Goal: Information Seeking & Learning: Find specific fact

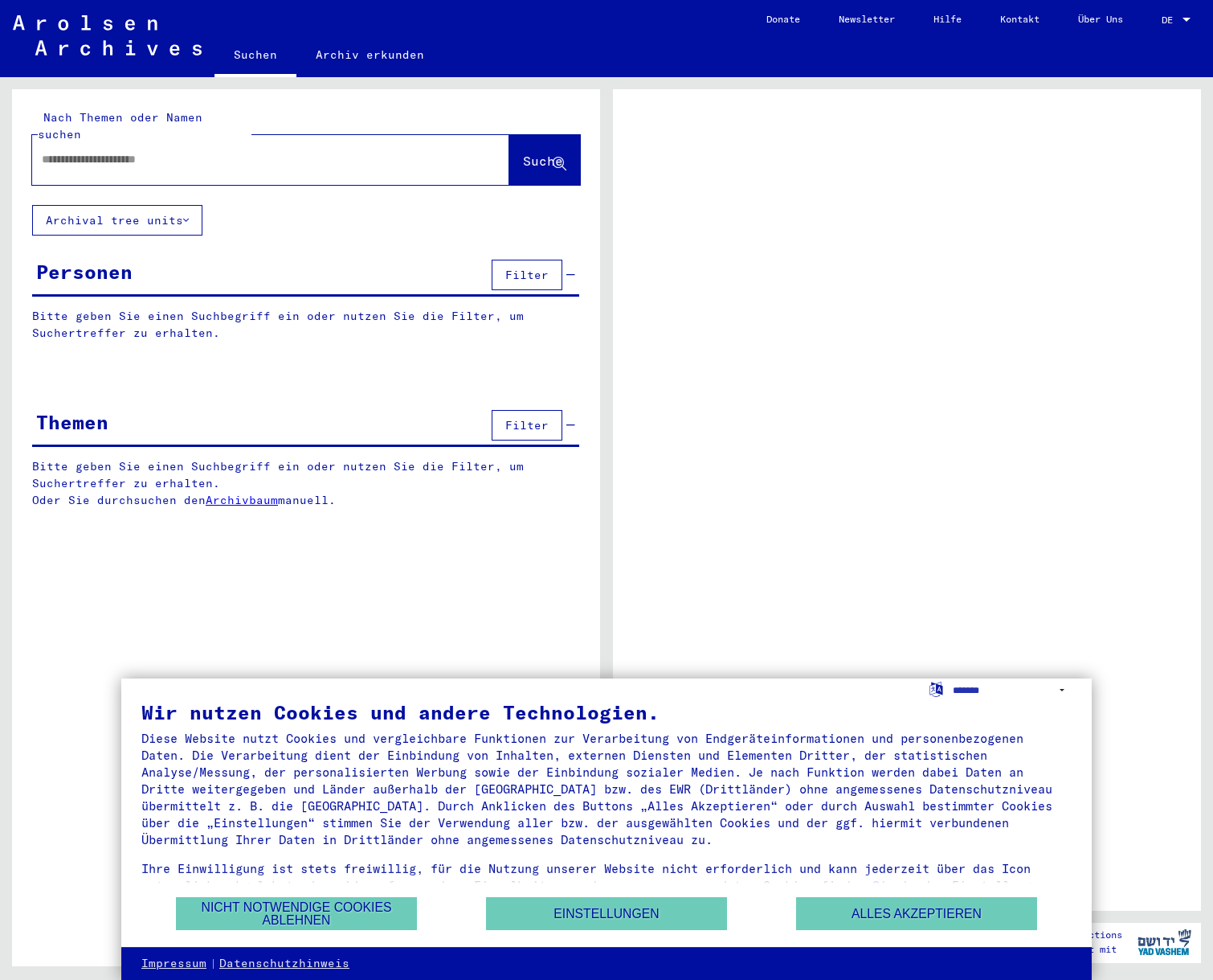
click at [152, 151] on input "text" at bounding box center [256, 159] width 429 height 17
type input "**********"
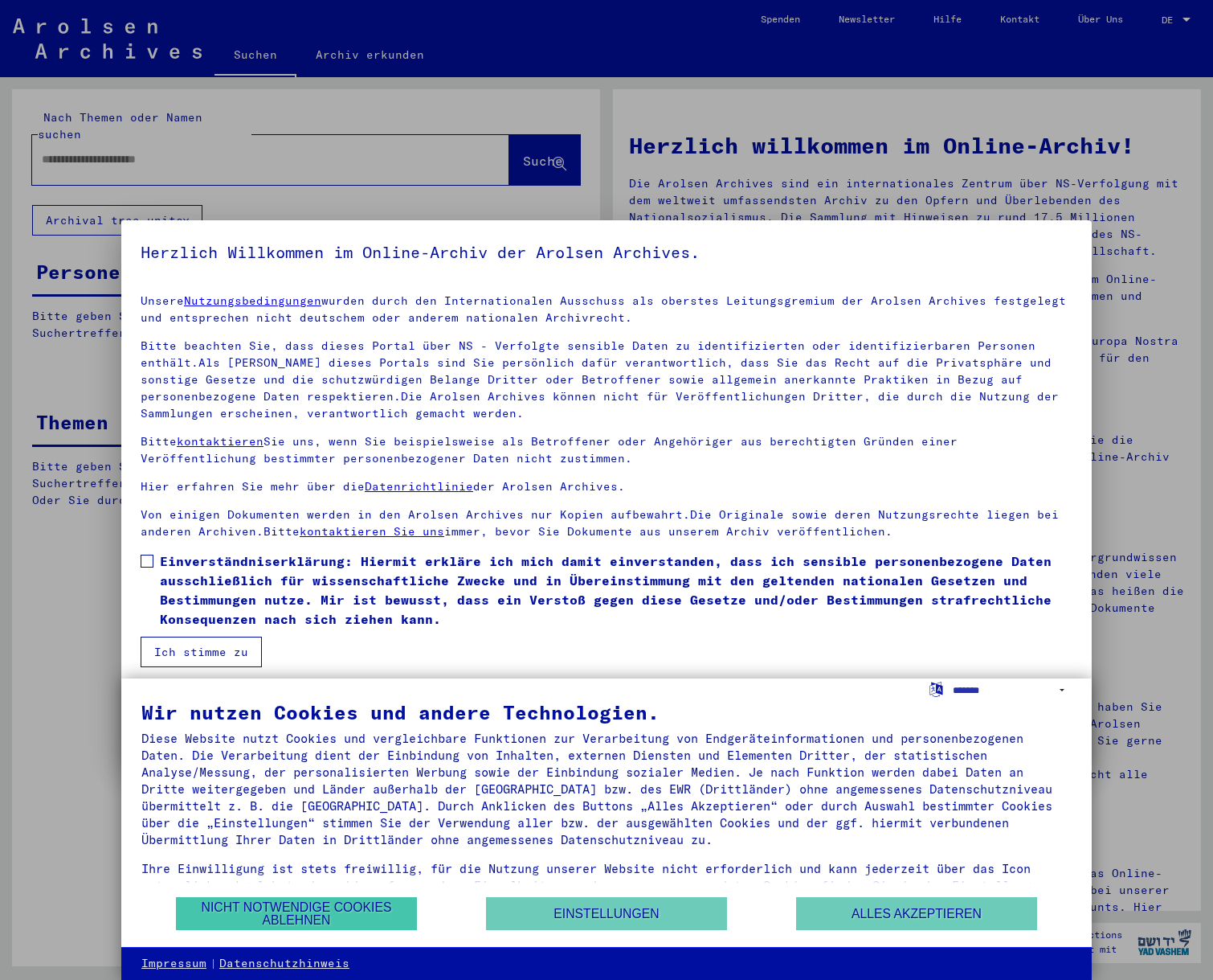
click at [305, 907] on button "Nicht notwendige Cookies ablehnen" at bounding box center [297, 913] width 241 height 33
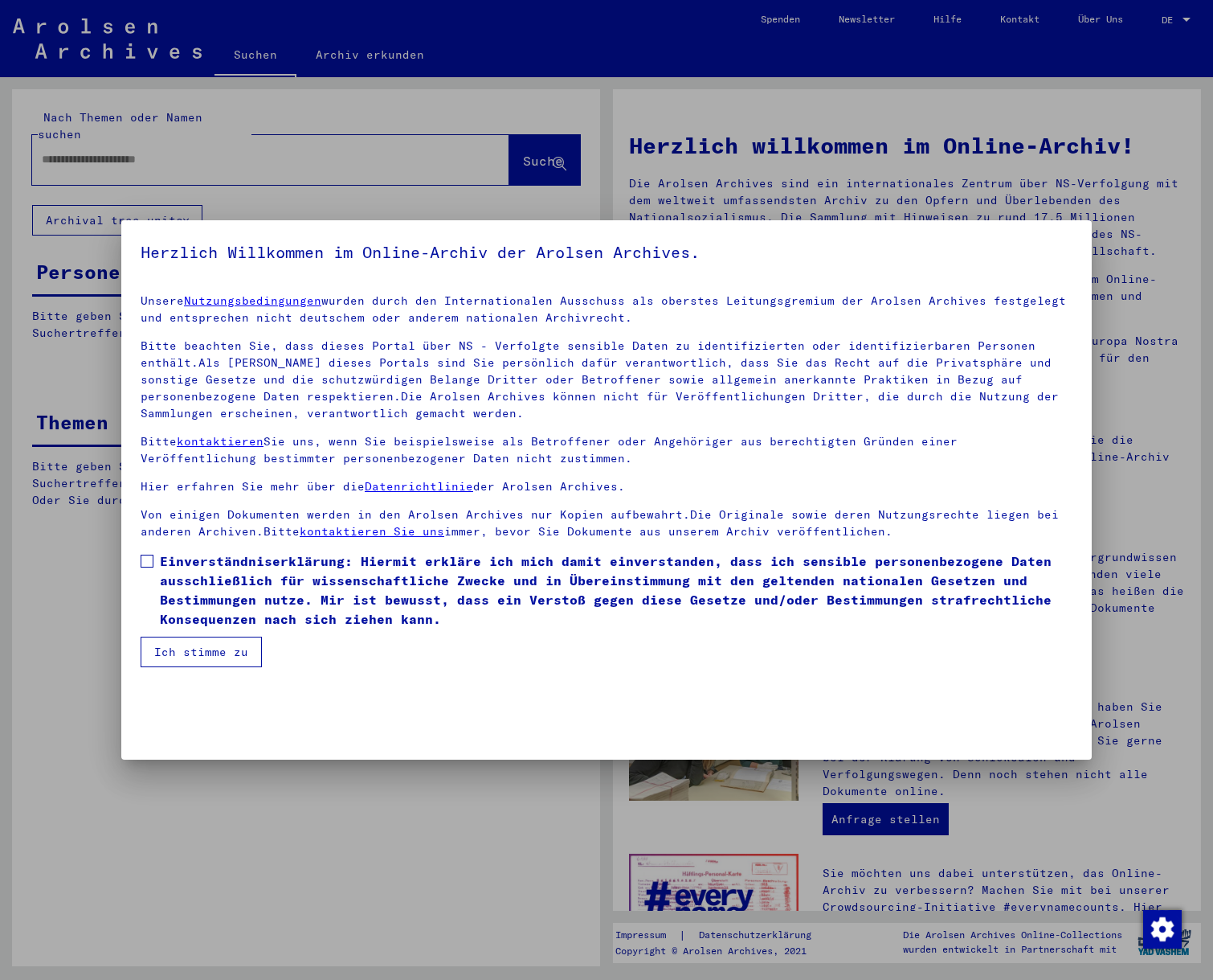
click at [195, 648] on button "Ich stimme zu" at bounding box center [201, 652] width 121 height 30
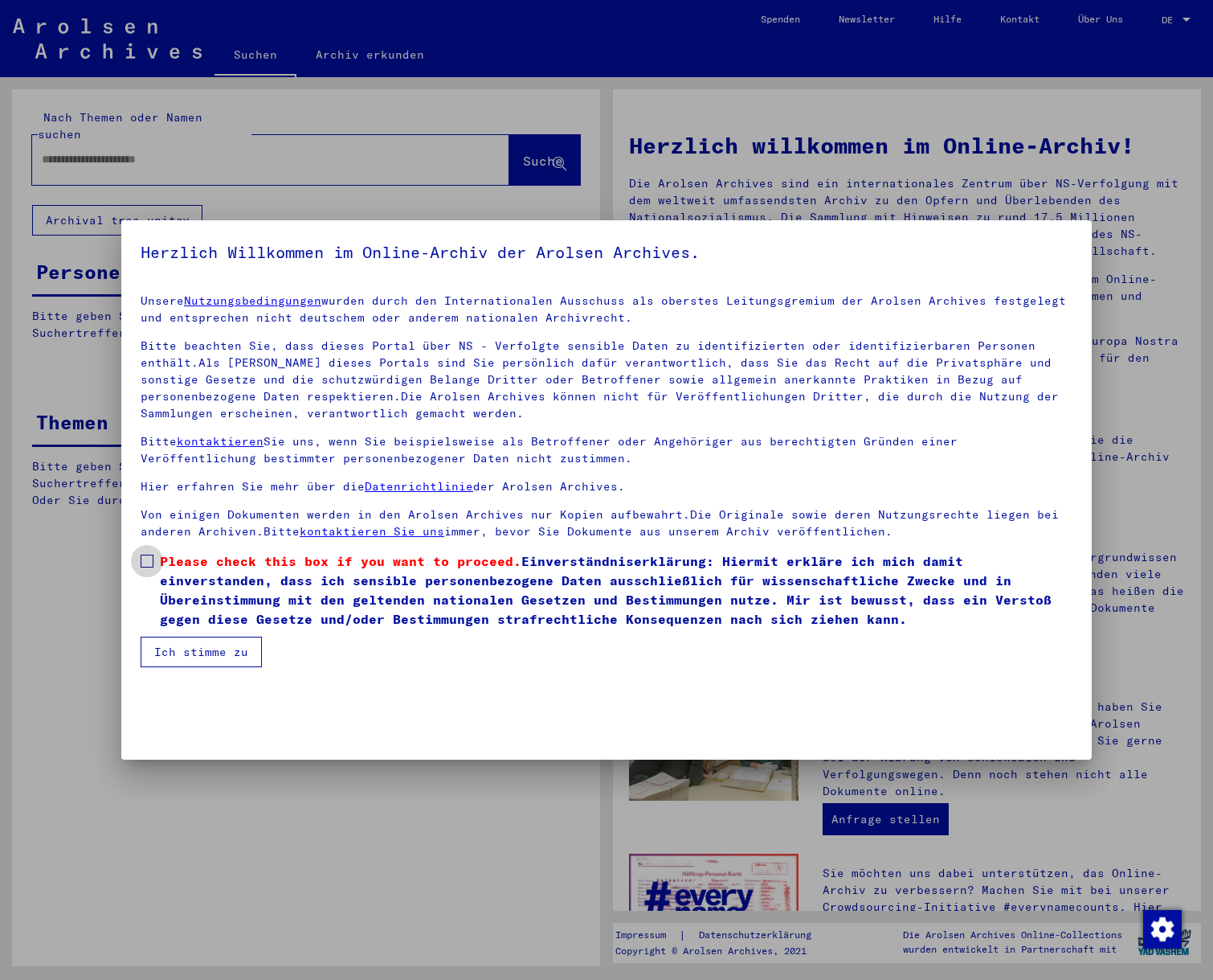
drag, startPoint x: 151, startPoint y: 557, endPoint x: 153, endPoint y: 568, distance: 11.2
click at [151, 557] on span at bounding box center [147, 561] width 13 height 13
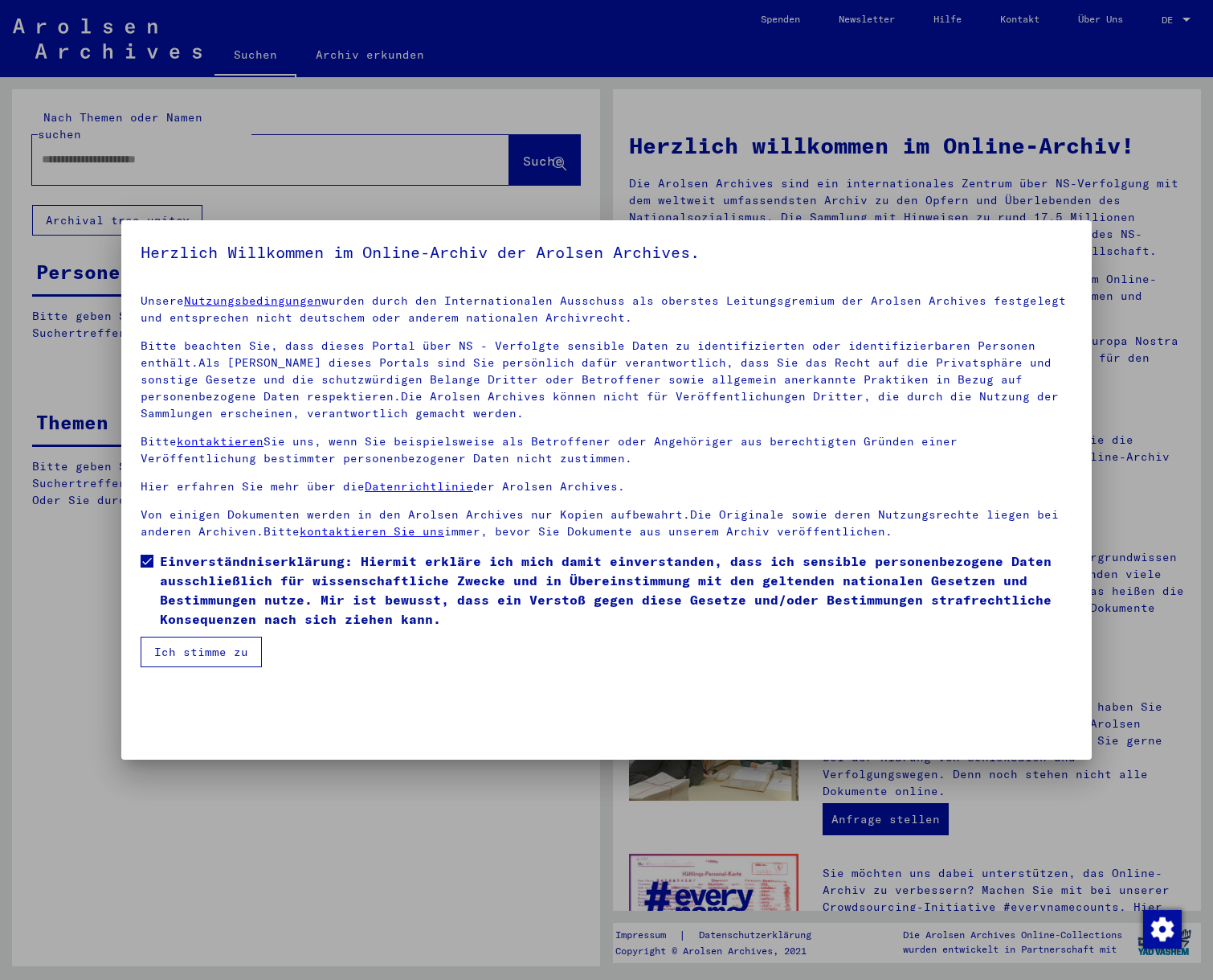
click at [214, 652] on button "Ich stimme zu" at bounding box center [201, 652] width 121 height 30
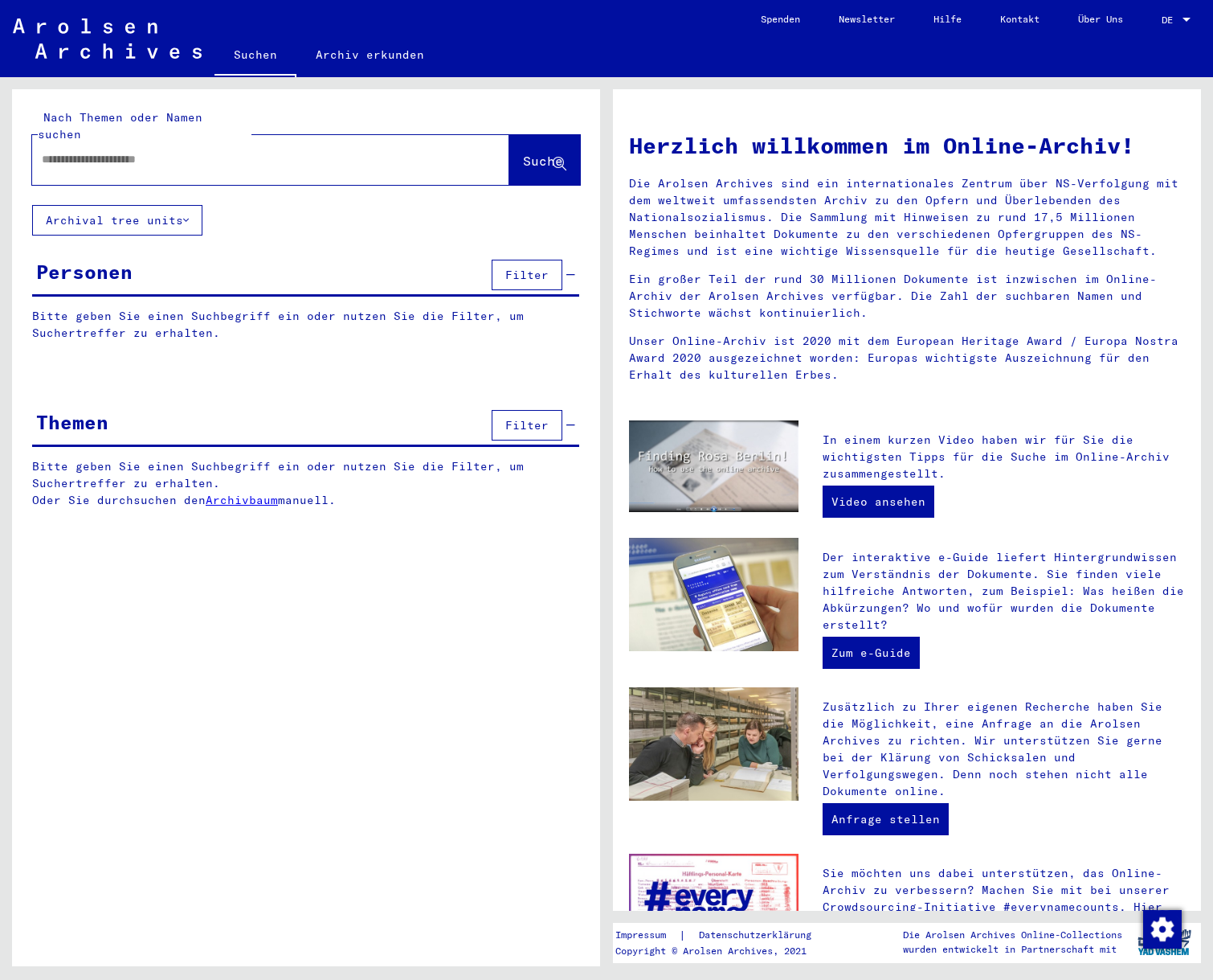
click at [66, 151] on input "text" at bounding box center [251, 159] width 420 height 17
click at [523, 153] on span "Suche" at bounding box center [543, 160] width 40 height 16
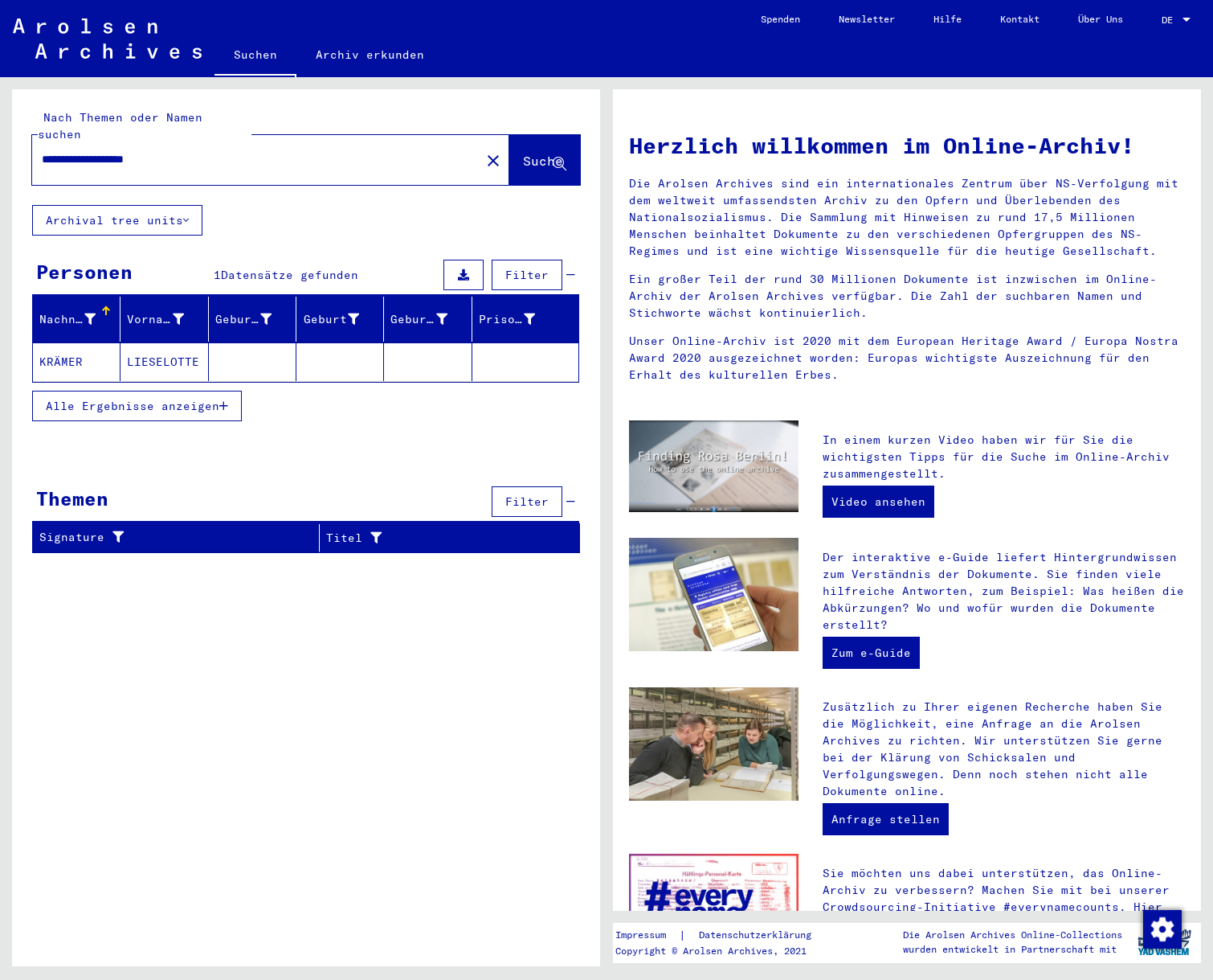
scroll to position [1, 0]
click at [72, 342] on mat-cell "KRÄMER" at bounding box center [77, 361] width 87 height 39
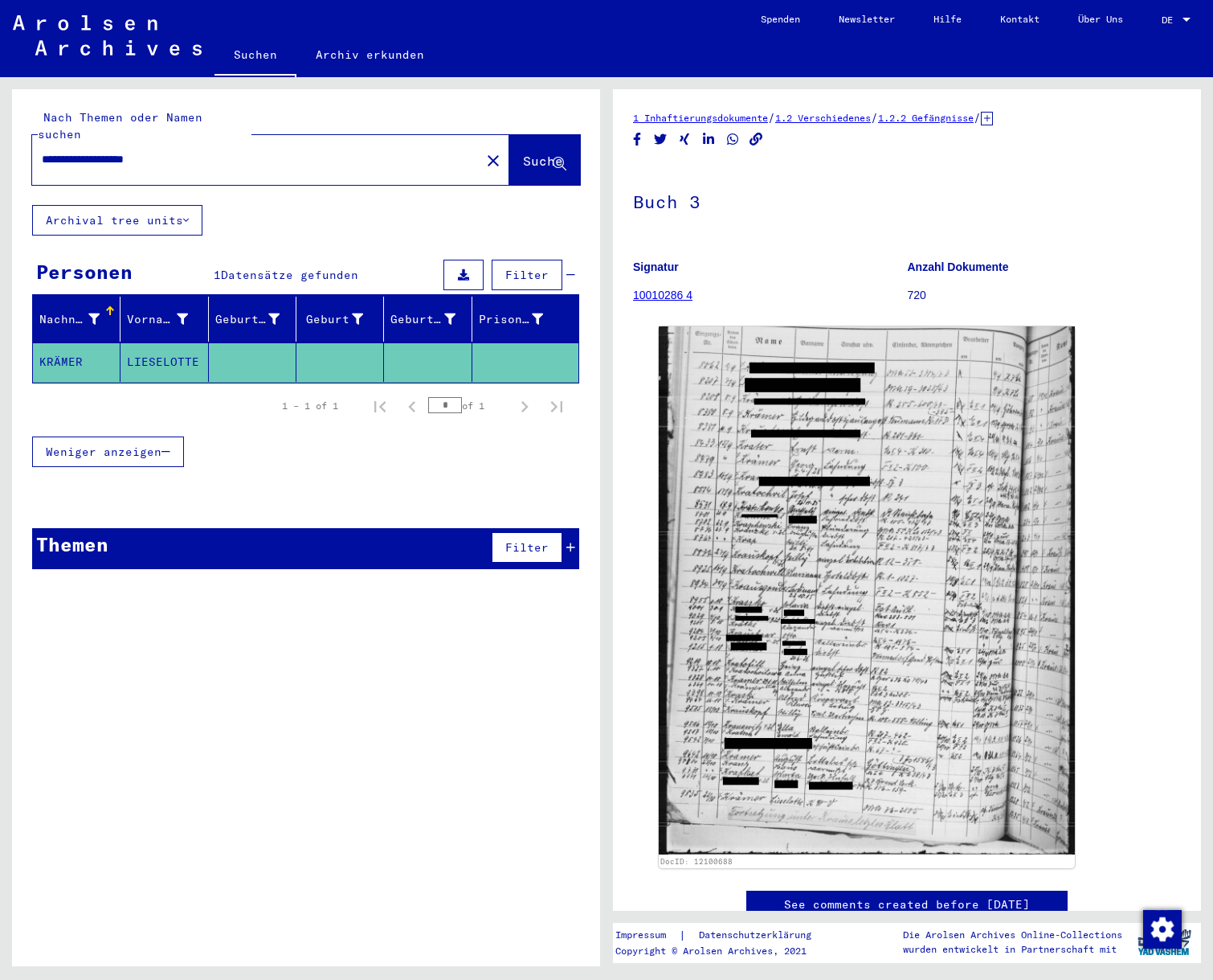
drag, startPoint x: 190, startPoint y: 141, endPoint x: 140, endPoint y: 141, distance: 50.0
click at [140, 151] on input "**********" at bounding box center [256, 159] width 429 height 17
click at [523, 153] on span "Suche" at bounding box center [543, 160] width 40 height 16
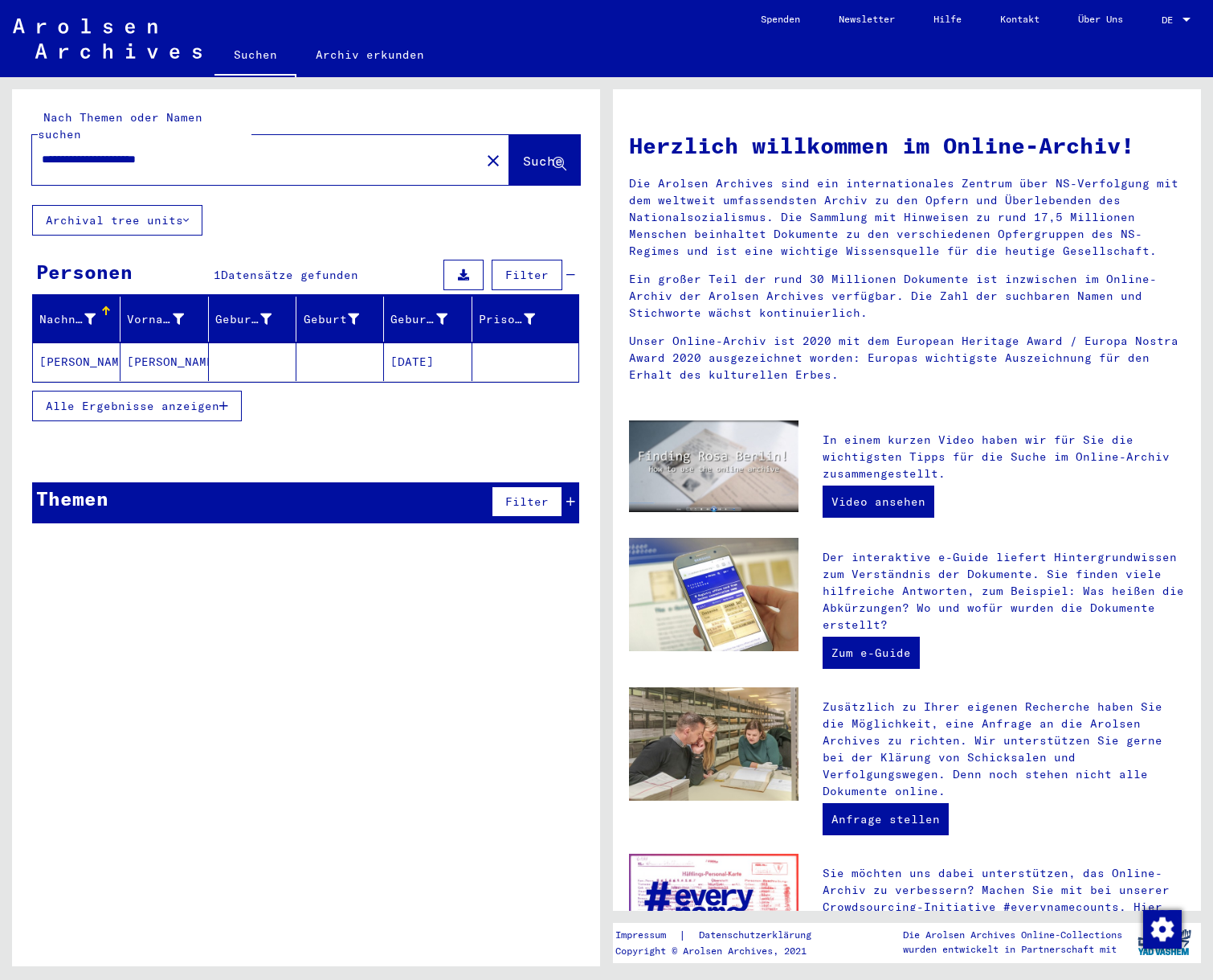
click at [194, 399] on span "Alle Ergebnisse anzeigen" at bounding box center [132, 406] width 173 height 14
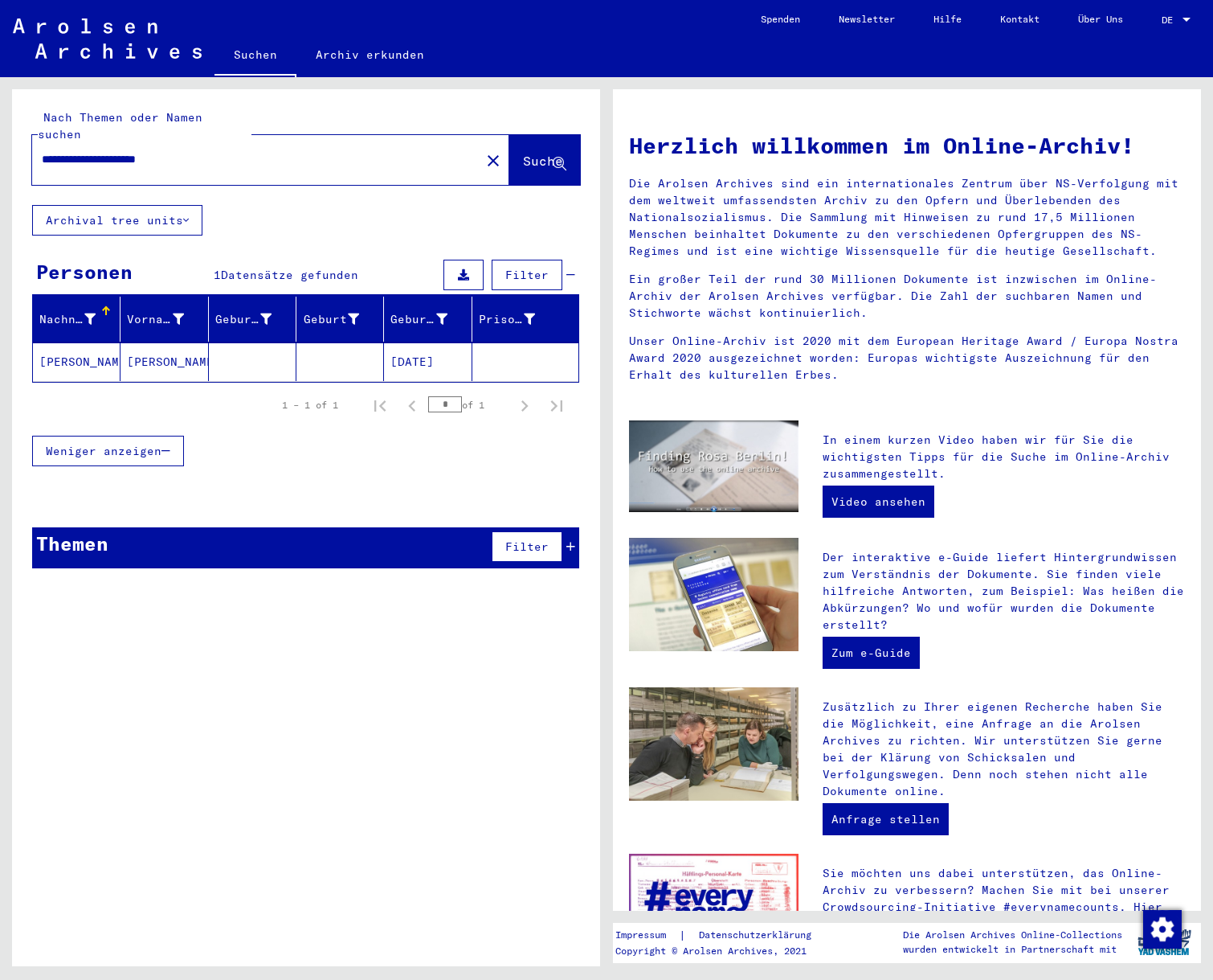
click at [65, 342] on mat-cell "[PERSON_NAME]" at bounding box center [77, 361] width 87 height 39
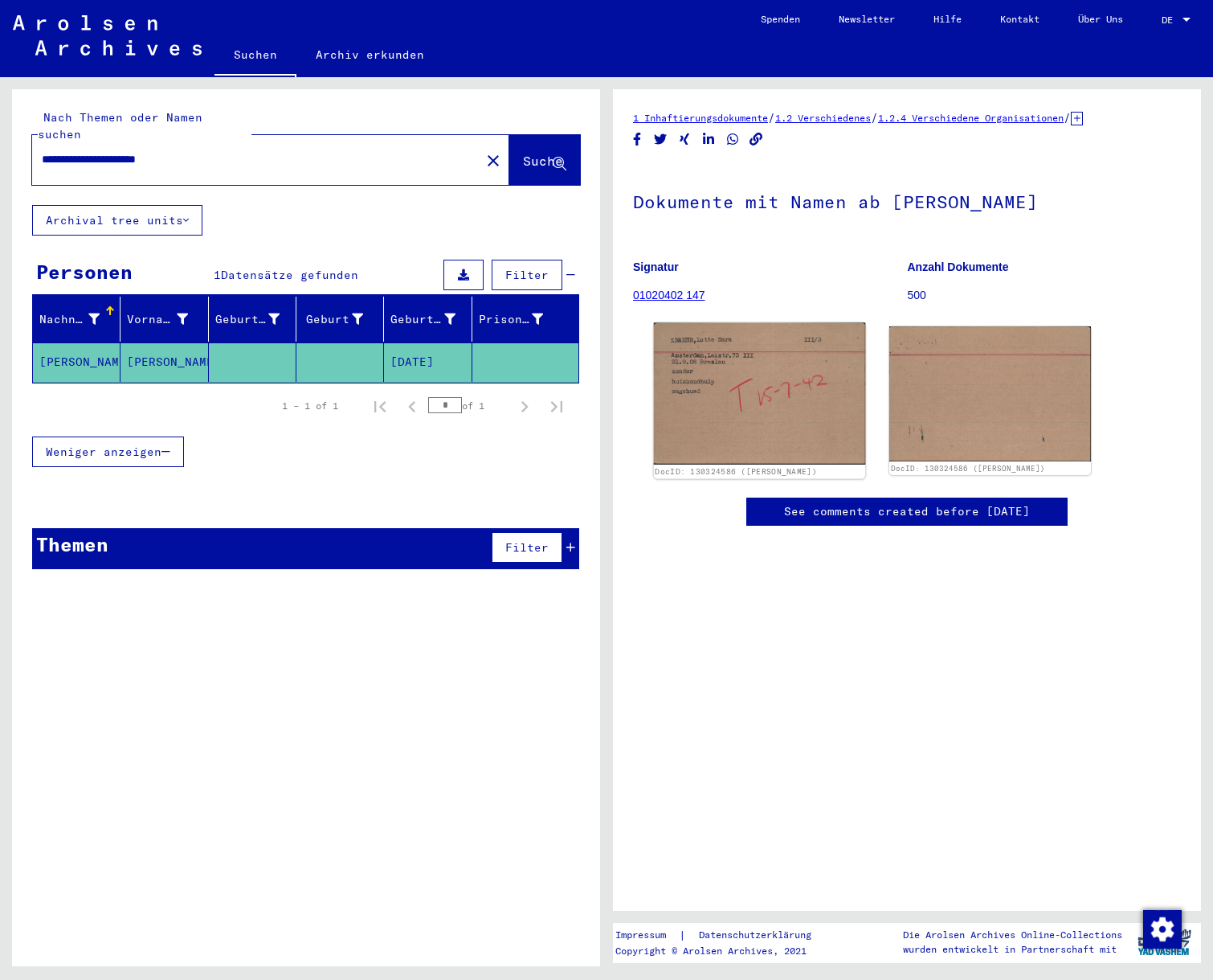
click at [758, 358] on img at bounding box center [760, 394] width 212 height 142
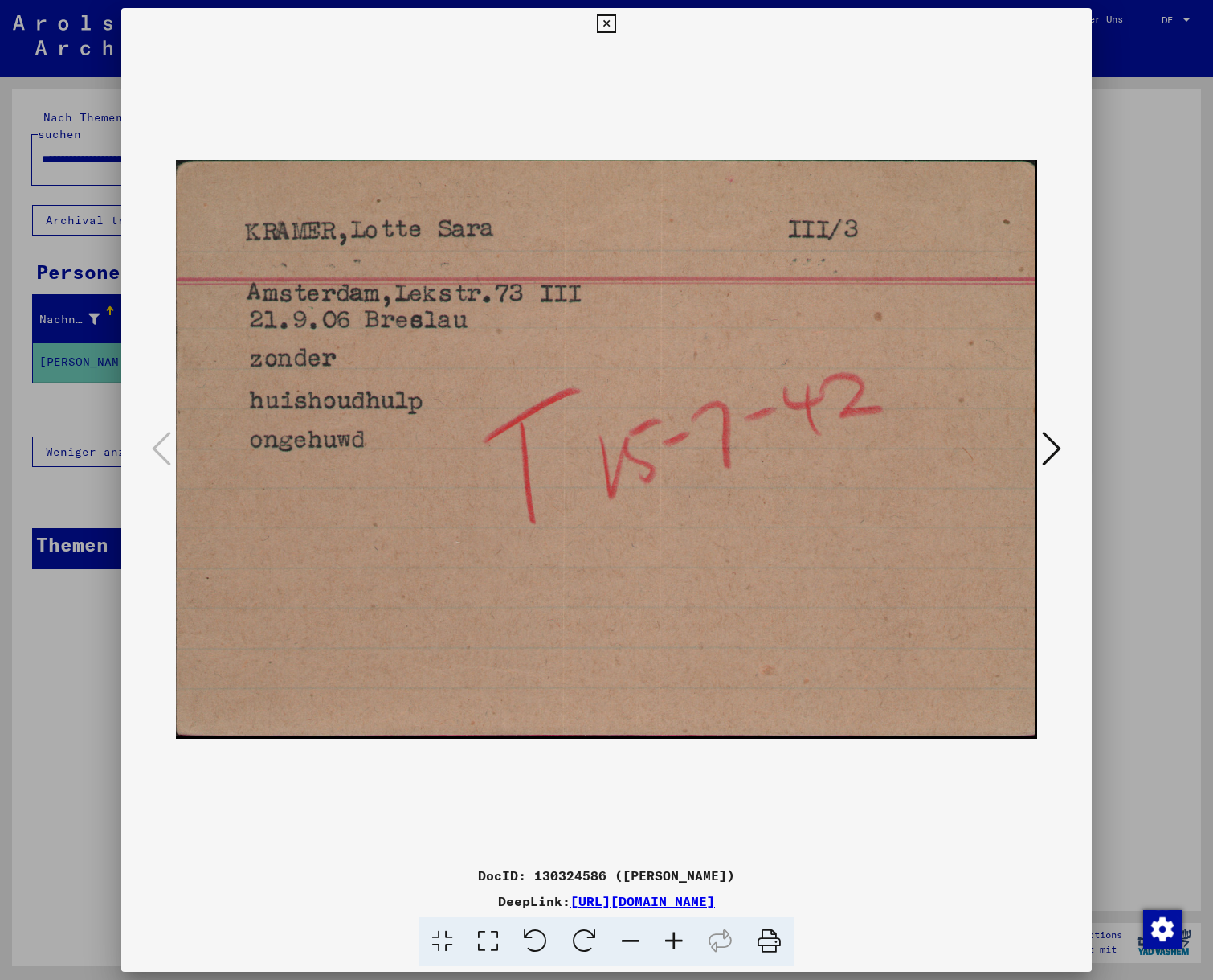
click at [1050, 452] on icon at bounding box center [1052, 448] width 19 height 39
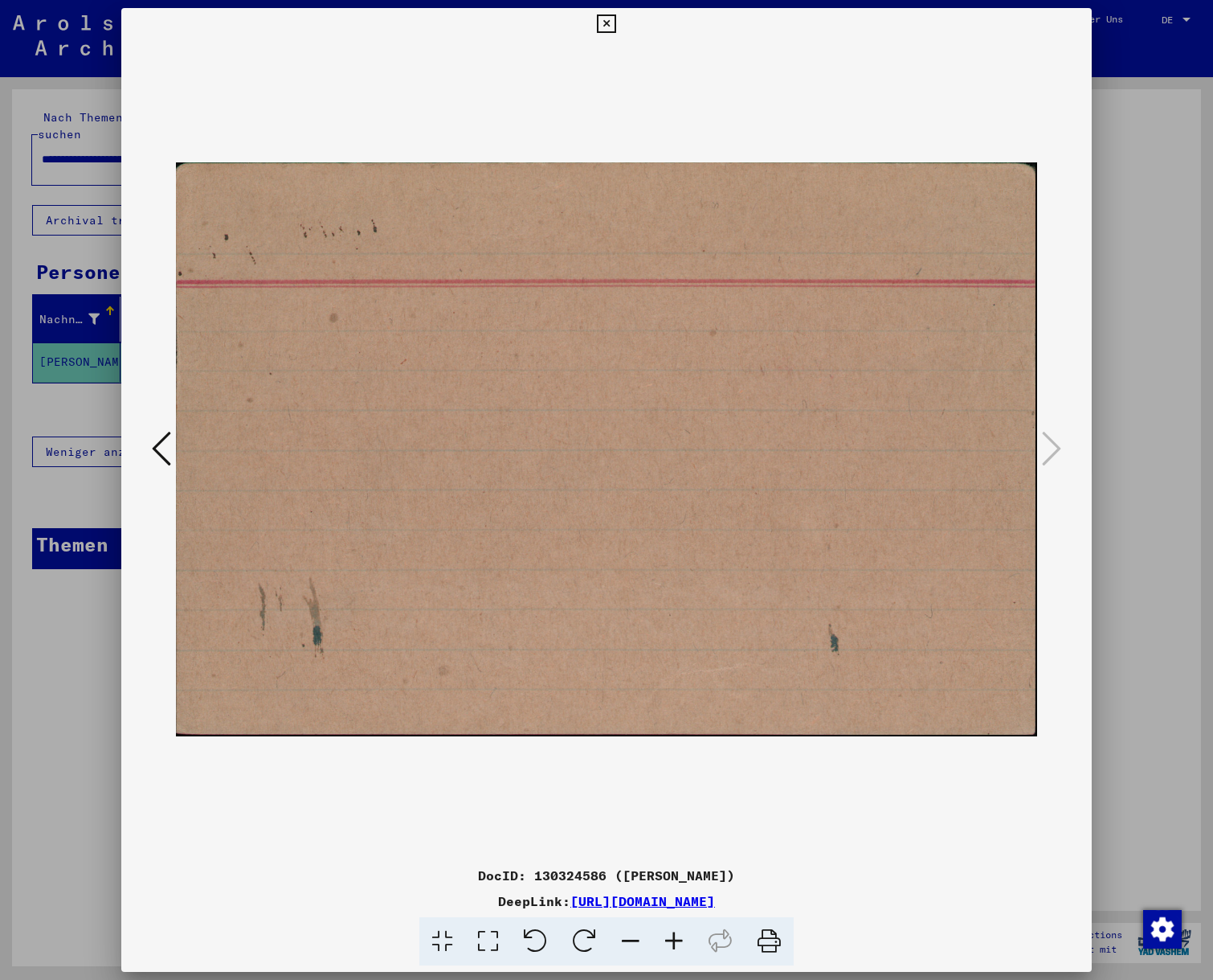
click at [616, 25] on icon at bounding box center [606, 24] width 19 height 19
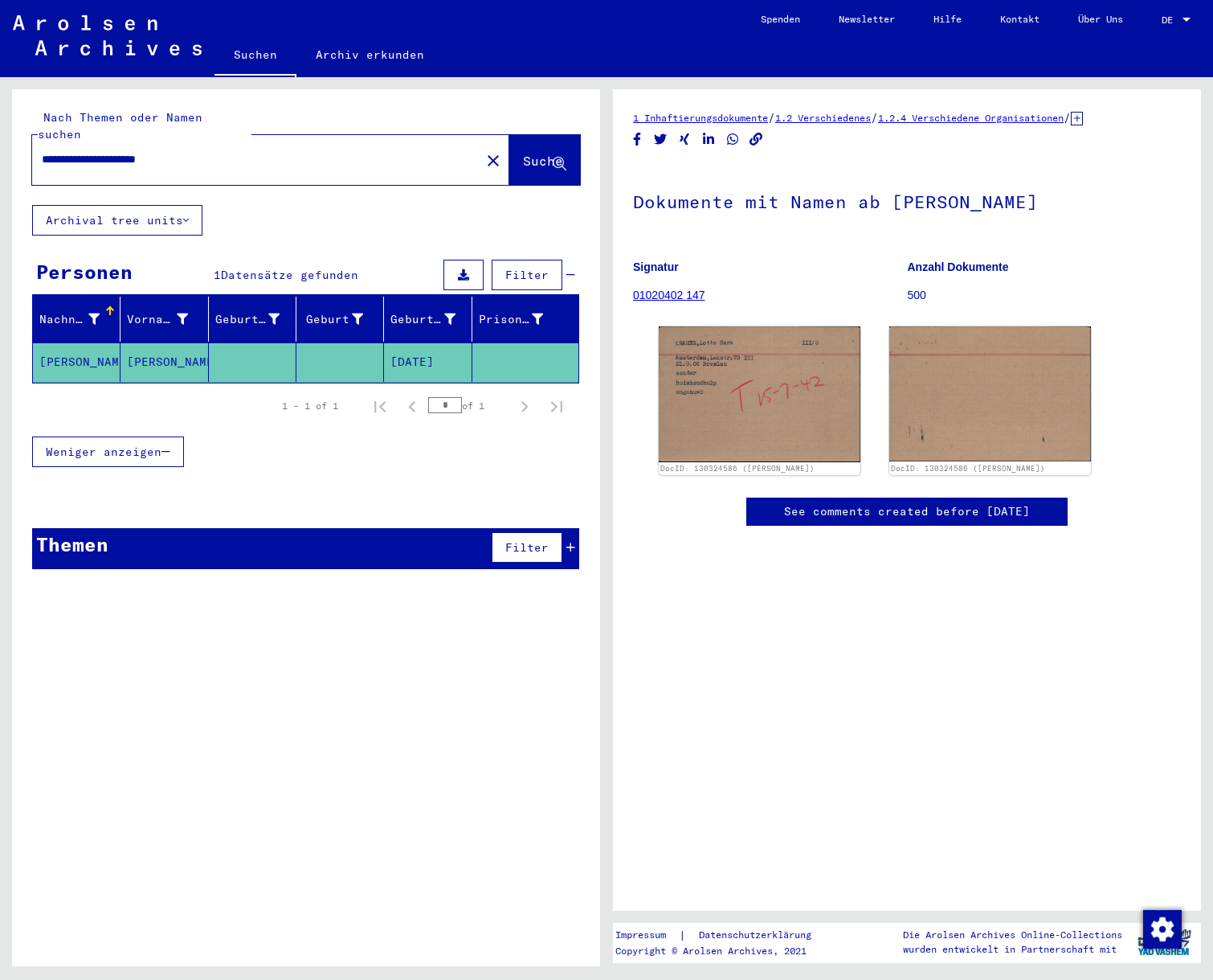
drag, startPoint x: 208, startPoint y: 143, endPoint x: 140, endPoint y: 143, distance: 68.0
click at [140, 151] on input "**********" at bounding box center [256, 159] width 429 height 17
click at [532, 153] on span "Suche" at bounding box center [543, 160] width 40 height 16
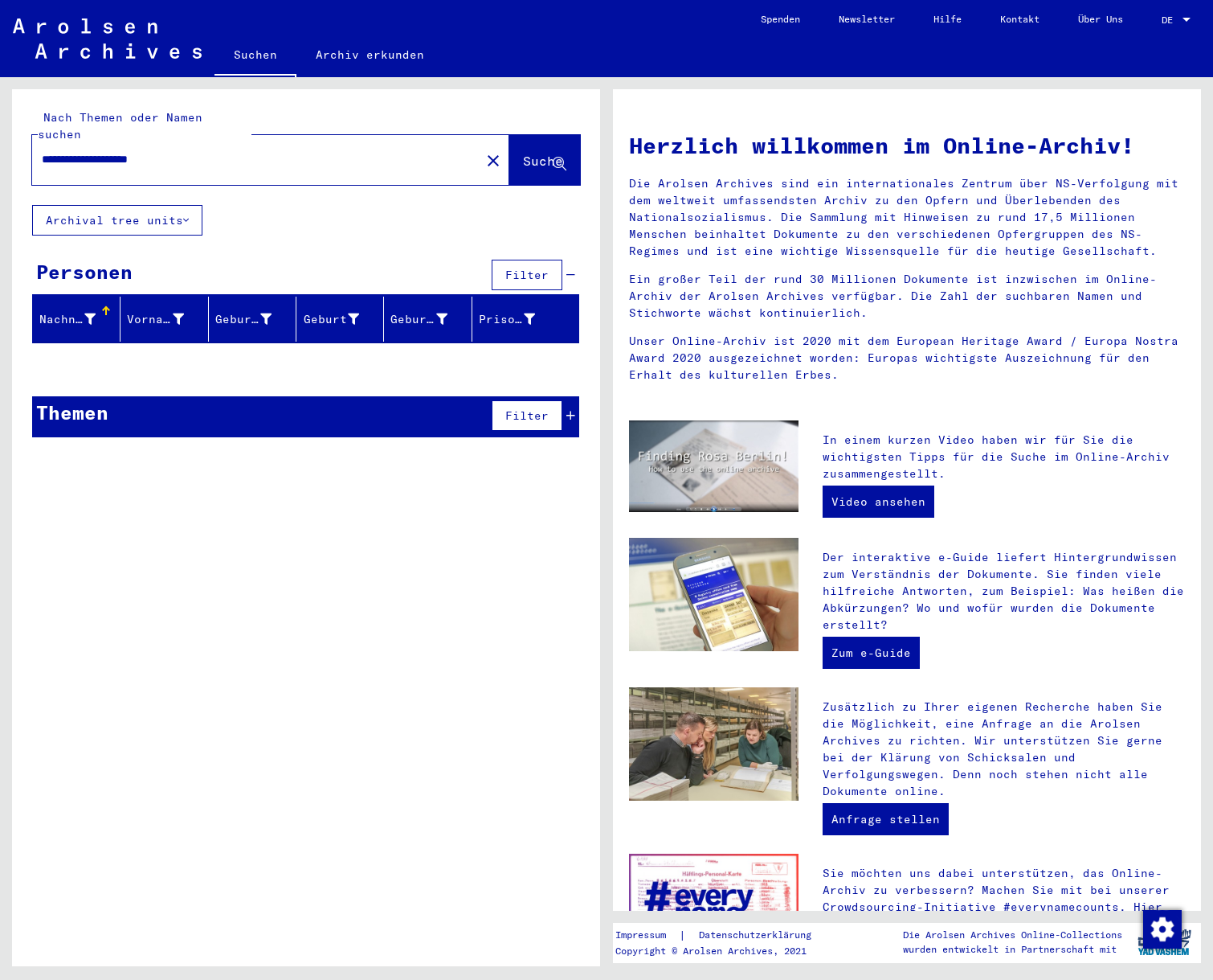
drag, startPoint x: 191, startPoint y: 144, endPoint x: 140, endPoint y: 143, distance: 51.0
click at [140, 151] on input "**********" at bounding box center [251, 159] width 420 height 17
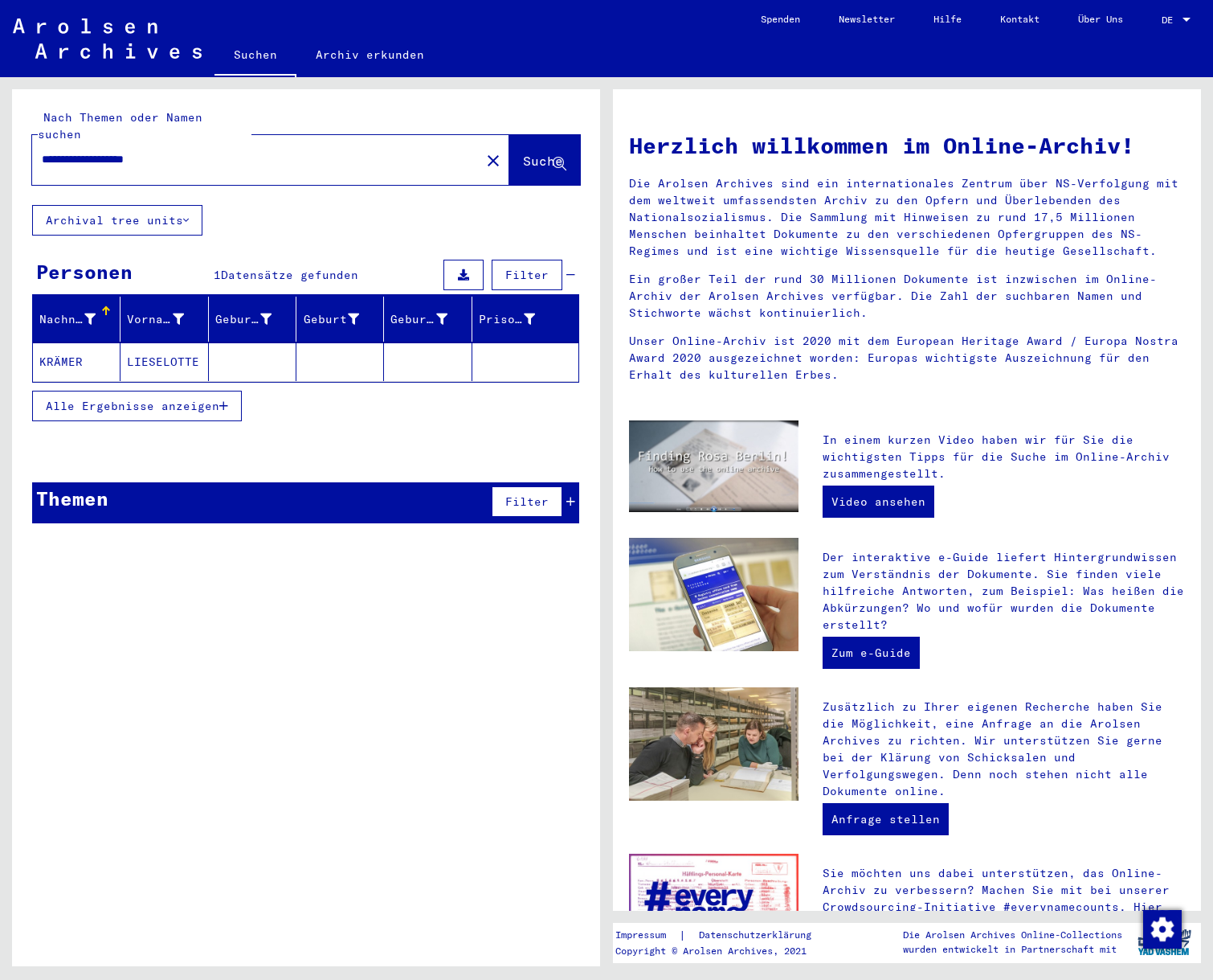
drag, startPoint x: 190, startPoint y: 143, endPoint x: 98, endPoint y: 146, distance: 92.0
click at [98, 151] on input "**********" at bounding box center [251, 159] width 420 height 17
type input "**********"
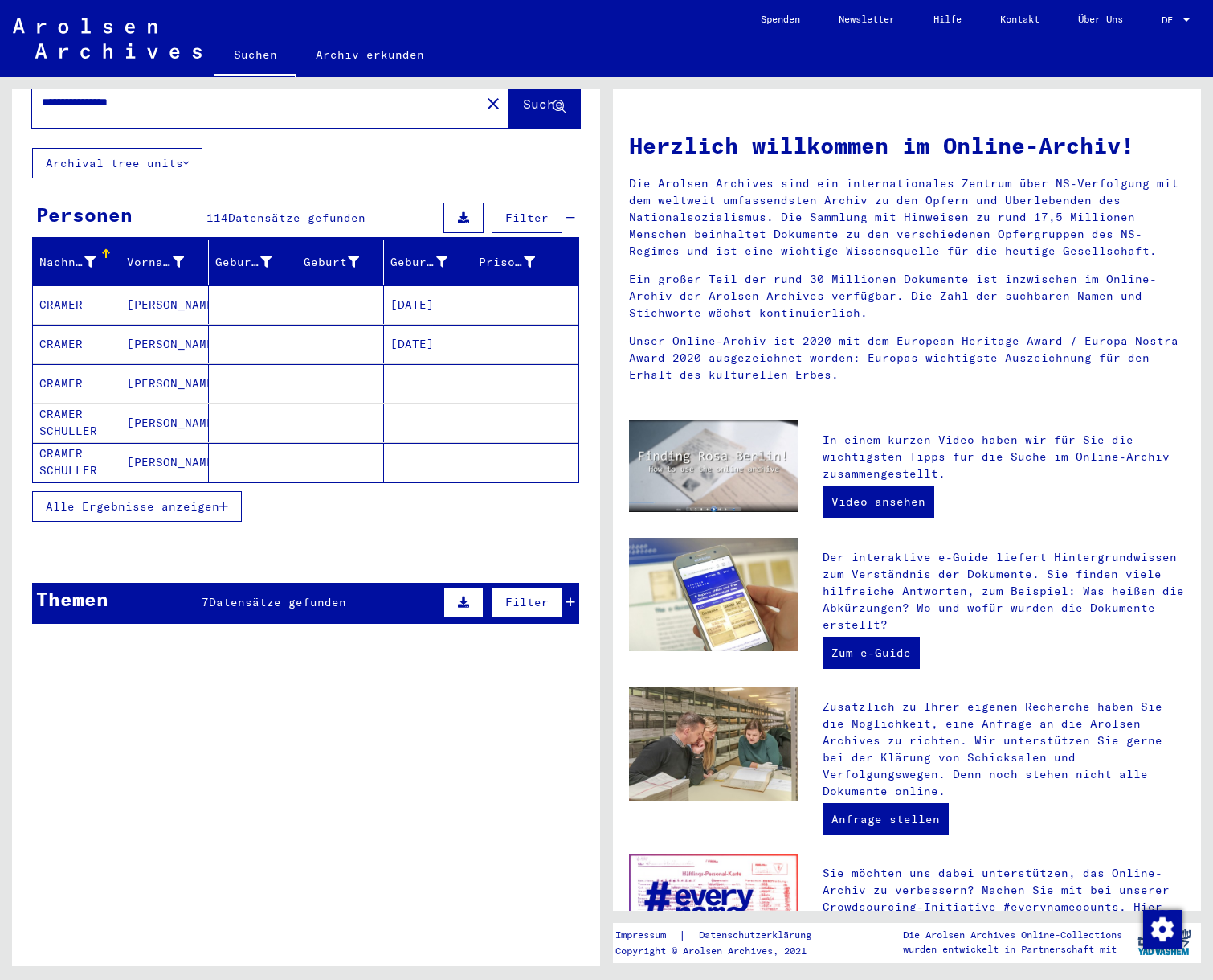
scroll to position [74, 0]
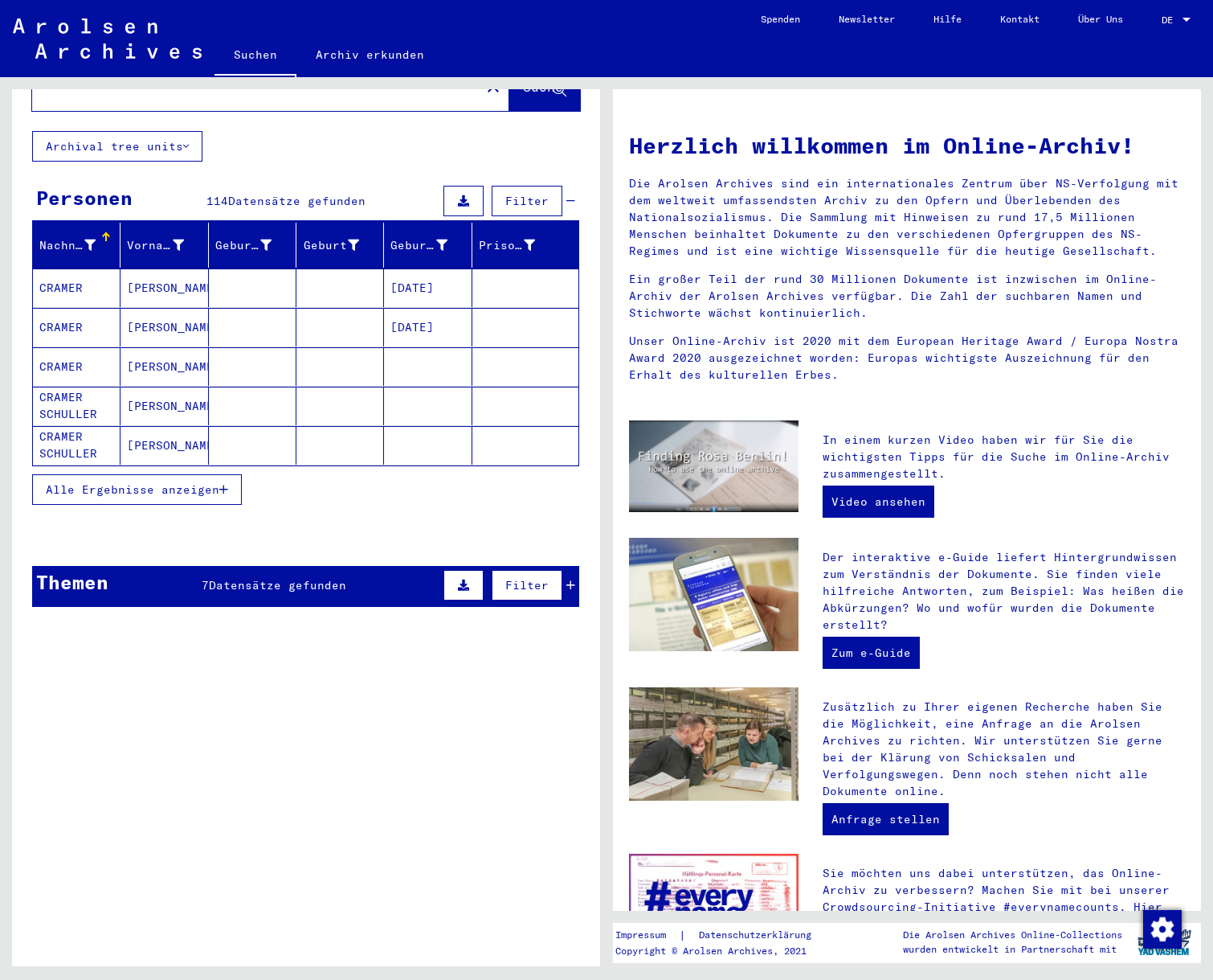
click at [193, 482] on span "Alle Ergebnisse anzeigen" at bounding box center [132, 489] width 173 height 14
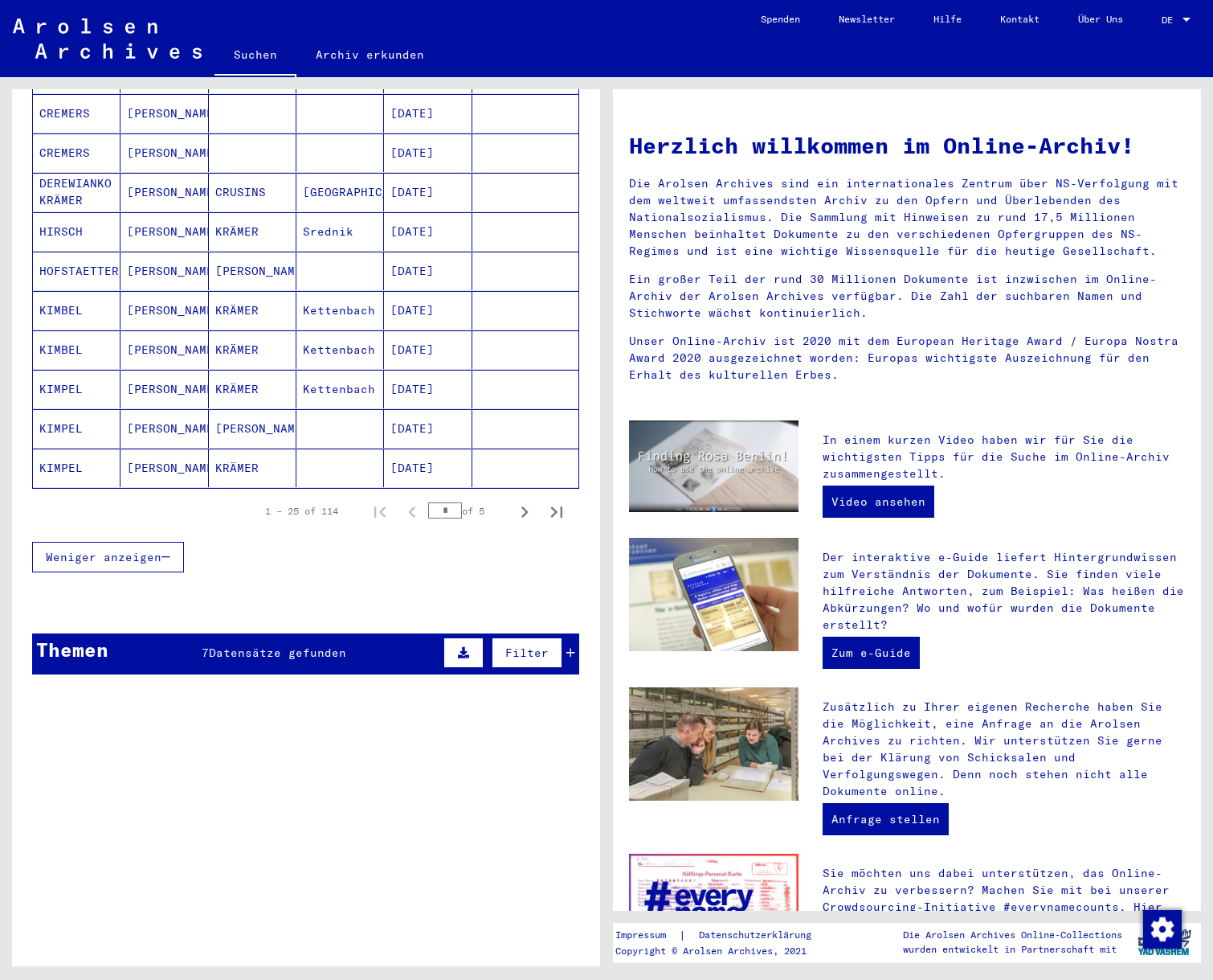
scroll to position [840, 0]
click at [525, 505] on icon "Next page" at bounding box center [525, 511] width 8 height 11
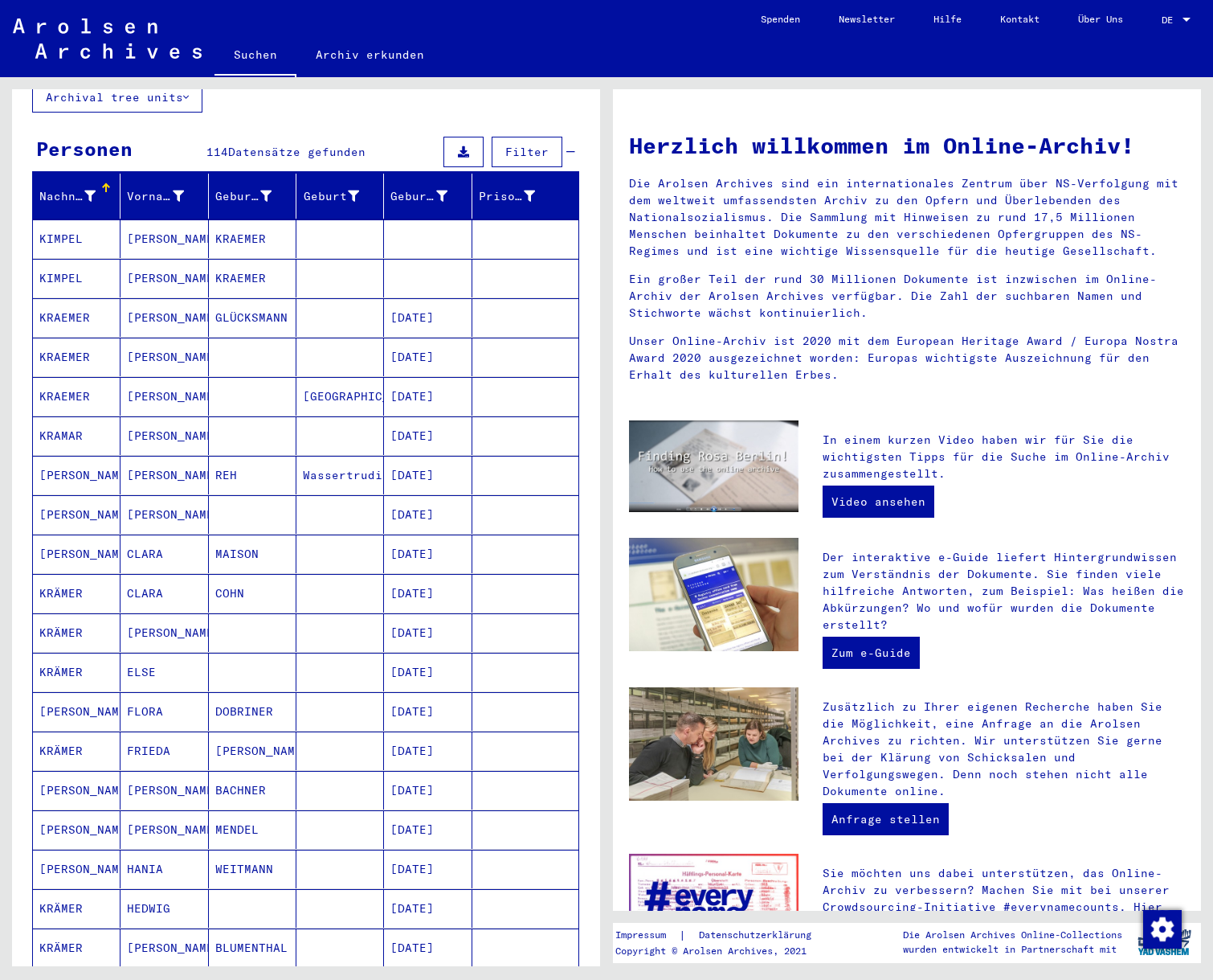
scroll to position [122, 0]
click at [63, 299] on mat-cell "KRAEMER" at bounding box center [77, 318] width 87 height 39
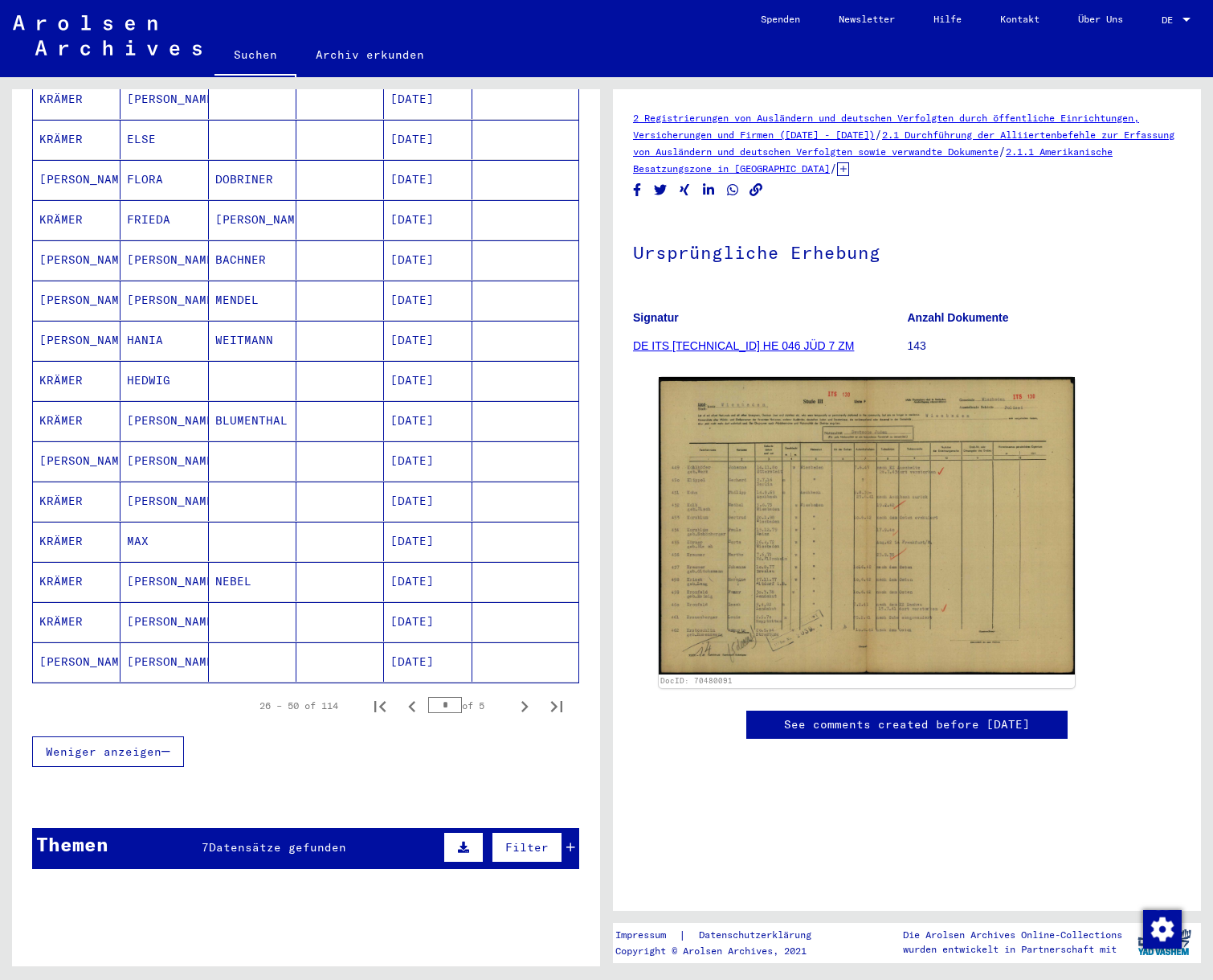
scroll to position [665, 0]
click at [527, 700] on icon "Next page" at bounding box center [525, 706] width 8 height 11
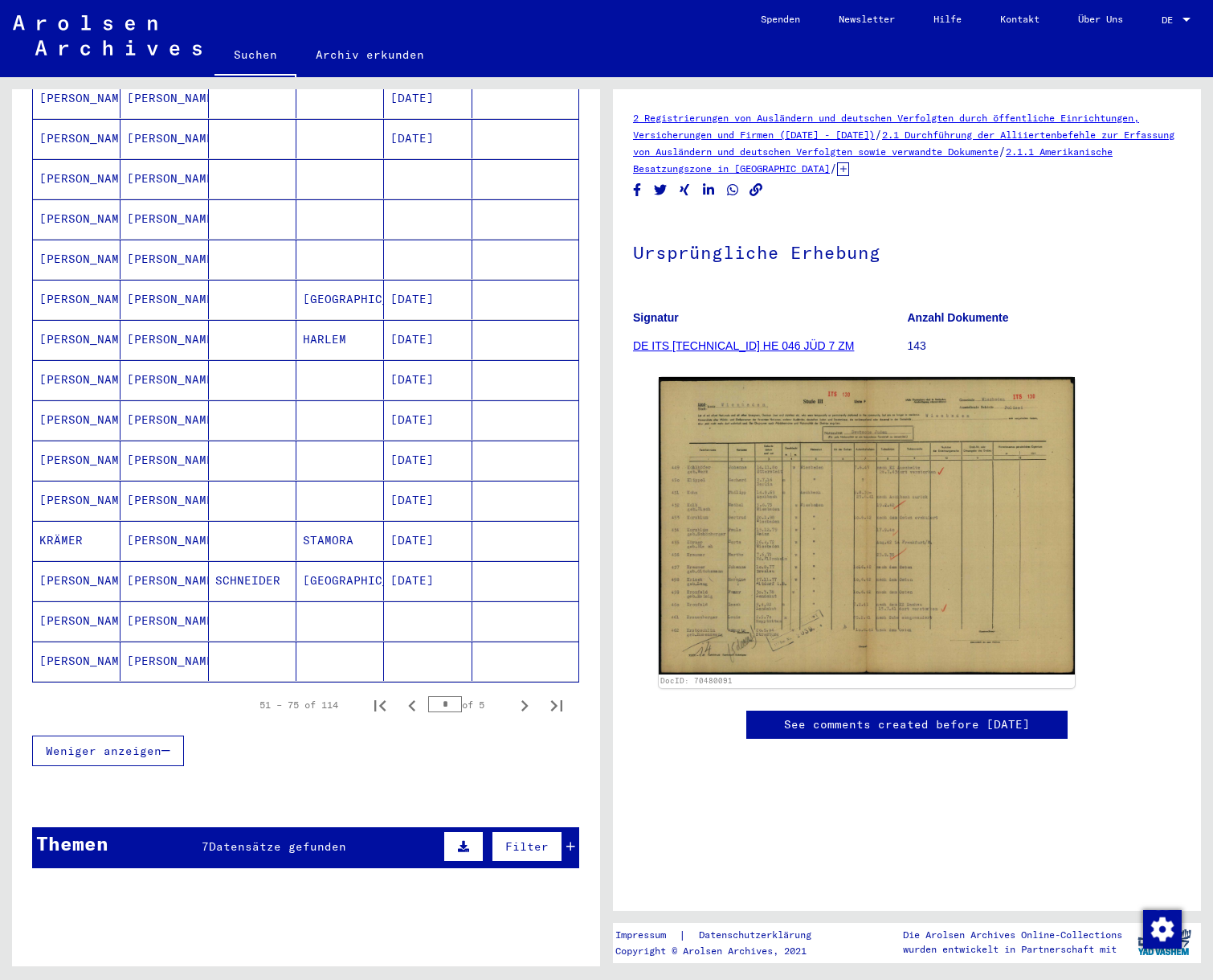
scroll to position [0, 0]
click at [66, 643] on mat-cell "[PERSON_NAME]" at bounding box center [77, 662] width 87 height 40
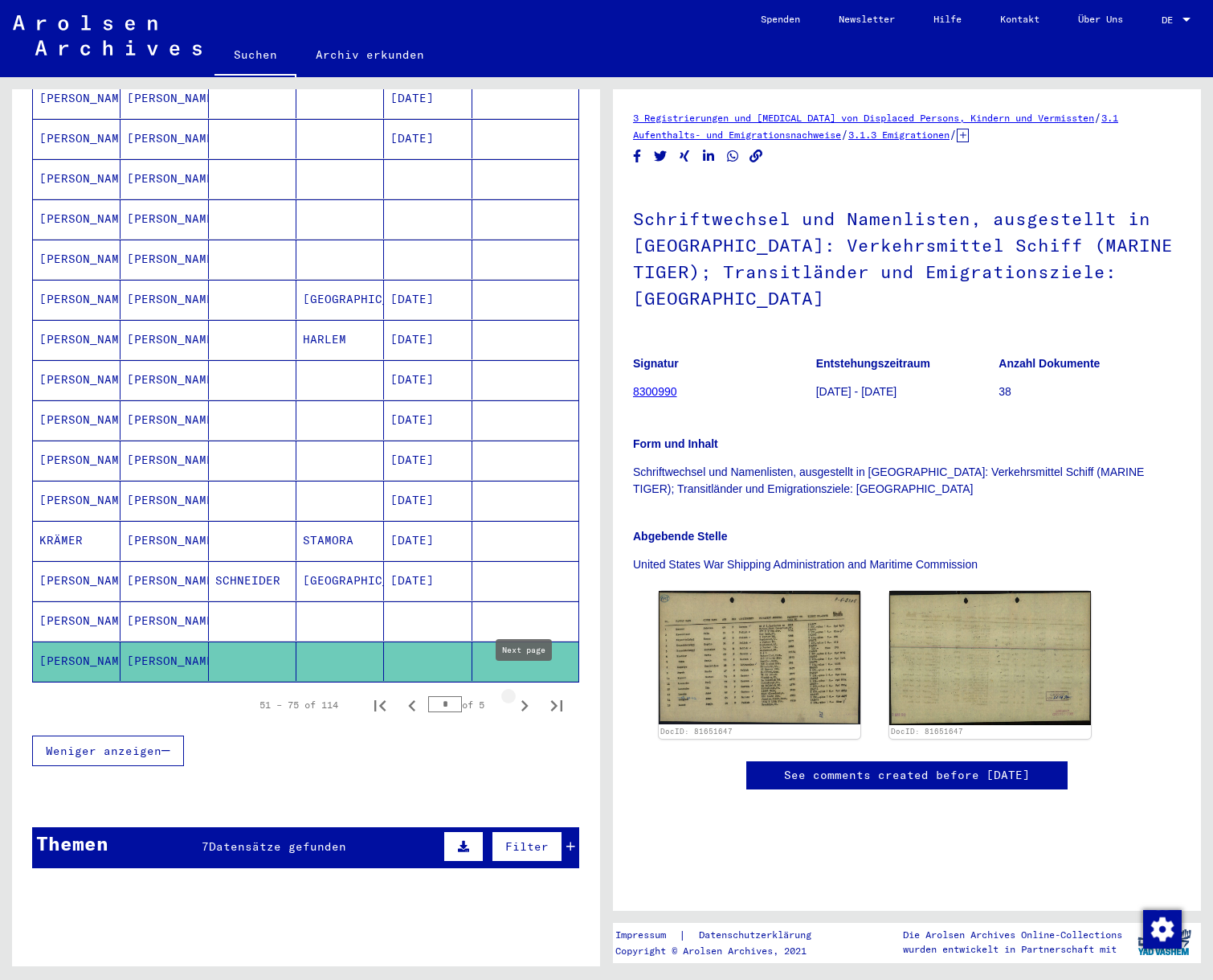
click at [526, 700] on icon "Next page" at bounding box center [525, 706] width 8 height 11
type input "*"
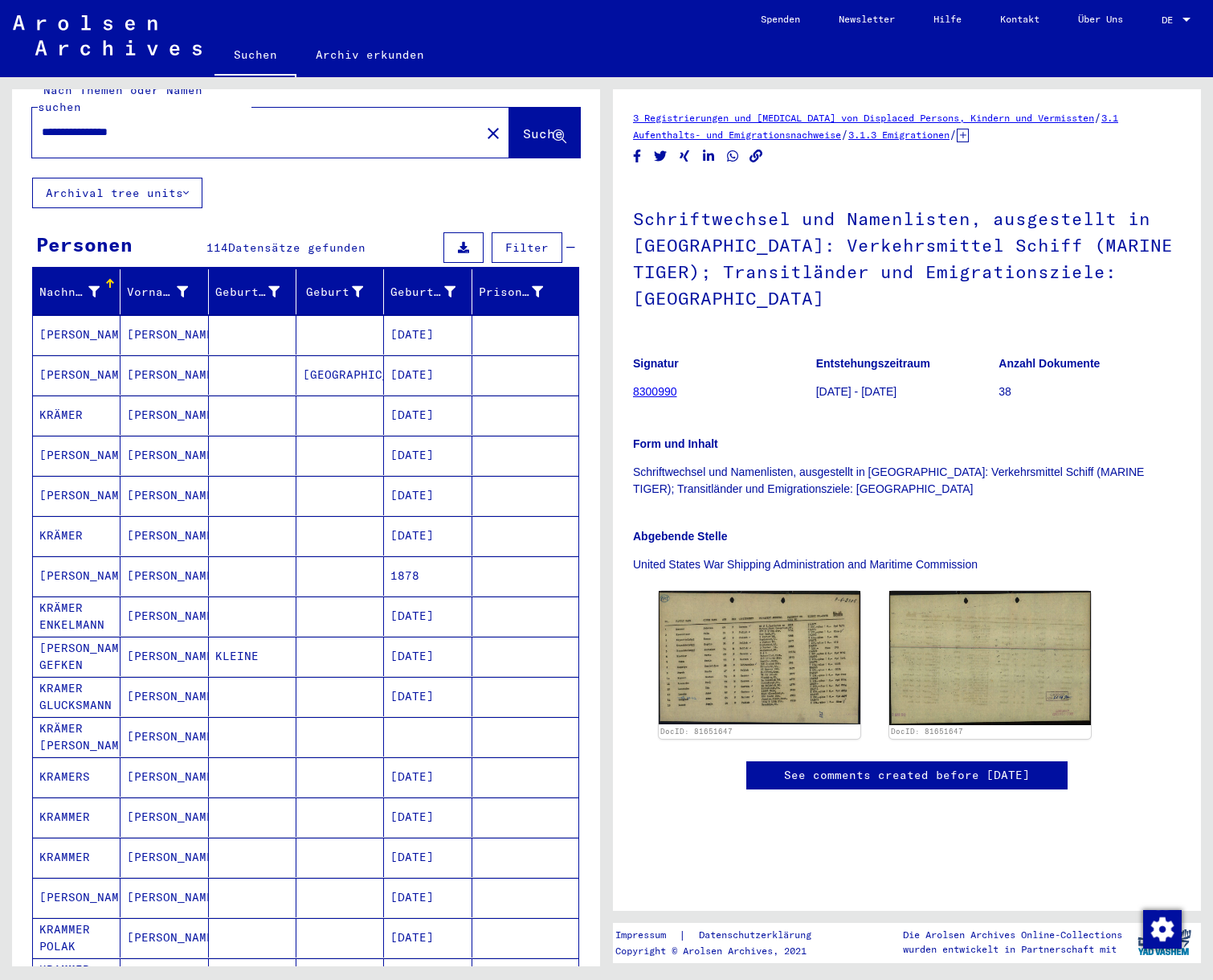
scroll to position [30, 0]
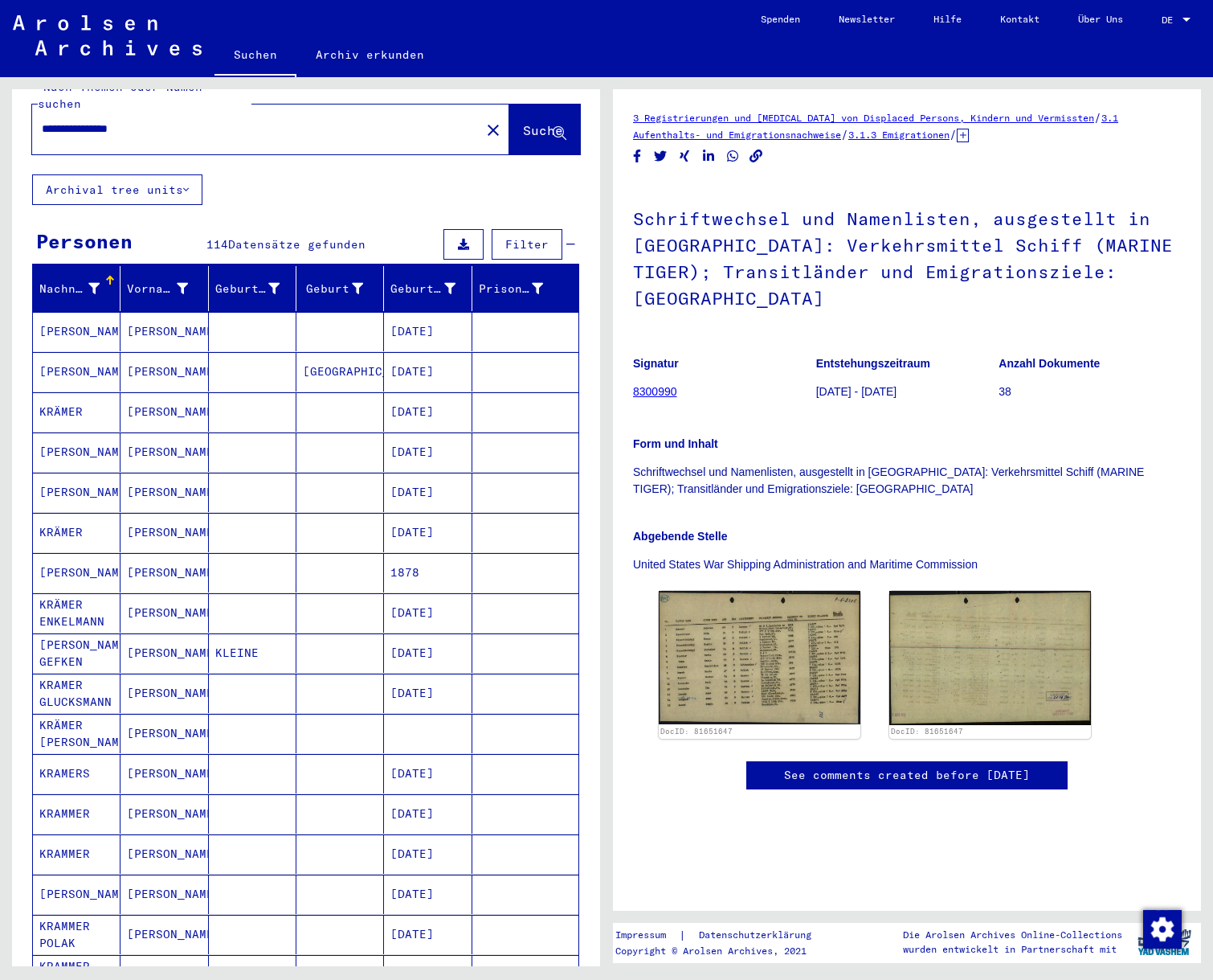
click at [61, 312] on mat-cell "[PERSON_NAME]" at bounding box center [77, 332] width 87 height 40
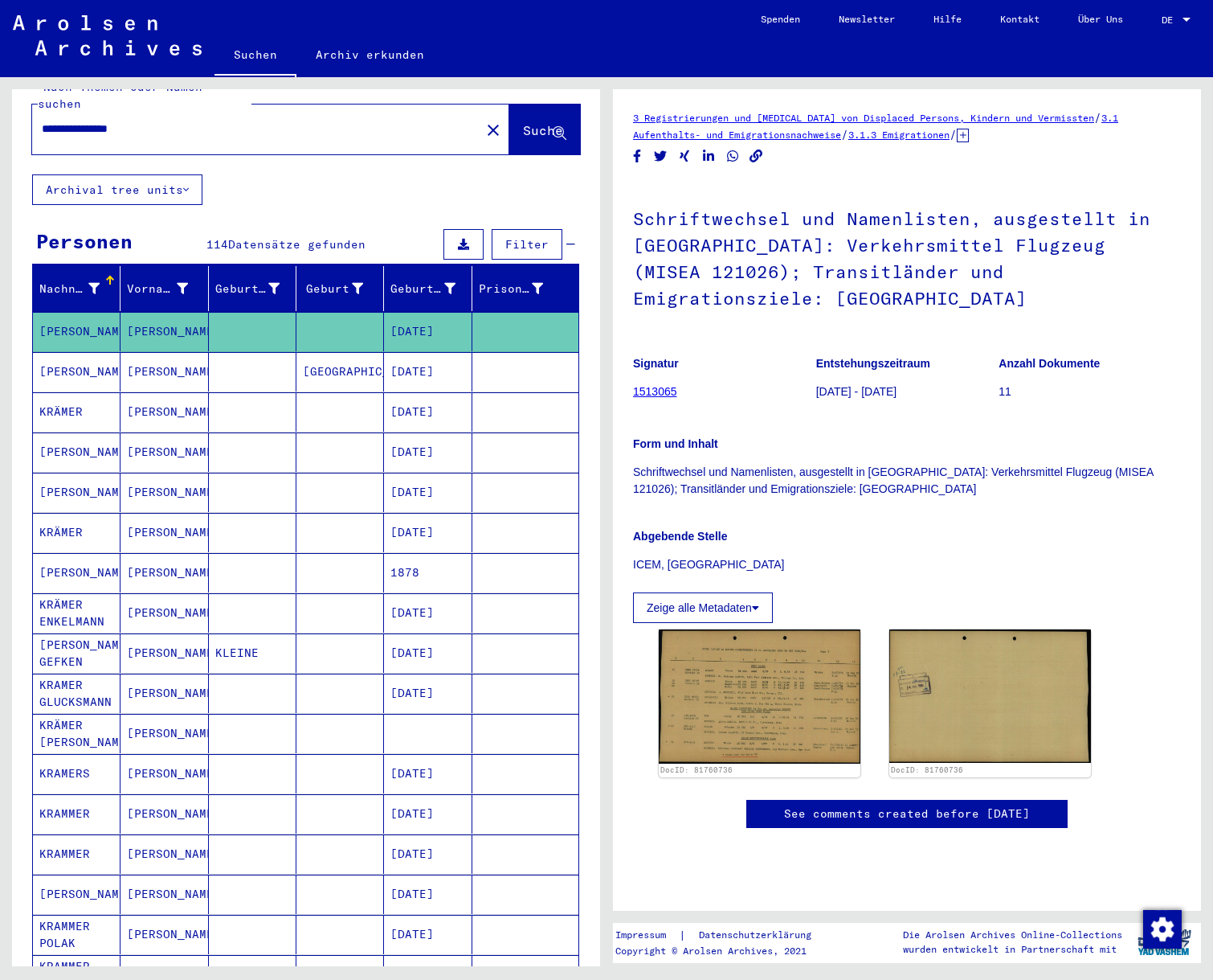
click at [58, 352] on mat-cell "[PERSON_NAME]" at bounding box center [77, 372] width 87 height 40
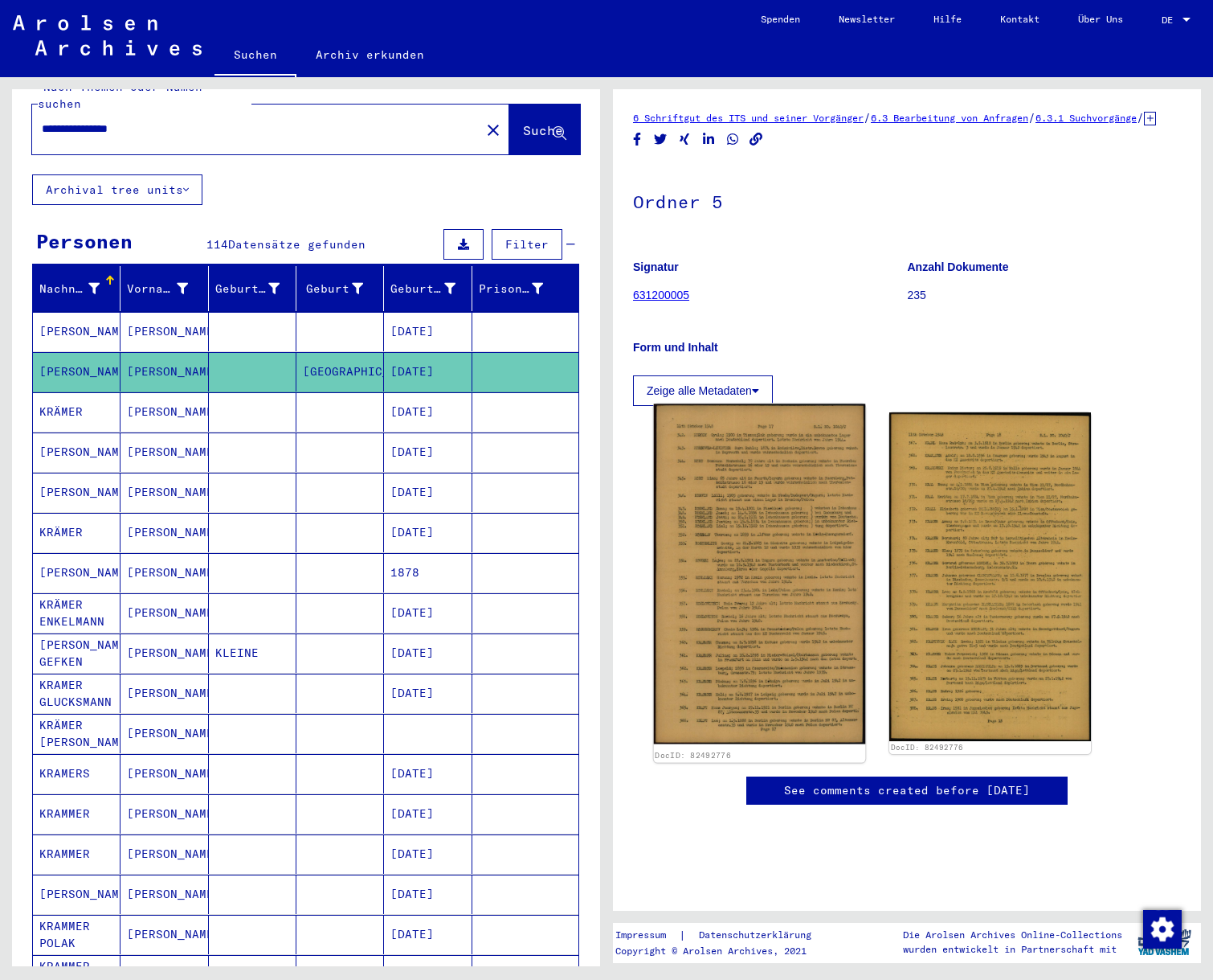
click at [764, 486] on img at bounding box center [760, 574] width 212 height 340
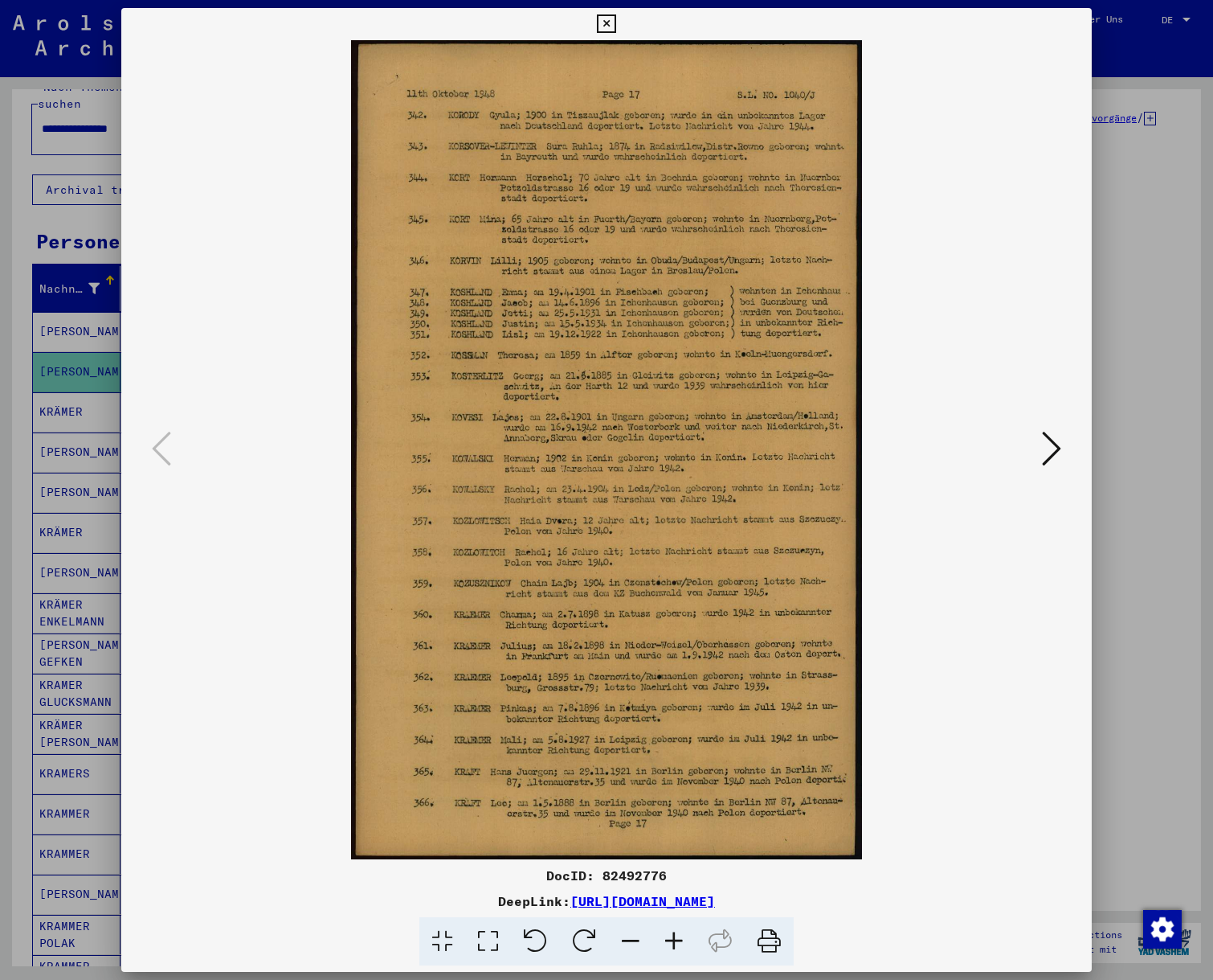
click at [1059, 448] on icon at bounding box center [1052, 448] width 19 height 39
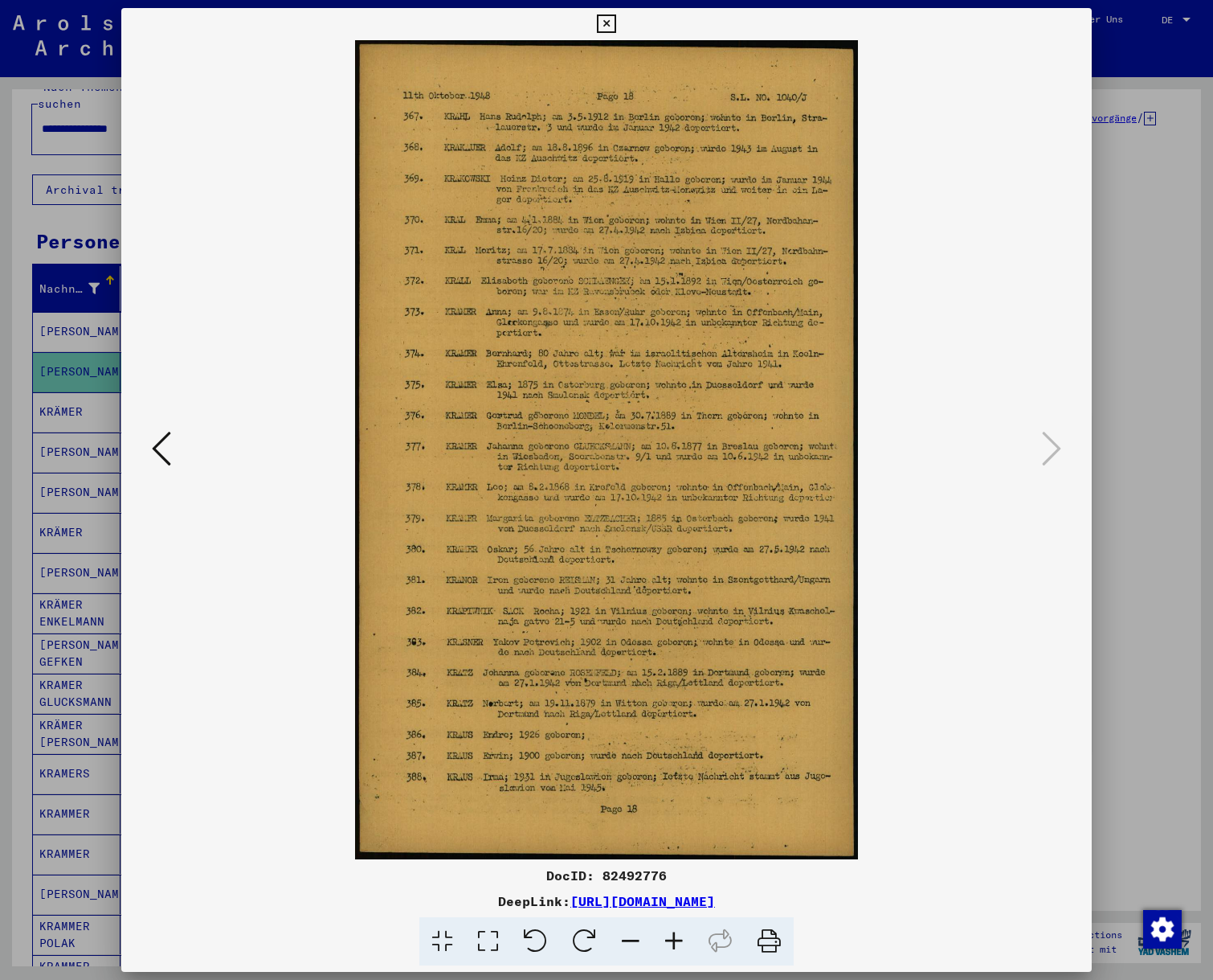
click at [616, 21] on icon at bounding box center [606, 24] width 19 height 19
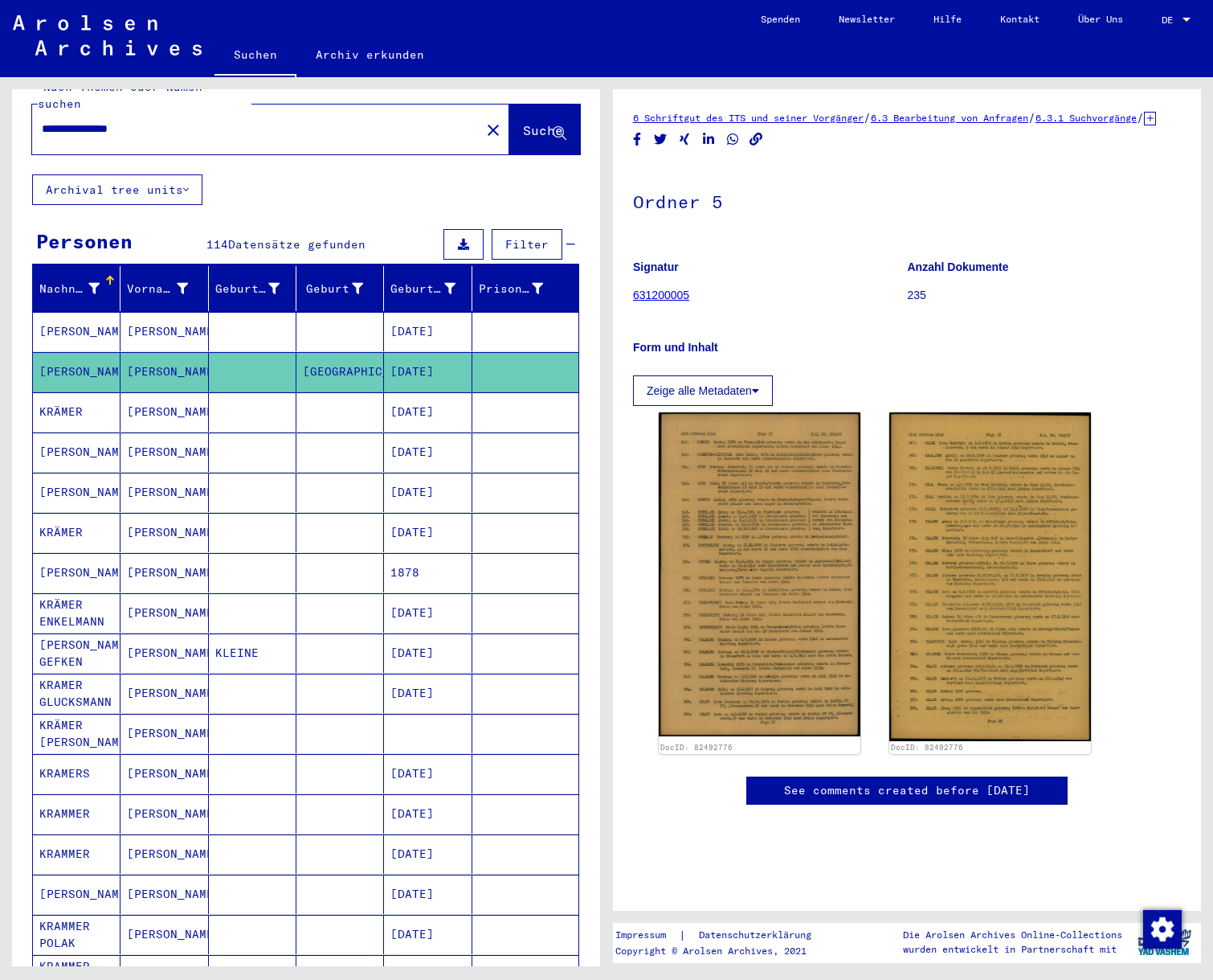
click at [63, 554] on mat-cell "[PERSON_NAME]" at bounding box center [77, 572] width 87 height 40
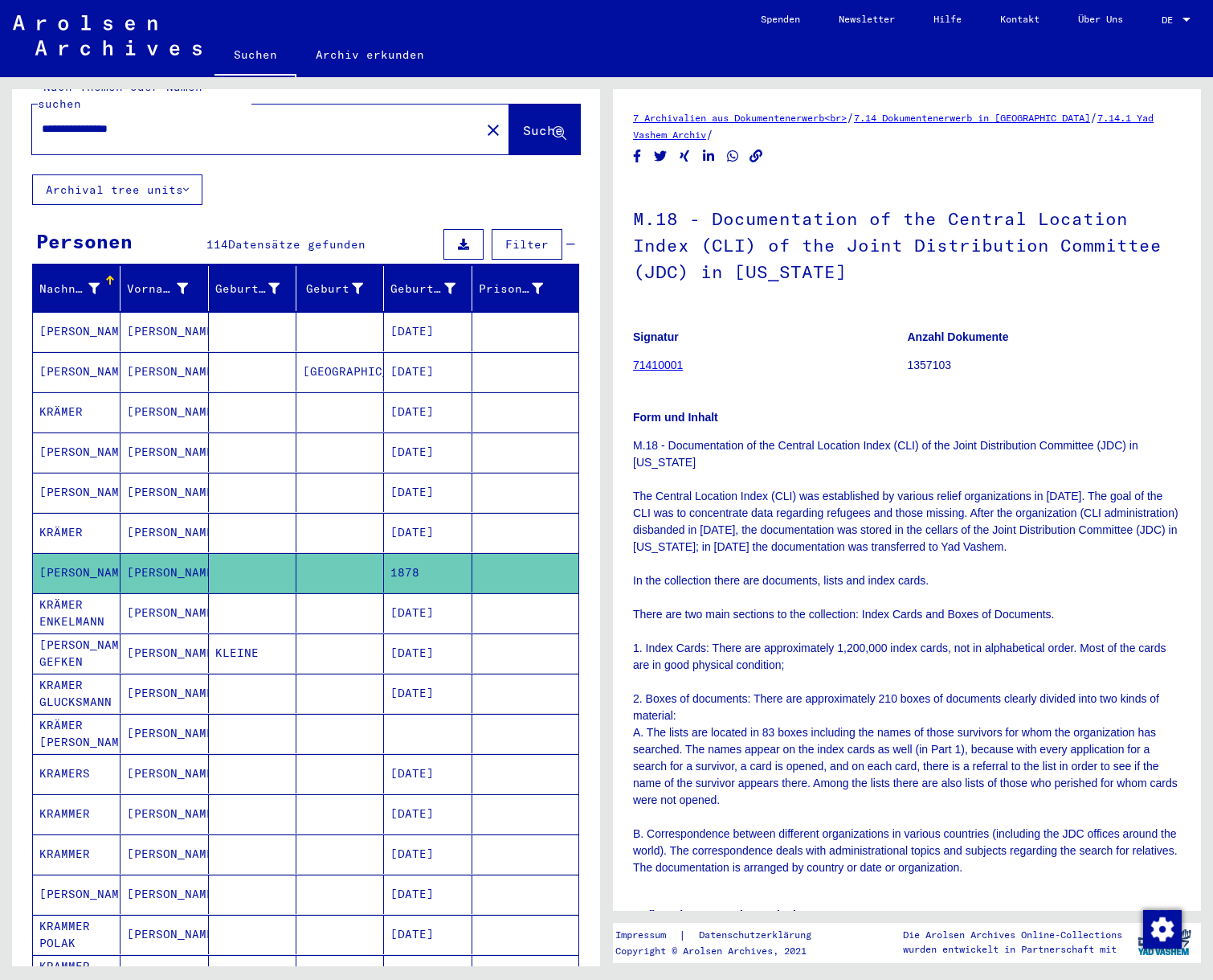
click at [62, 674] on mat-cell "KRAMER GLUCKSMANN" at bounding box center [77, 694] width 87 height 40
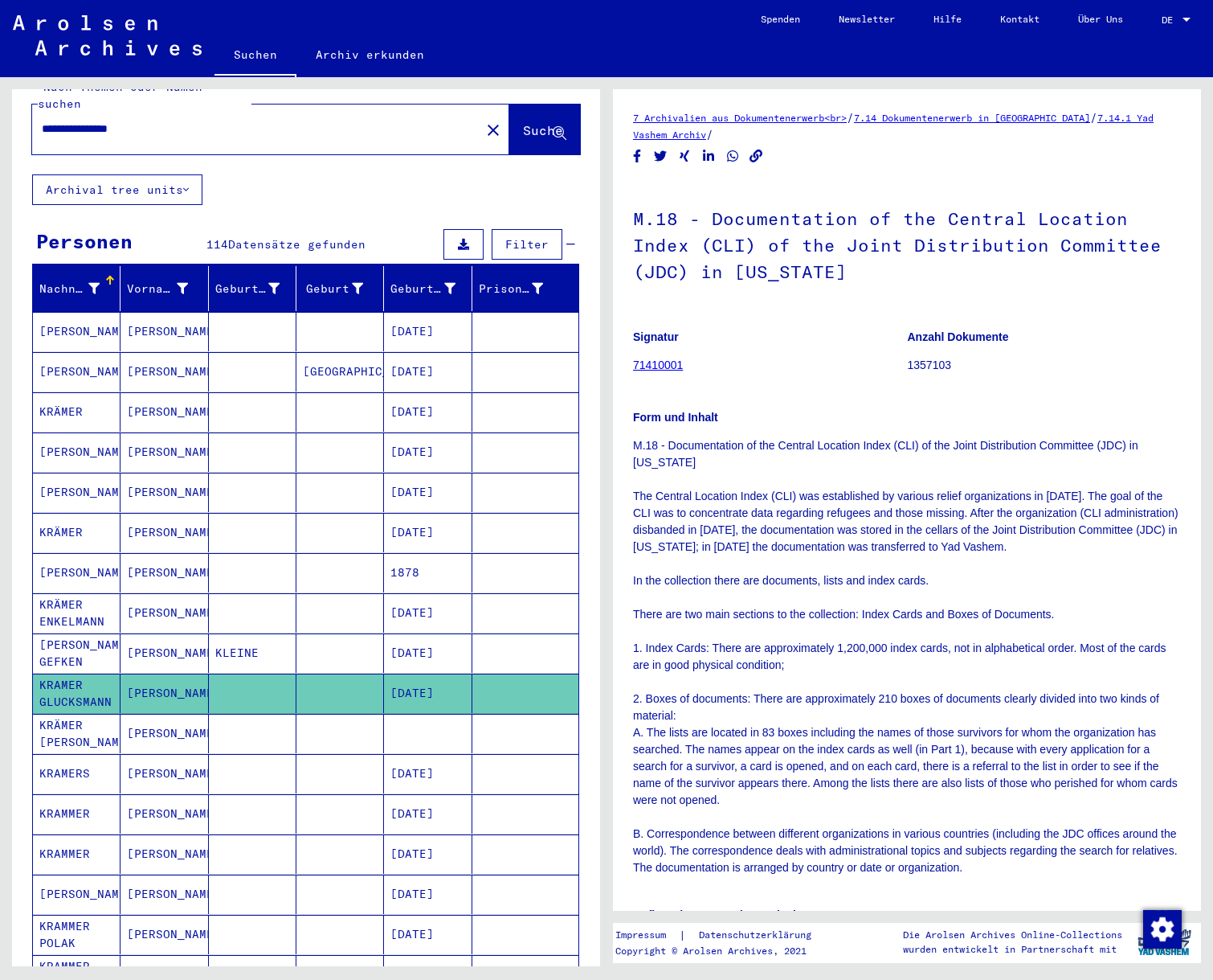
click at [661, 365] on link "71410001" at bounding box center [658, 365] width 50 height 13
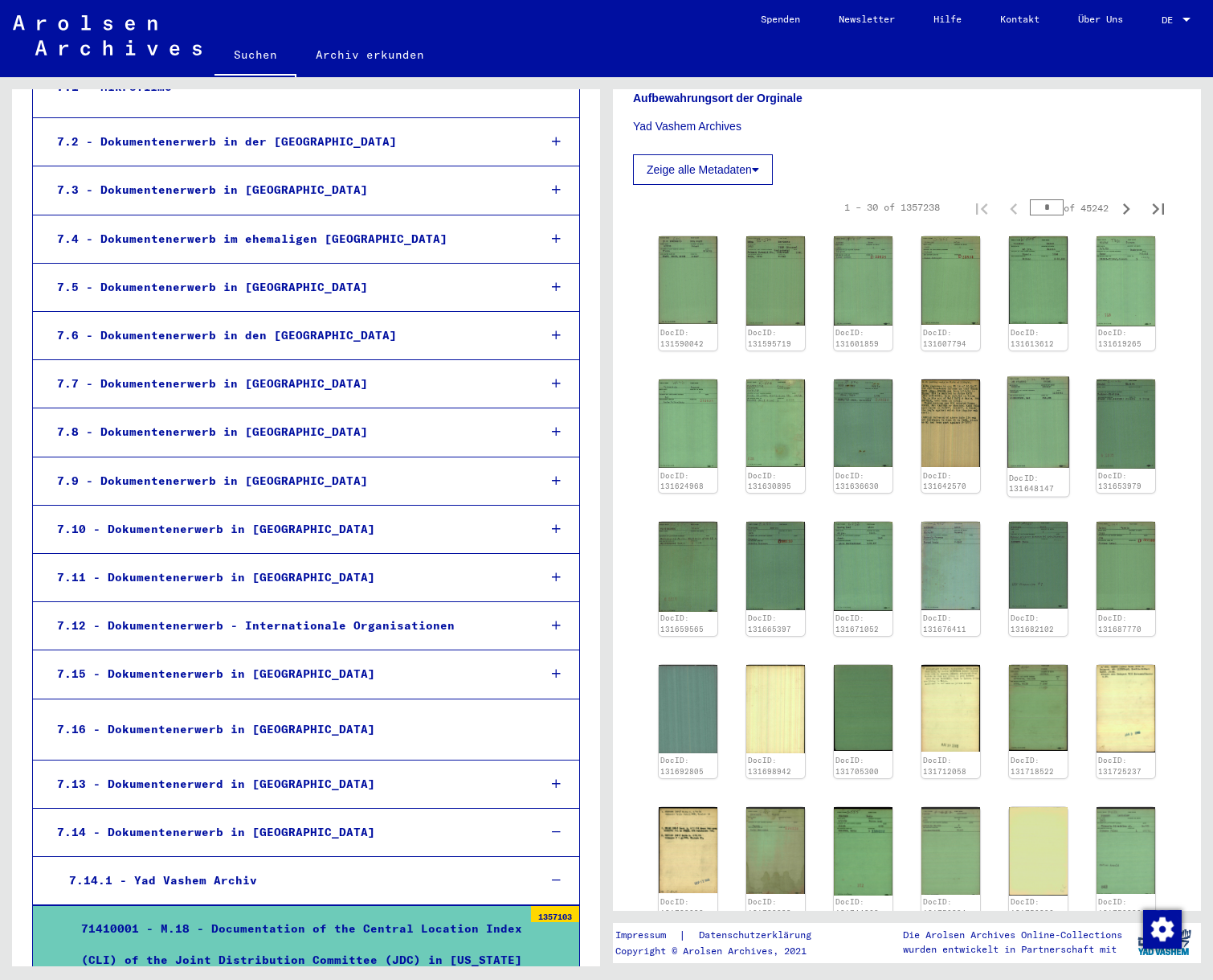
scroll to position [819, 0]
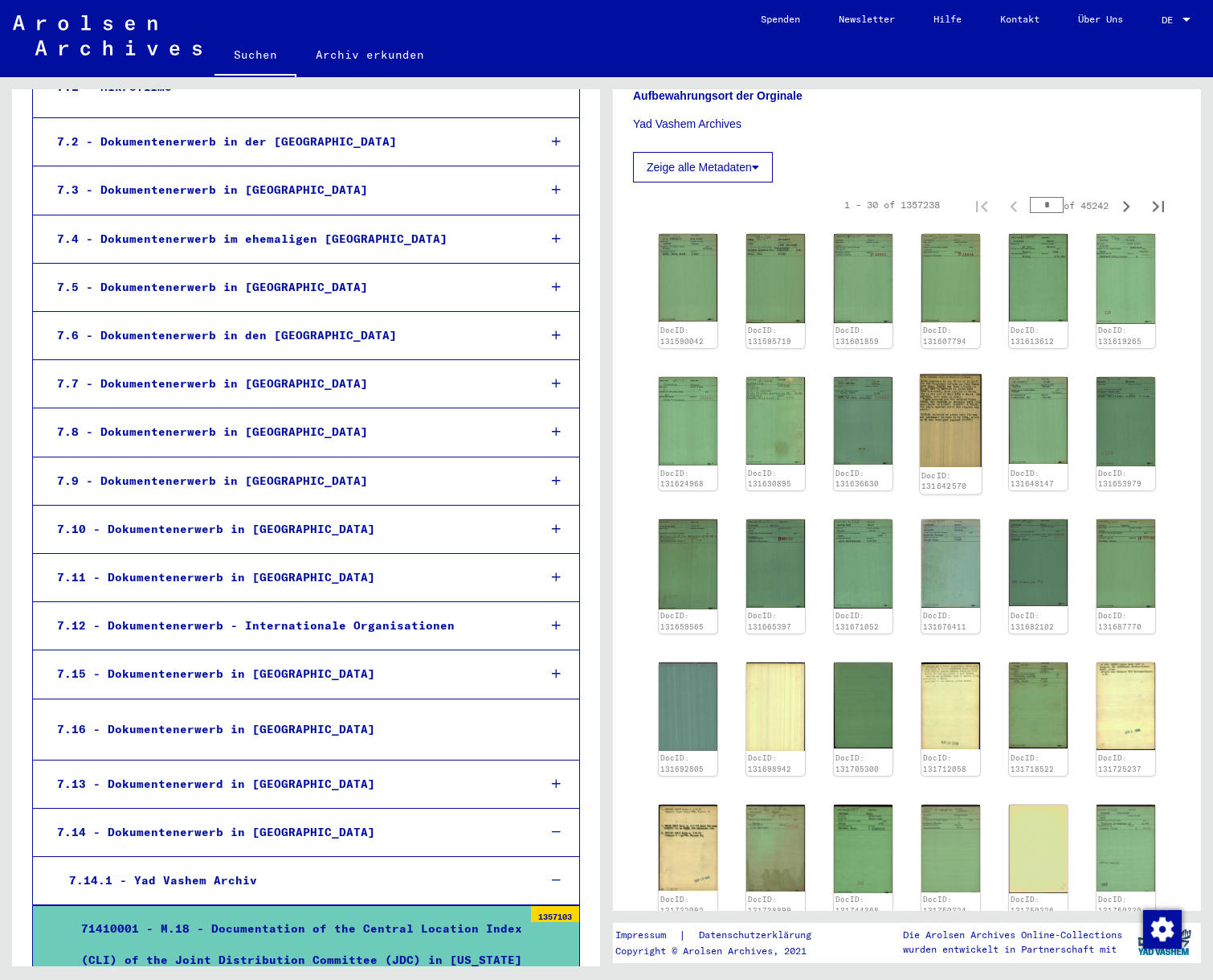
click at [945, 410] on img at bounding box center [950, 420] width 62 height 93
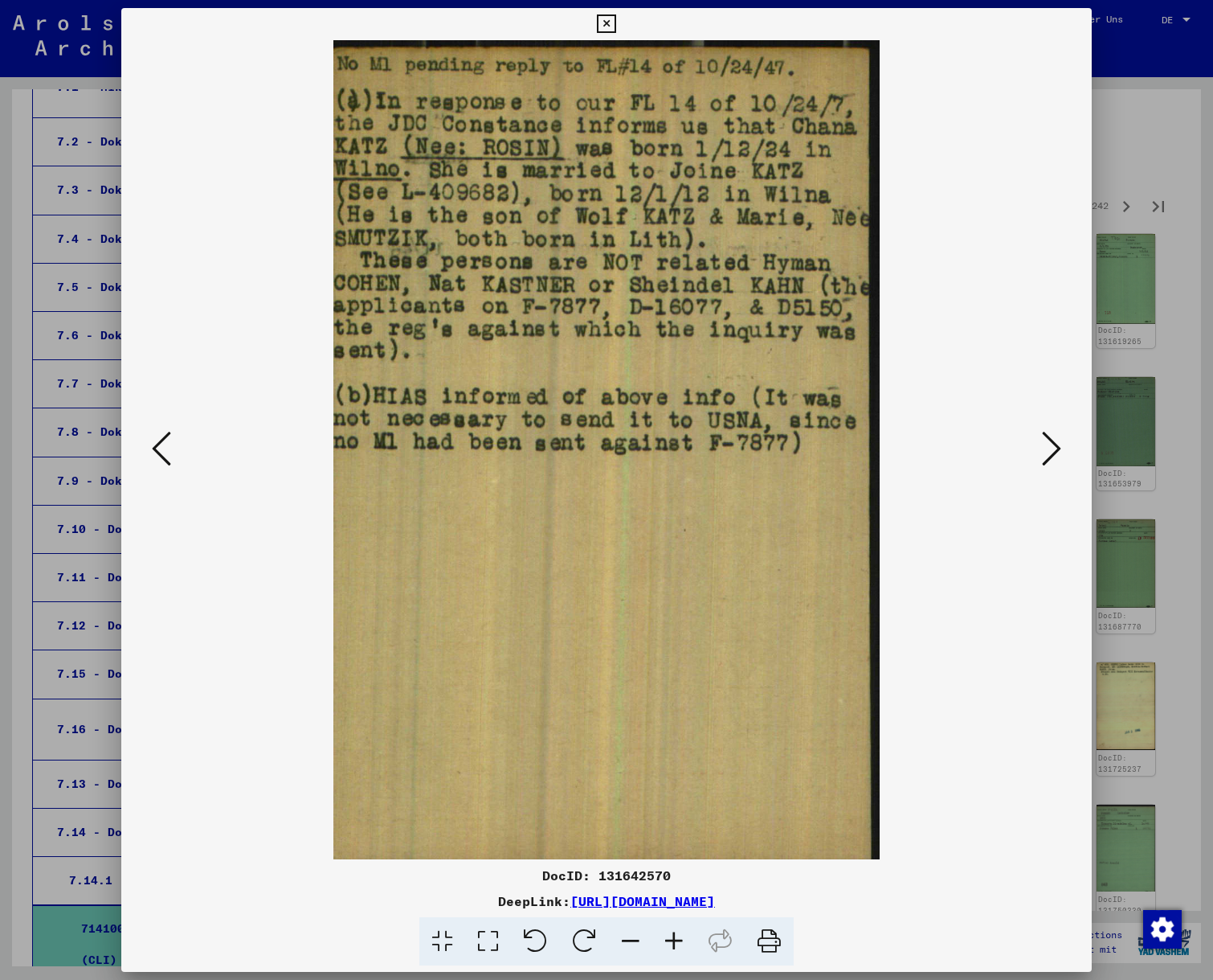
click at [1053, 449] on icon at bounding box center [1052, 448] width 19 height 39
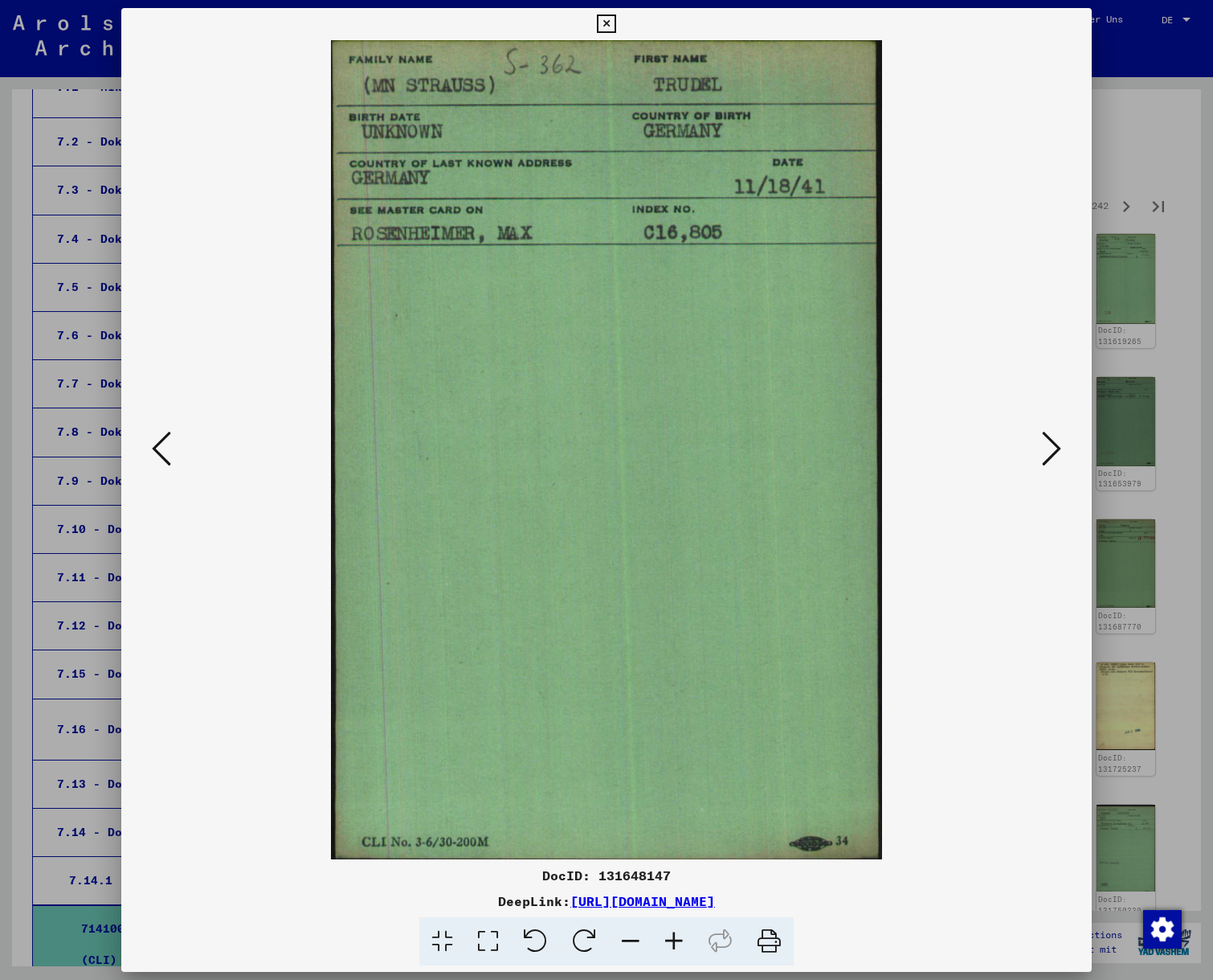
click at [1053, 449] on icon at bounding box center [1052, 448] width 19 height 39
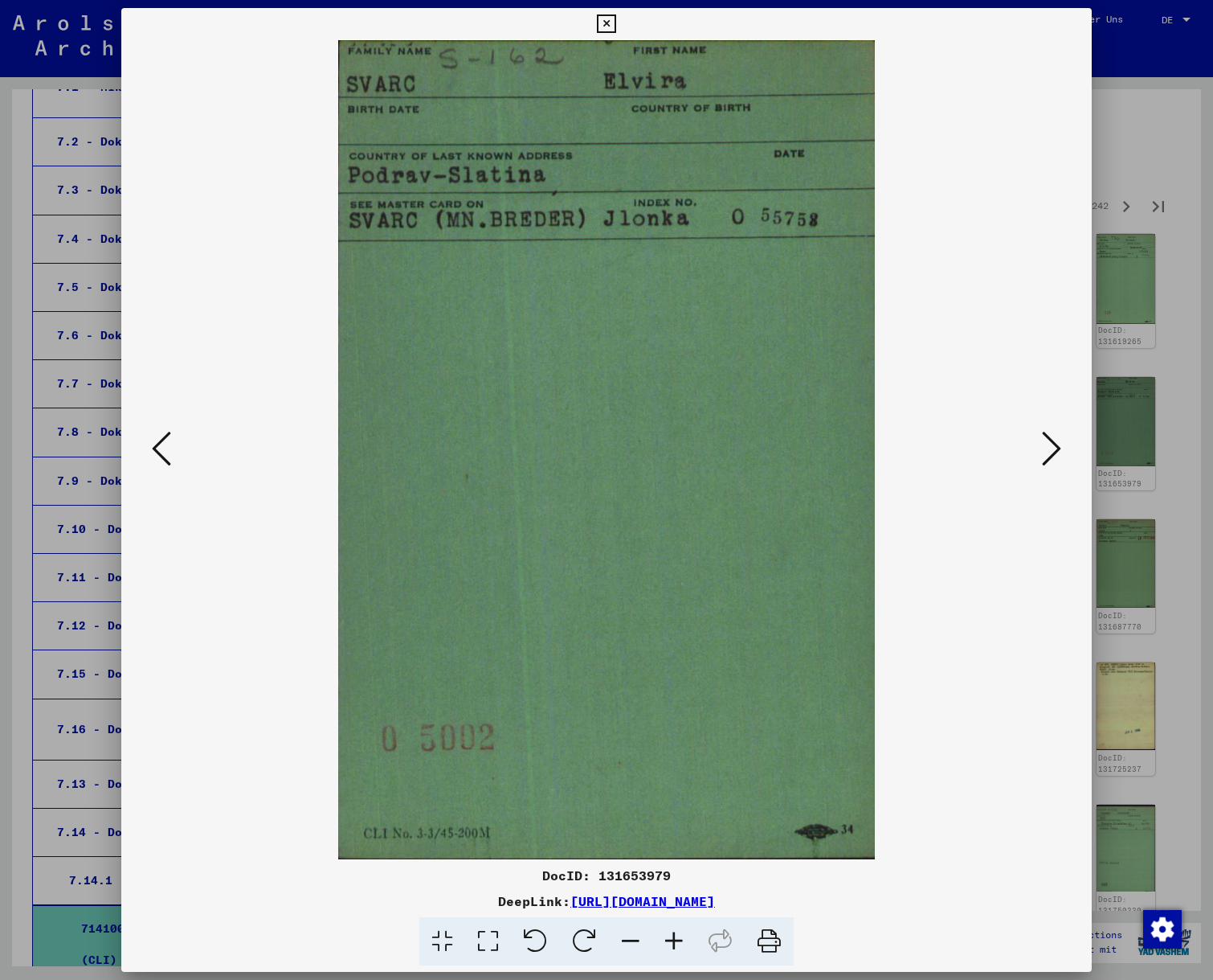
click at [1053, 449] on icon at bounding box center [1052, 448] width 19 height 39
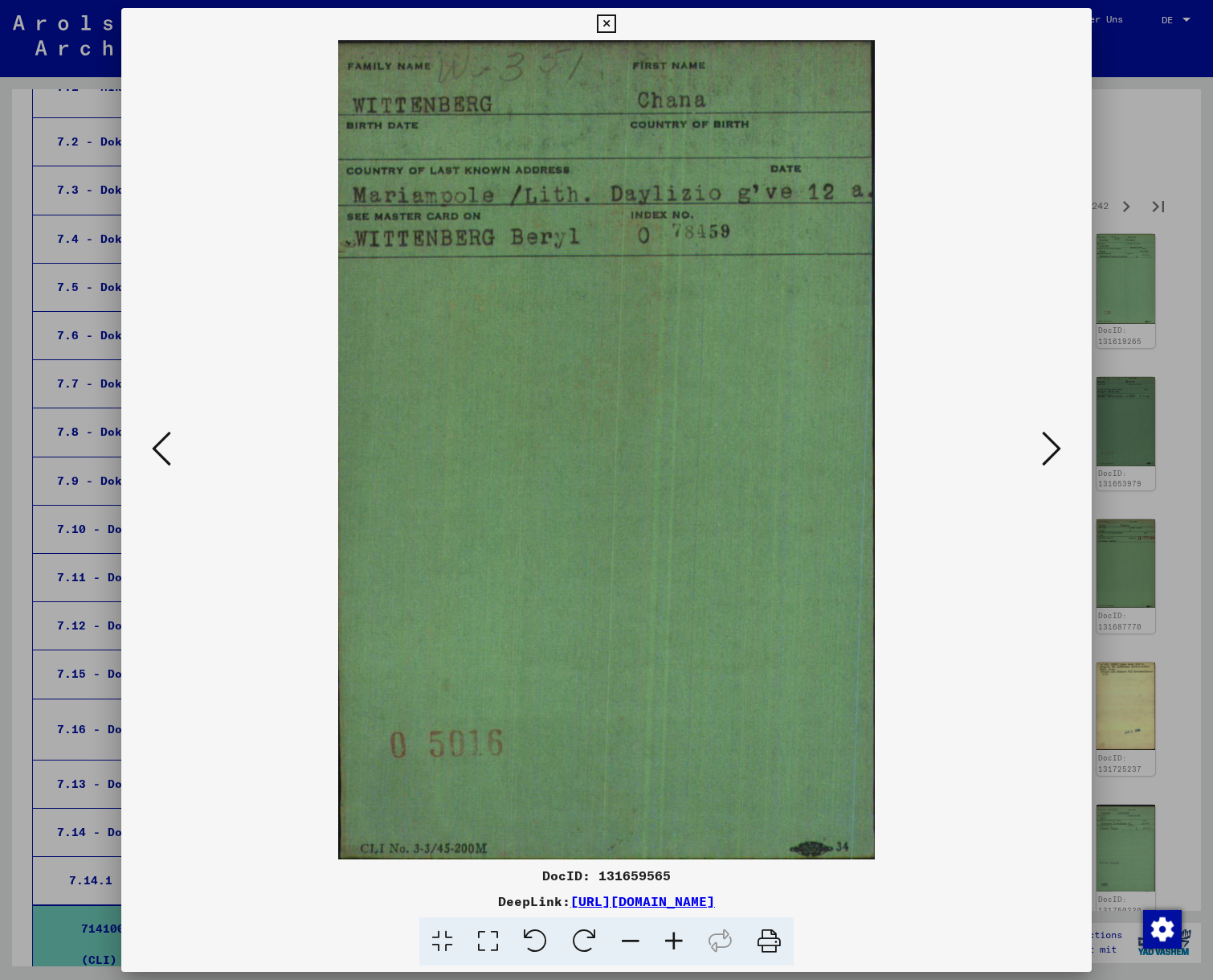
click at [1053, 449] on icon at bounding box center [1052, 448] width 19 height 39
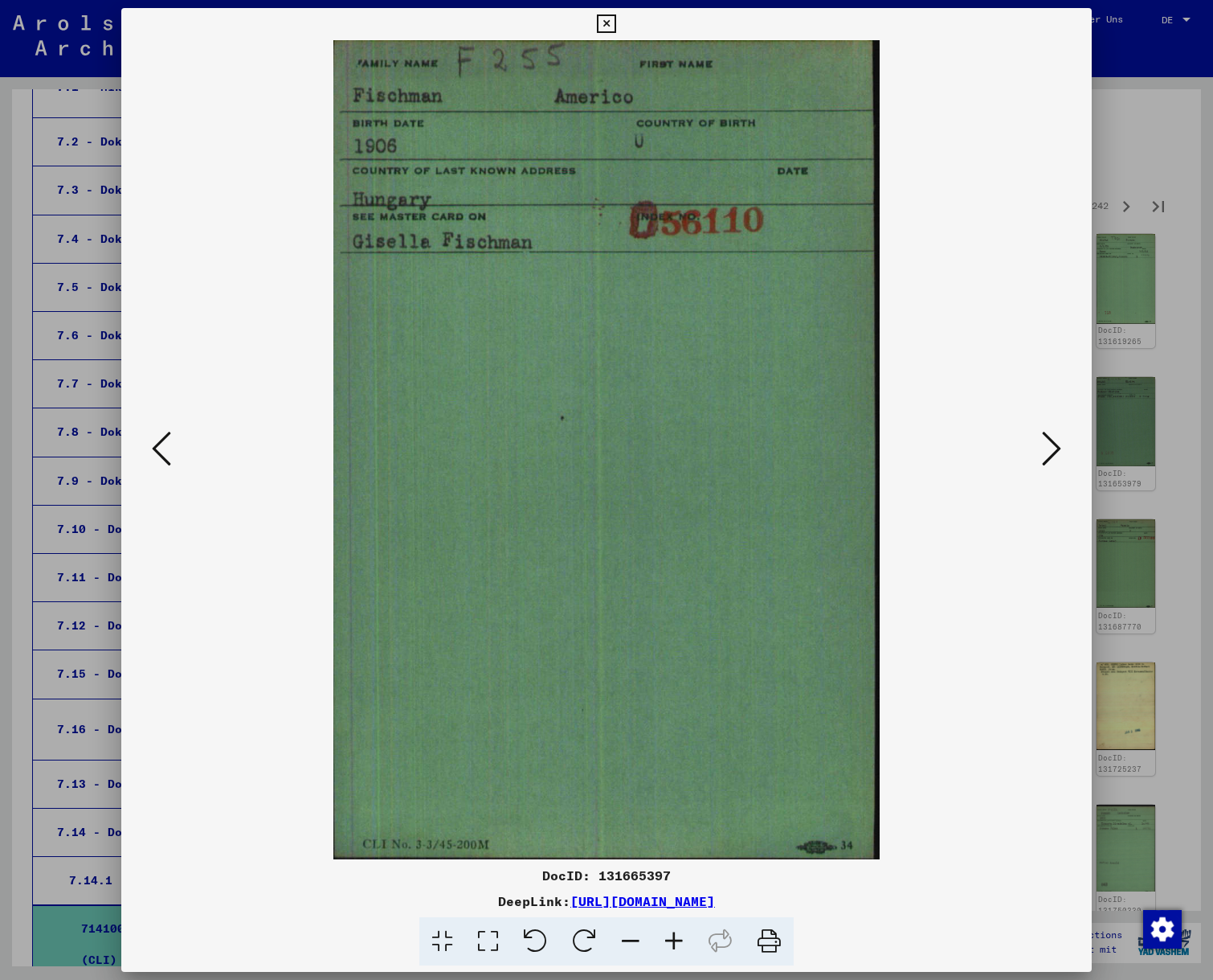
click at [1053, 449] on icon at bounding box center [1052, 448] width 19 height 39
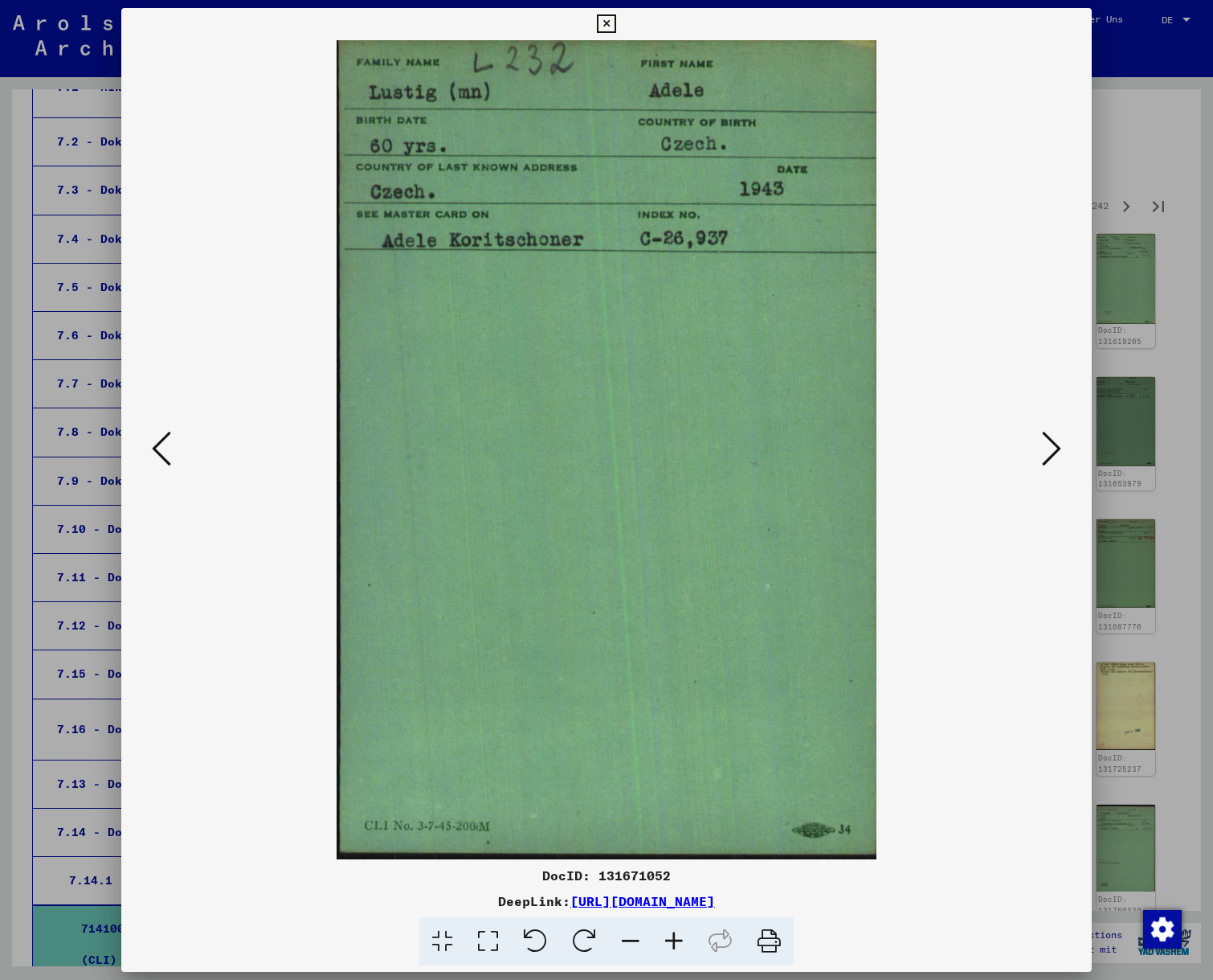
click at [616, 24] on icon at bounding box center [606, 24] width 19 height 19
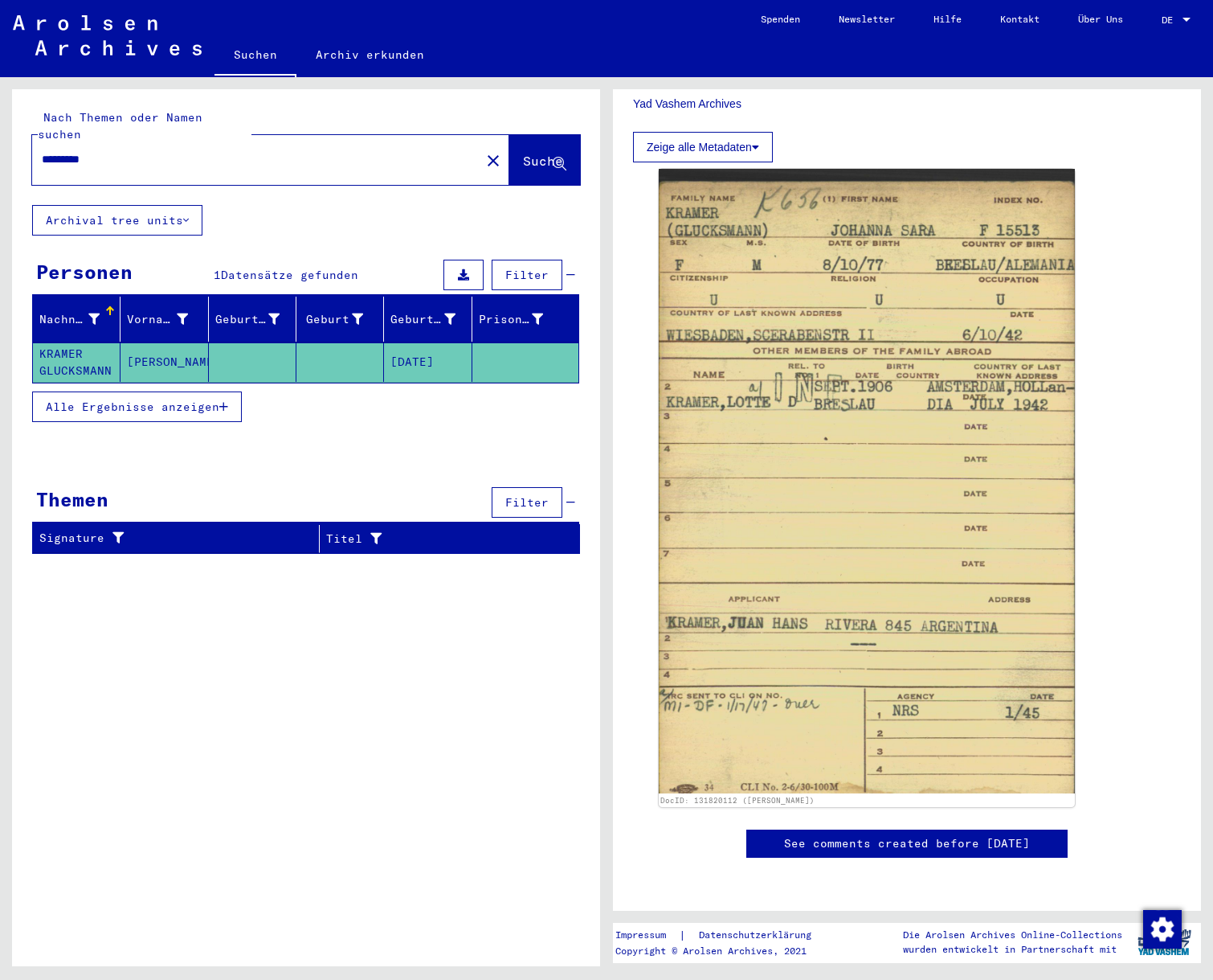
scroll to position [848, 0]
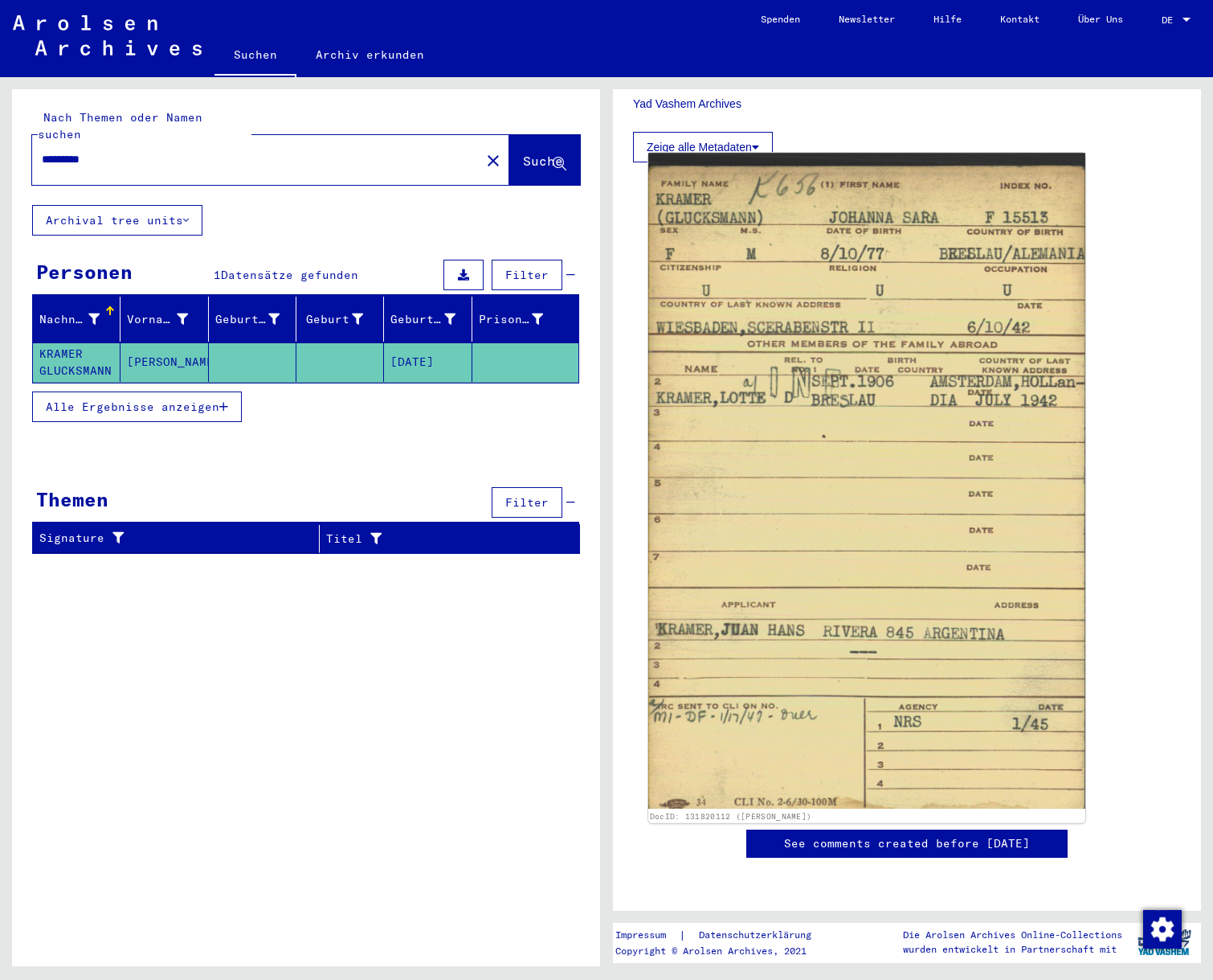
click at [782, 267] on img at bounding box center [866, 481] width 437 height 656
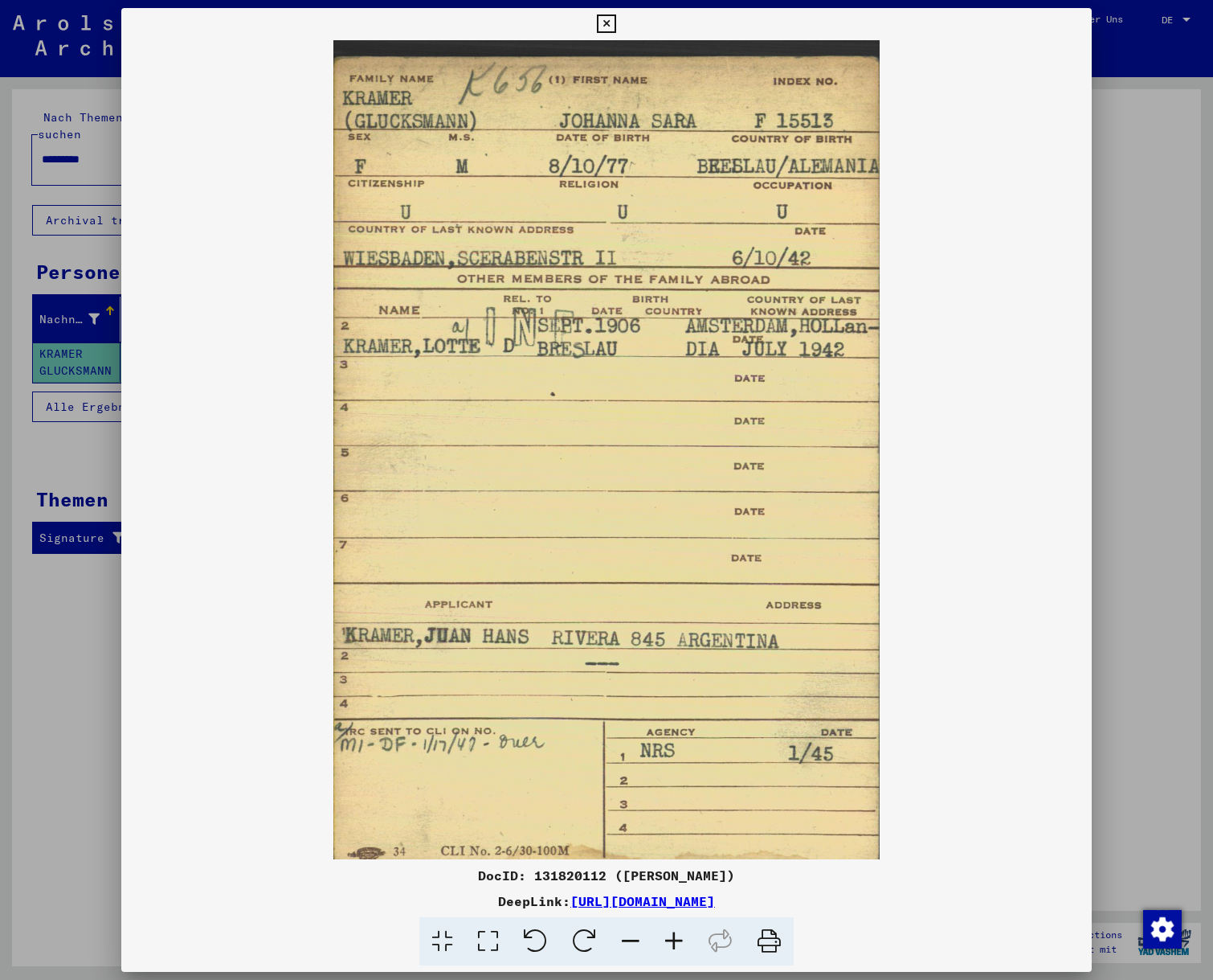
click at [616, 26] on icon at bounding box center [606, 24] width 19 height 19
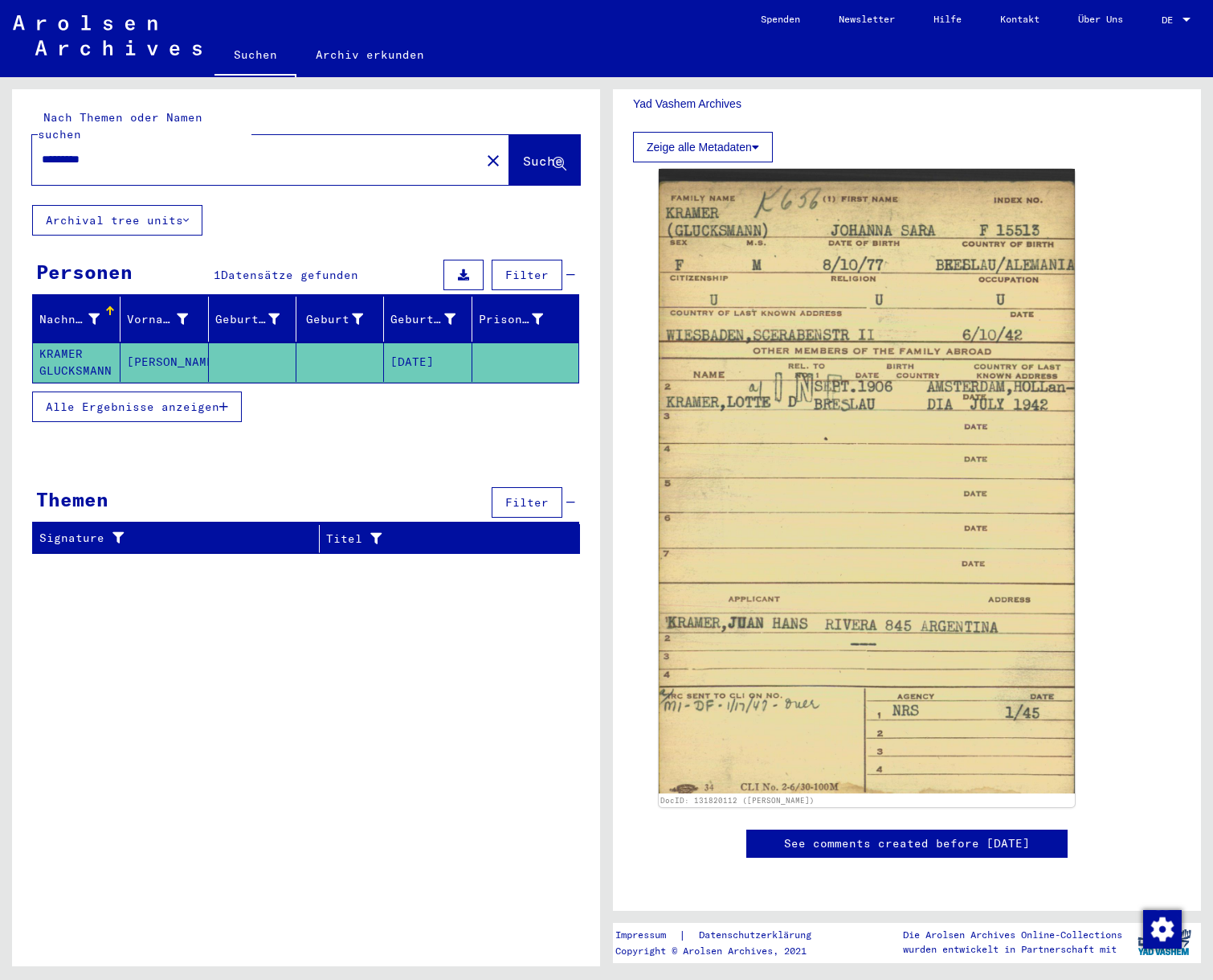
click at [201, 399] on span "Alle Ergebnisse anzeigen" at bounding box center [132, 406] width 173 height 14
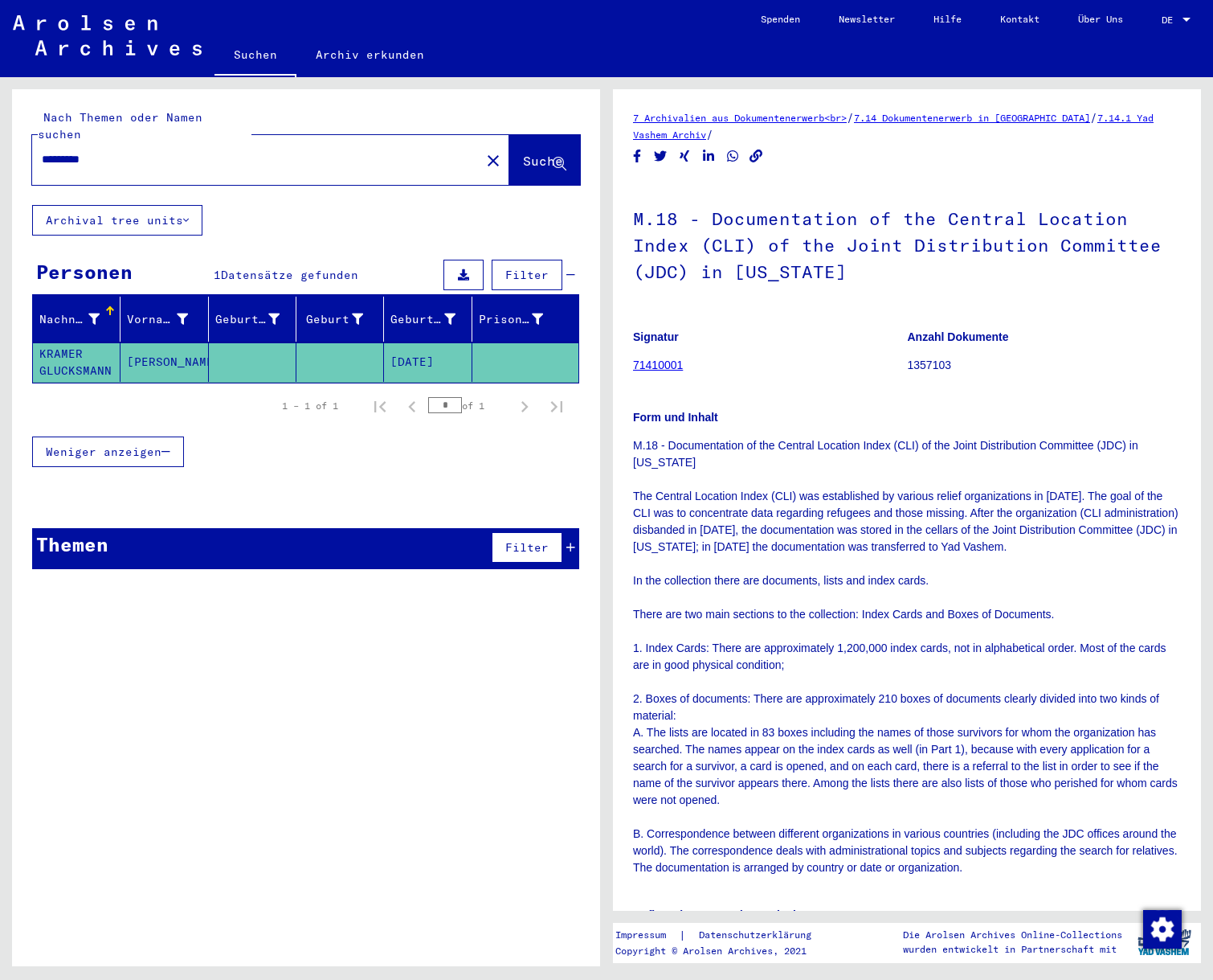
type input "**********"
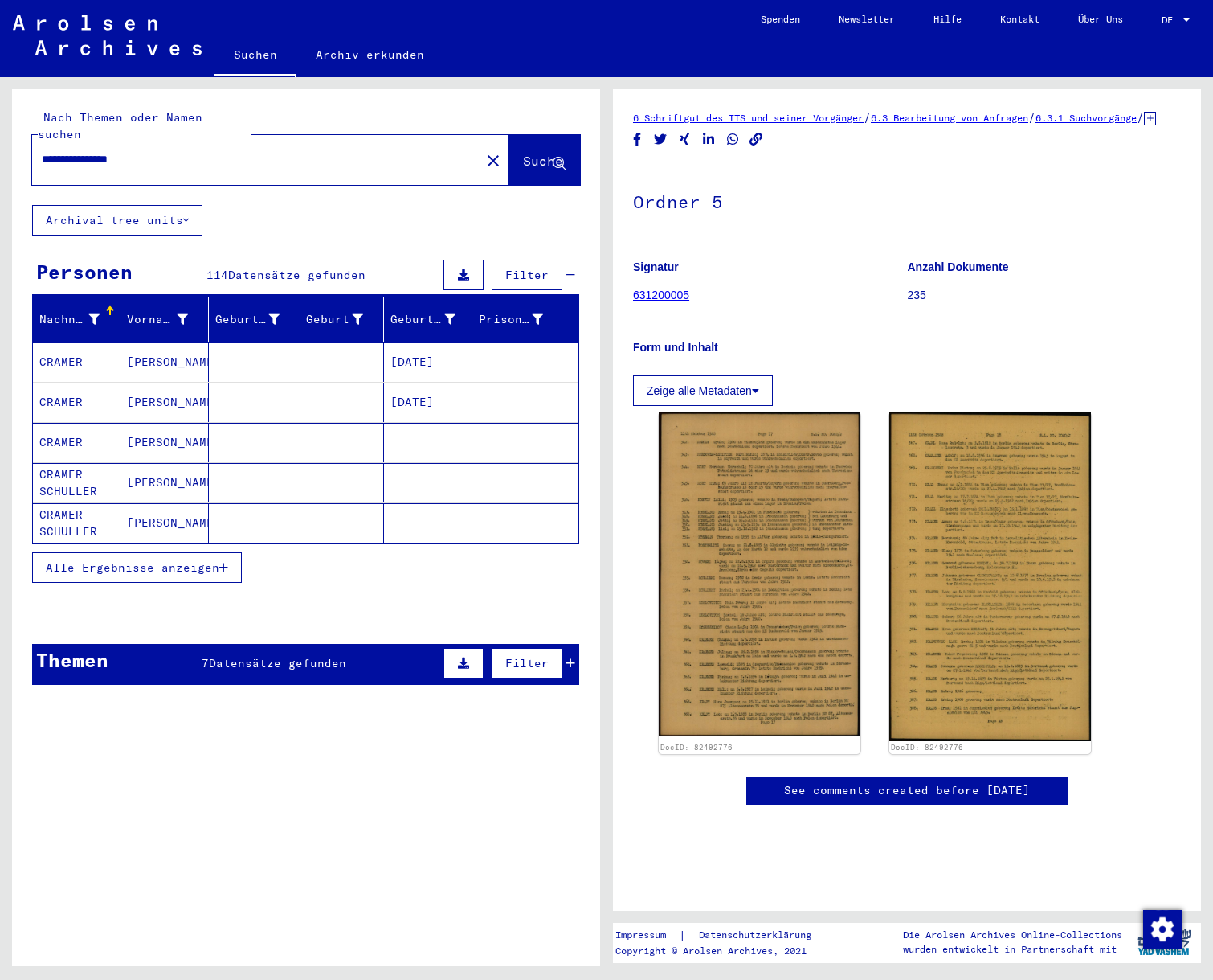
click at [195, 560] on span "Alle Ergebnisse anzeigen" at bounding box center [132, 567] width 173 height 14
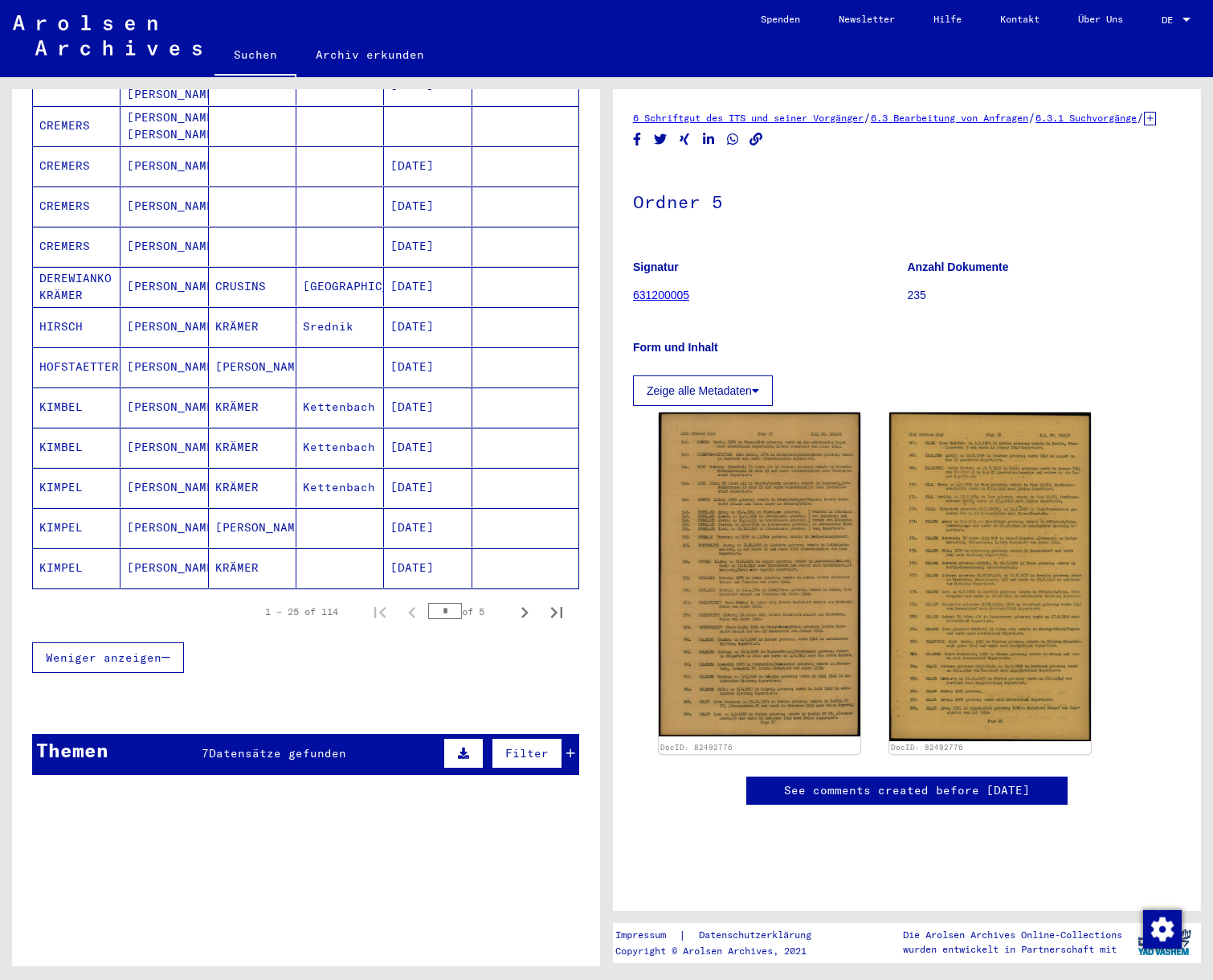
scroll to position [770, 0]
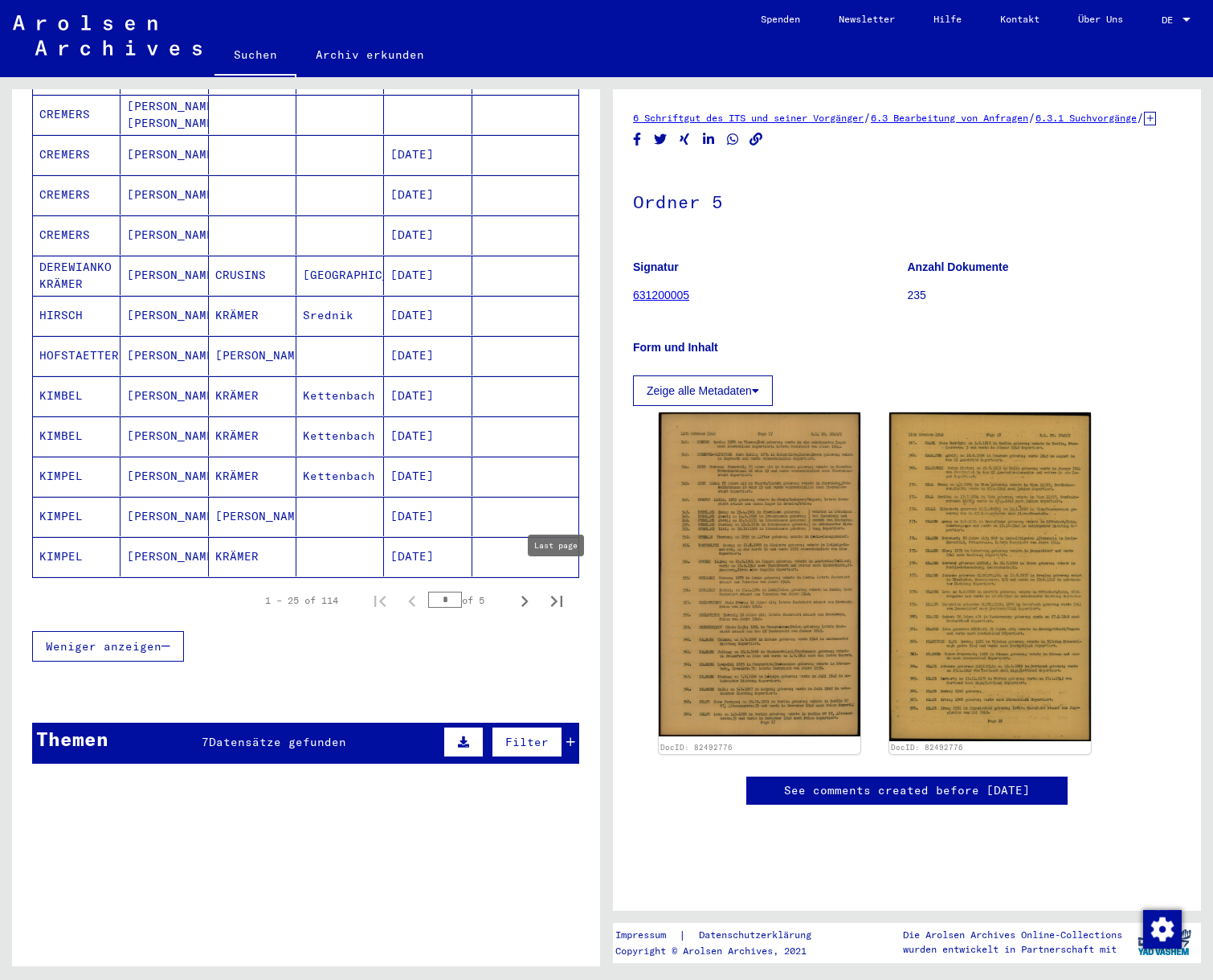
click at [552, 590] on icon "Last page" at bounding box center [557, 601] width 23 height 23
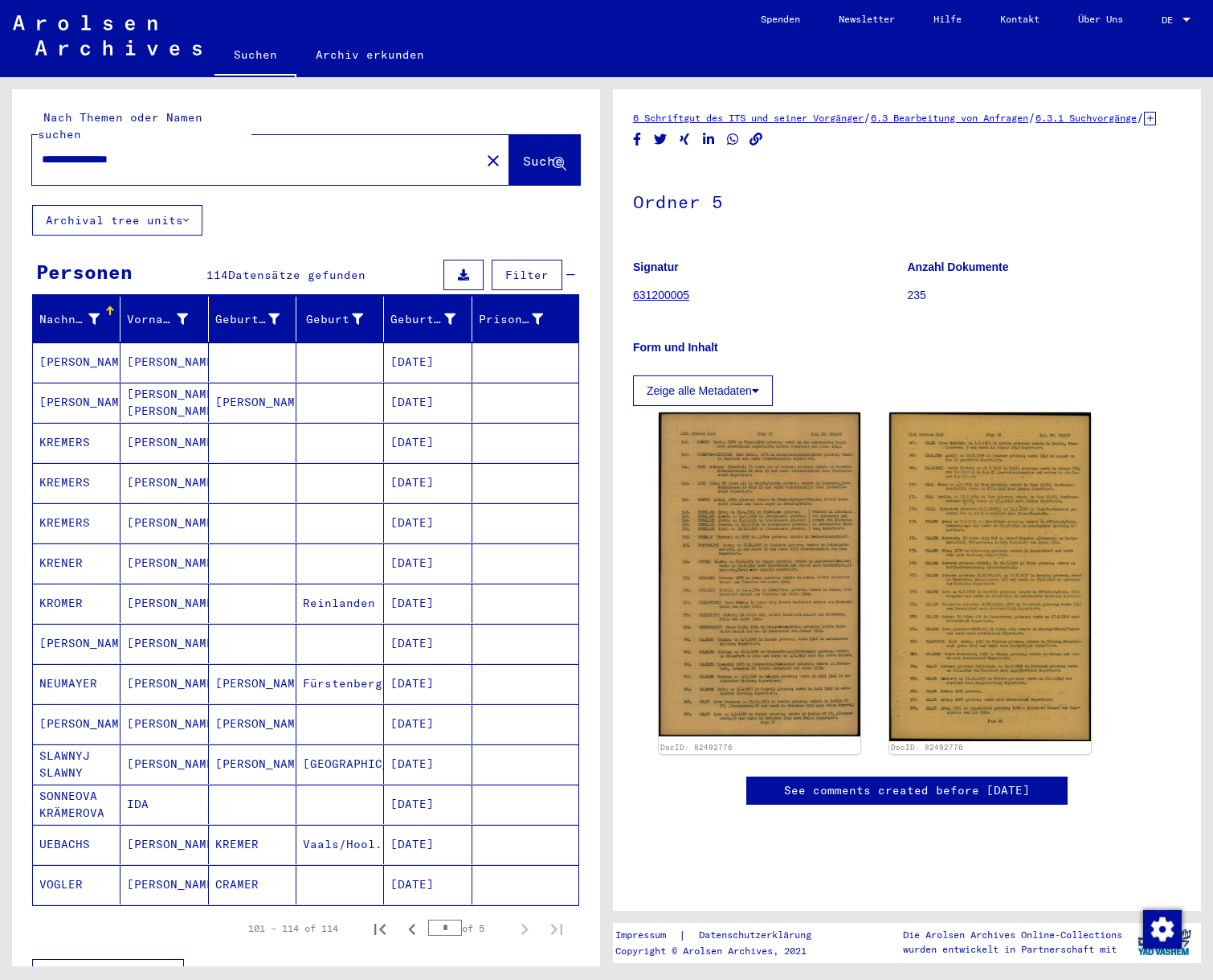
scroll to position [0, 0]
click at [412, 923] on icon "Previous page" at bounding box center [412, 929] width 8 height 11
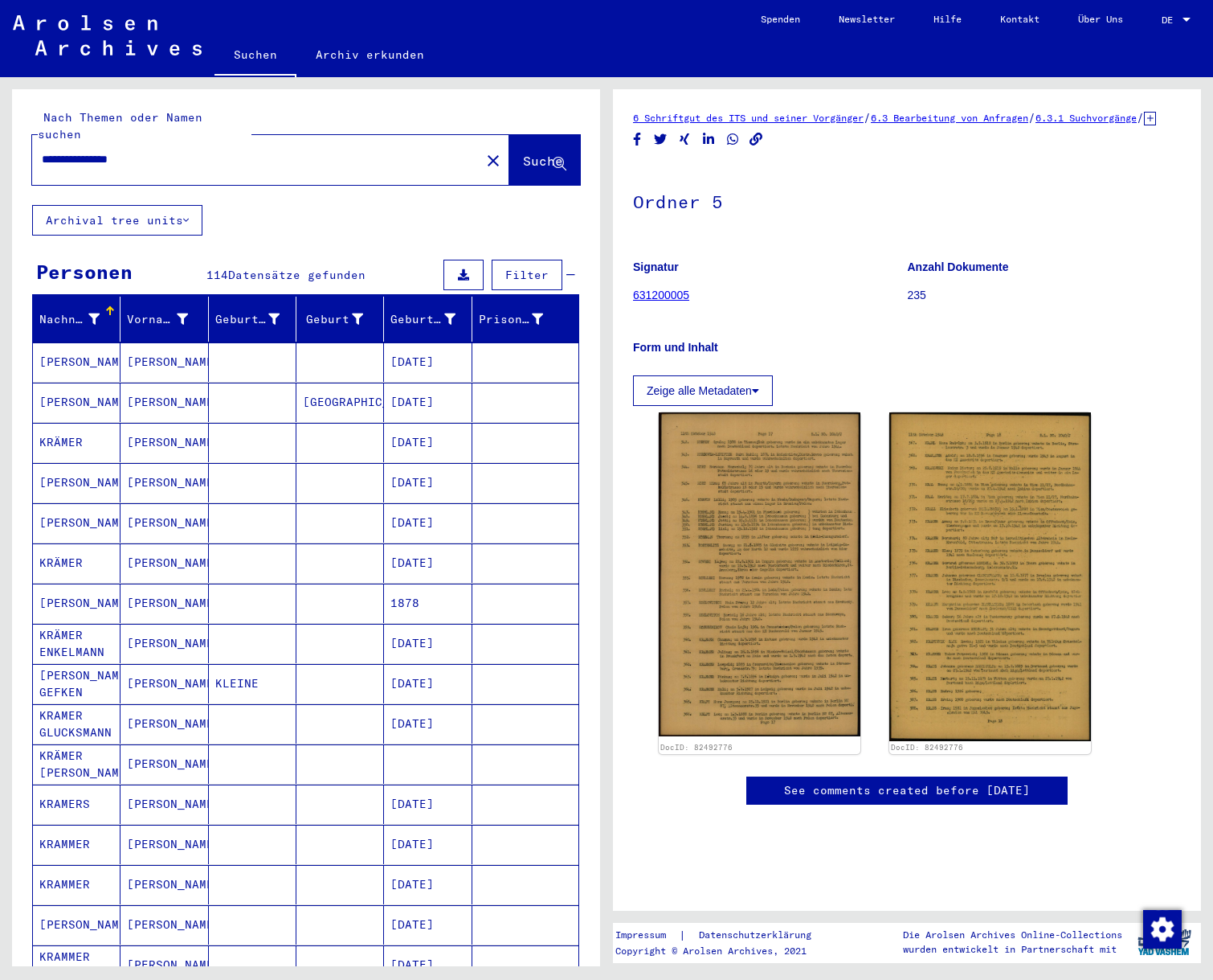
click at [60, 386] on mat-cell "[PERSON_NAME]" at bounding box center [77, 403] width 87 height 40
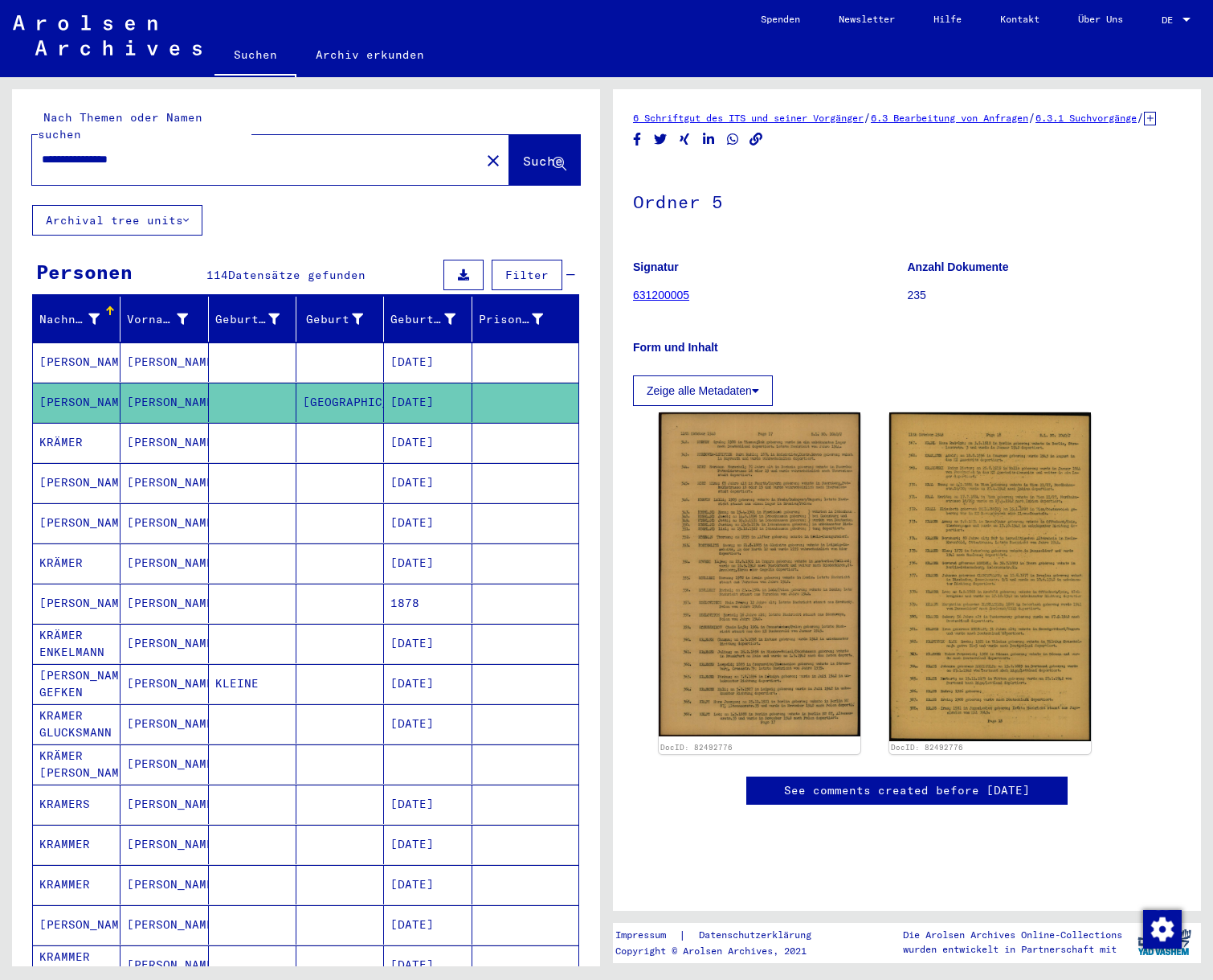
click at [60, 383] on mat-cell "[PERSON_NAME]" at bounding box center [77, 403] width 87 height 40
click at [61, 383] on mat-cell "[PERSON_NAME]" at bounding box center [77, 403] width 87 height 40
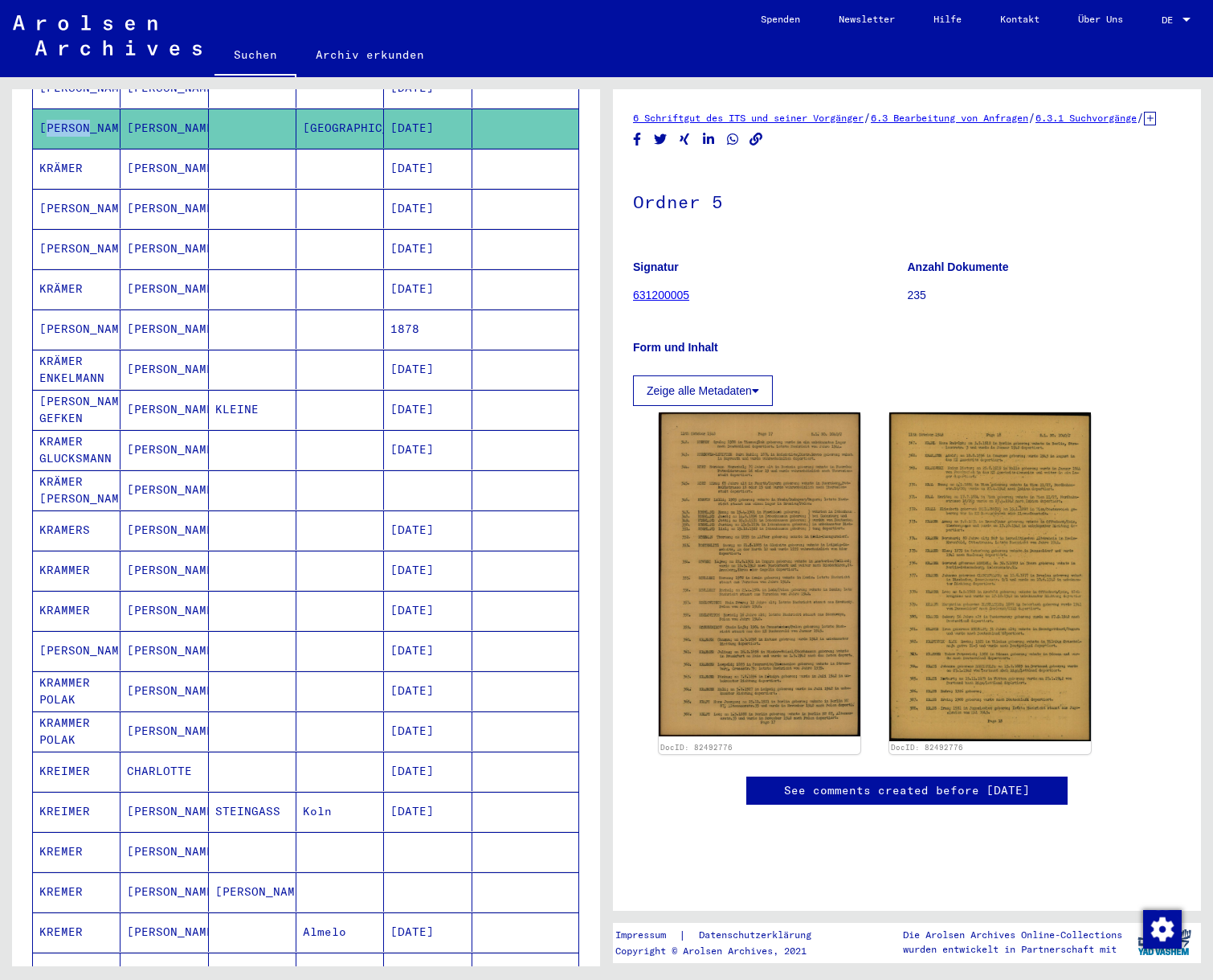
scroll to position [281, 0]
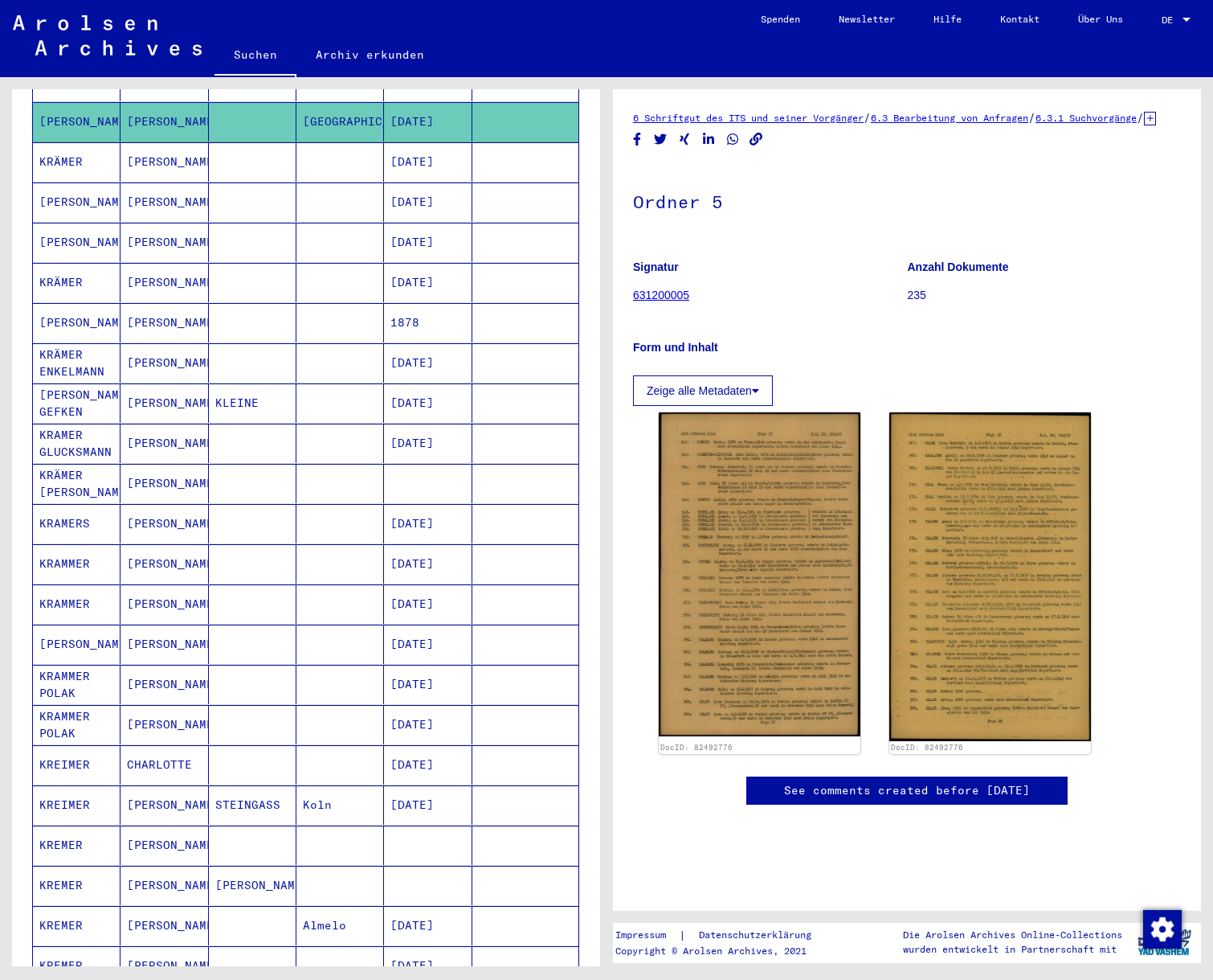
click at [60, 584] on mat-cell "KRAMMER" at bounding box center [77, 604] width 87 height 40
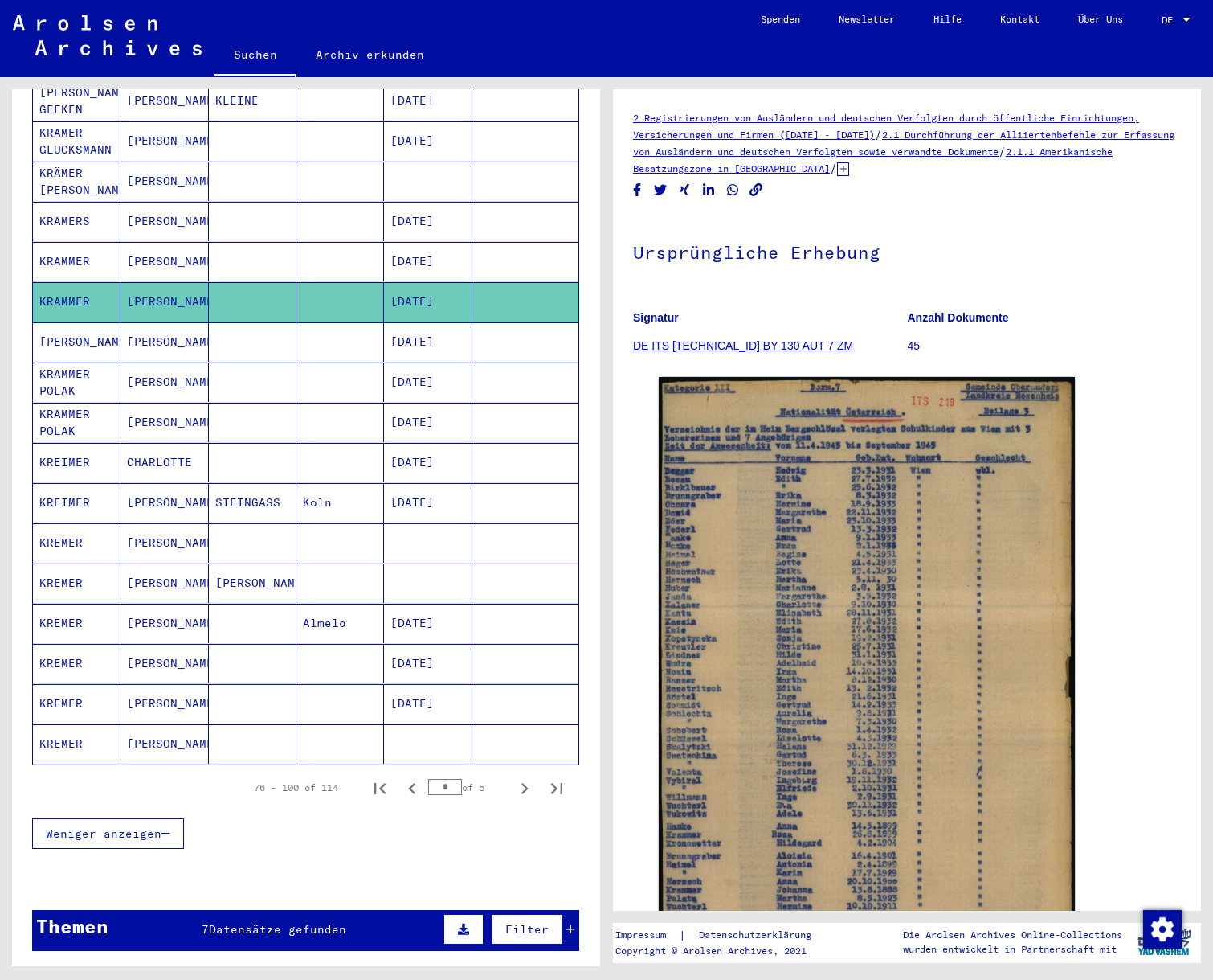
scroll to position [585, 0]
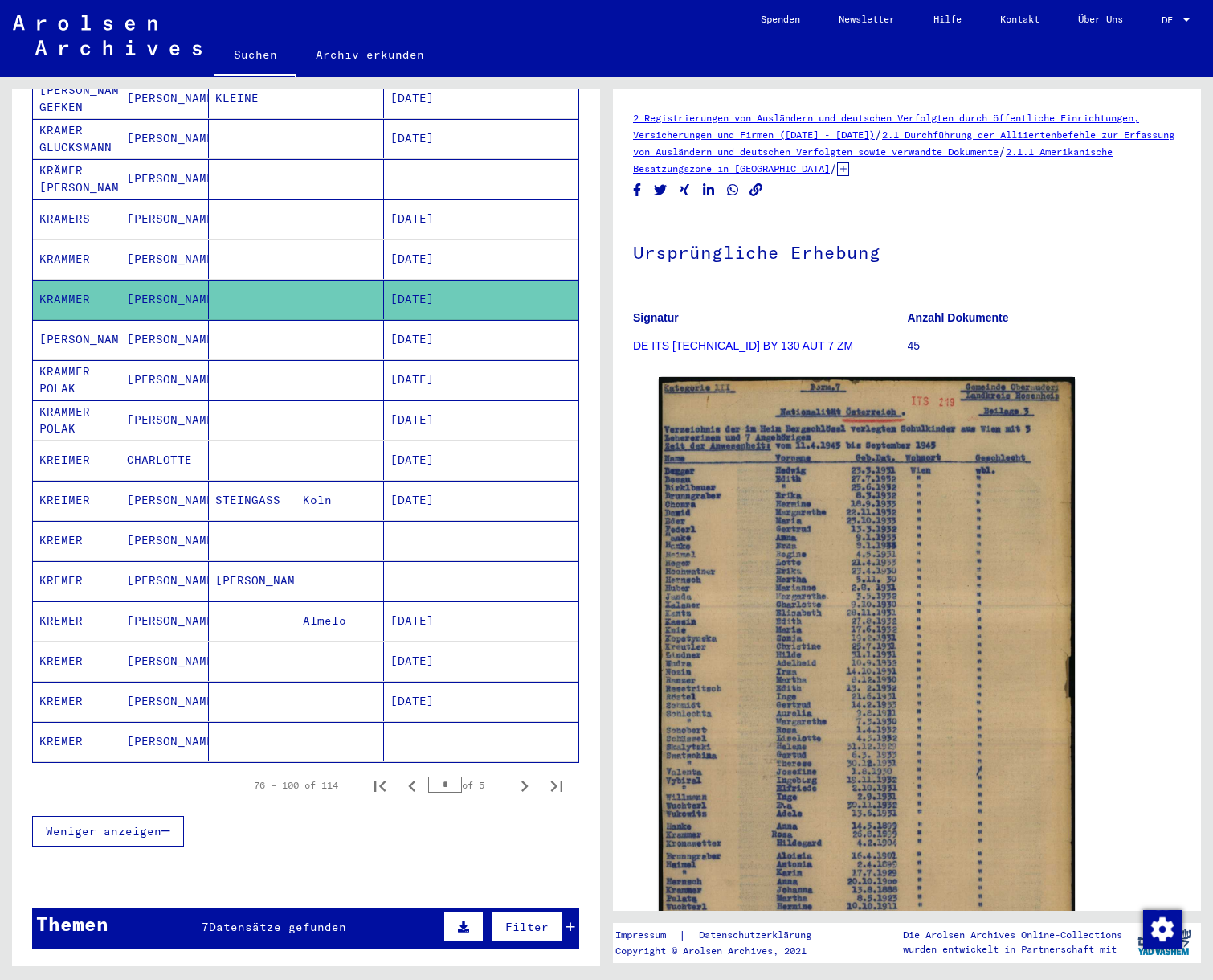
click at [51, 721] on mat-cell "KREMER" at bounding box center [77, 741] width 87 height 40
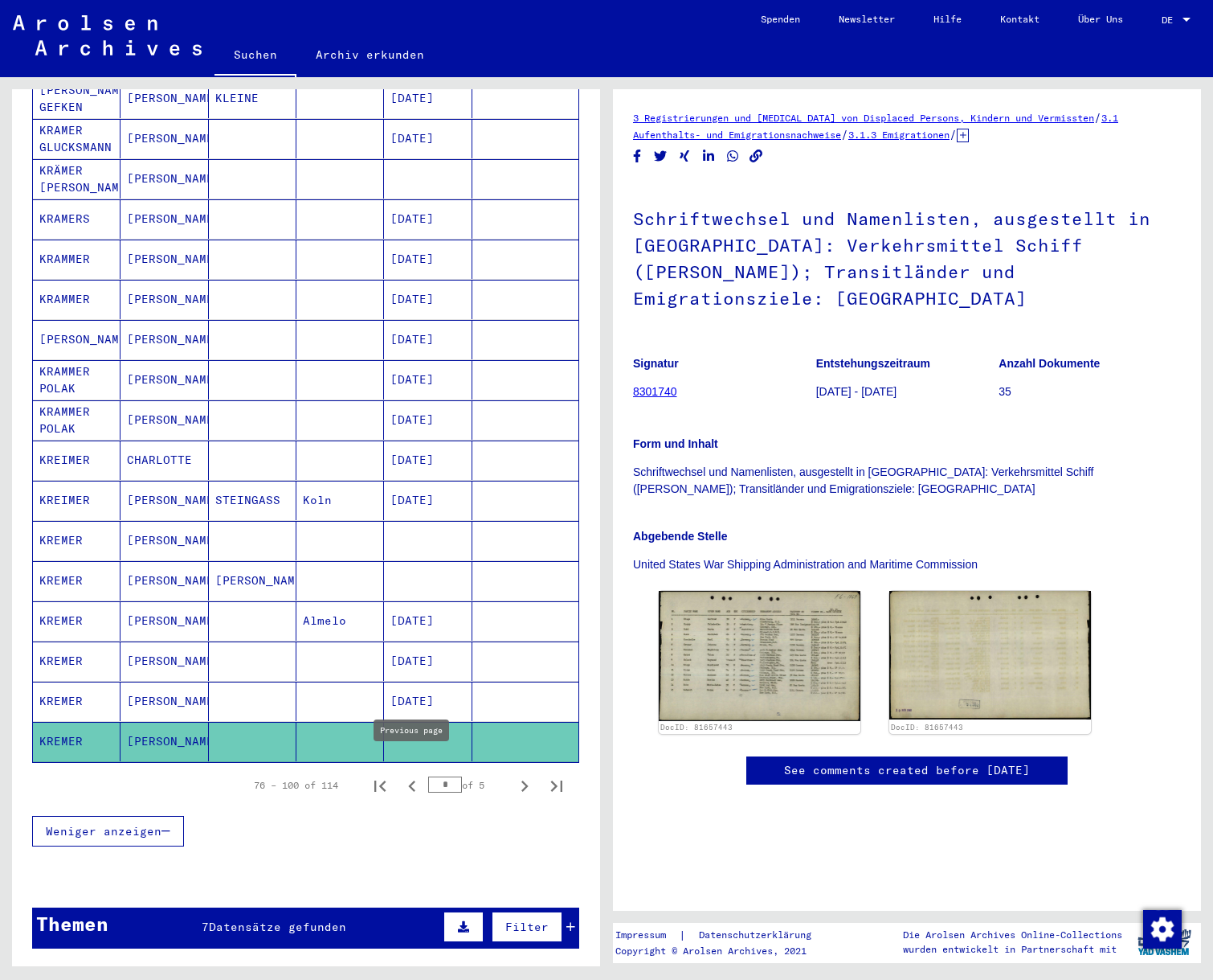
click at [410, 780] on icon "Previous page" at bounding box center [412, 786] width 8 height 11
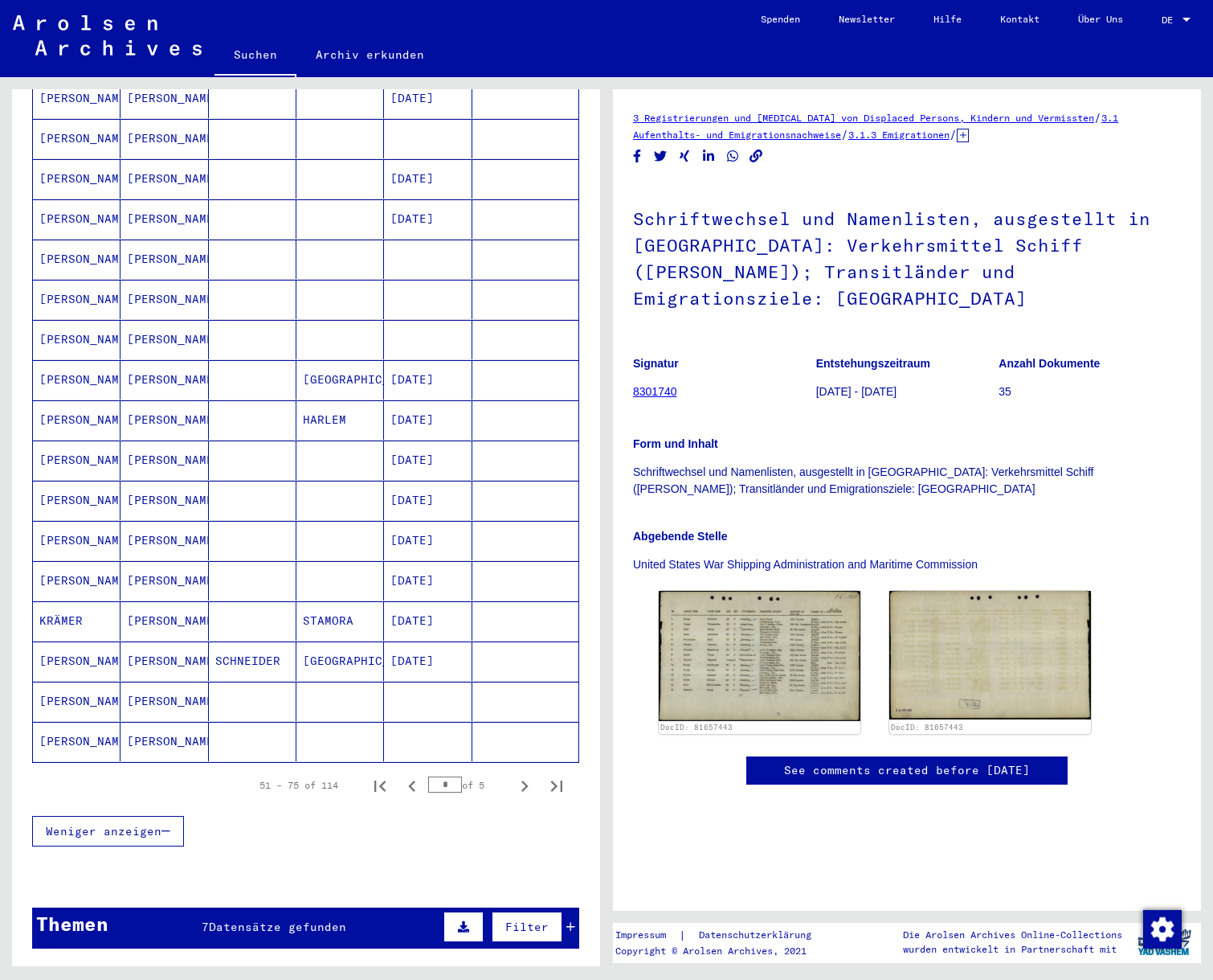
click at [66, 721] on mat-cell "[PERSON_NAME]" at bounding box center [77, 741] width 87 height 40
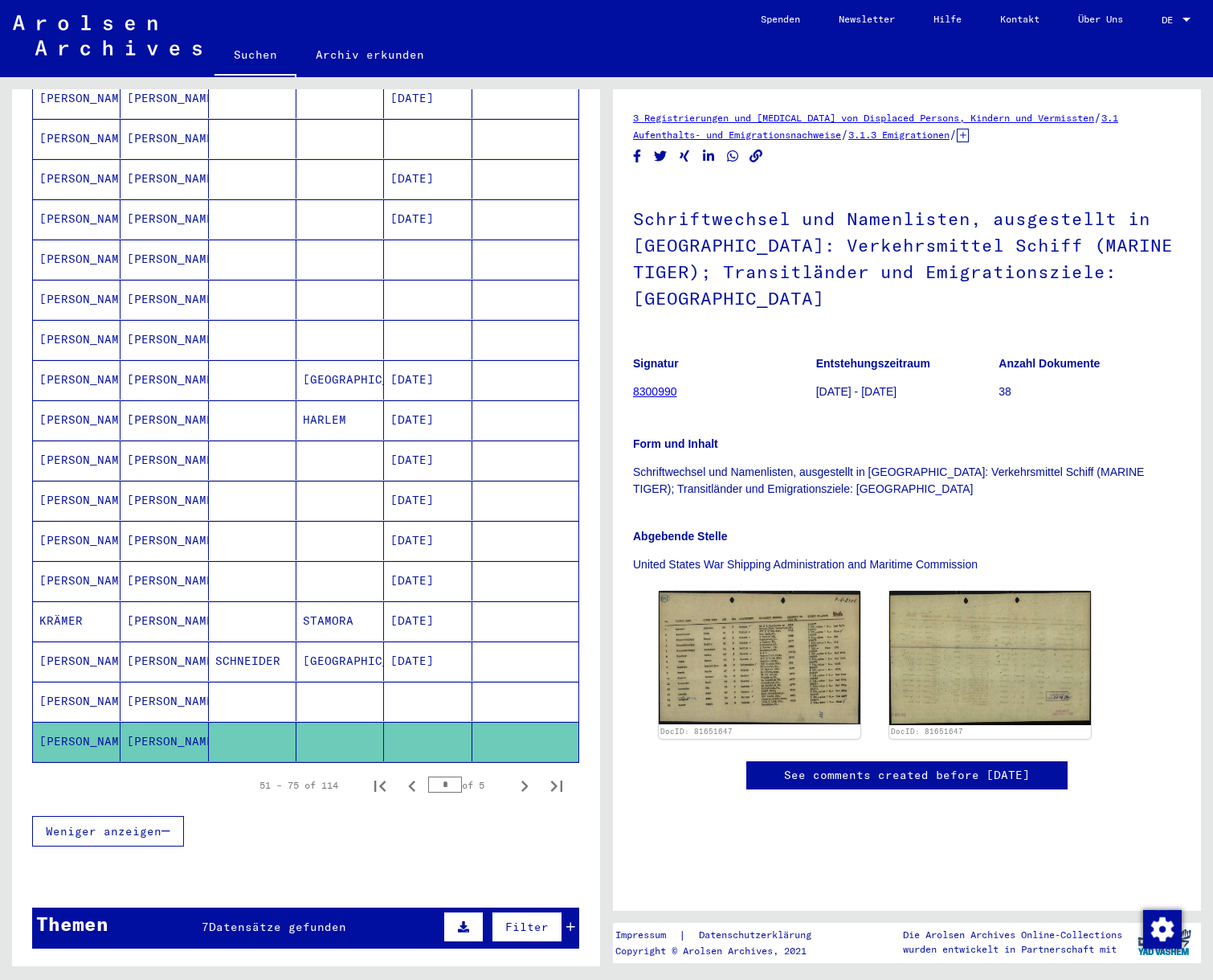
click at [62, 362] on mat-cell "[PERSON_NAME]" at bounding box center [77, 380] width 87 height 40
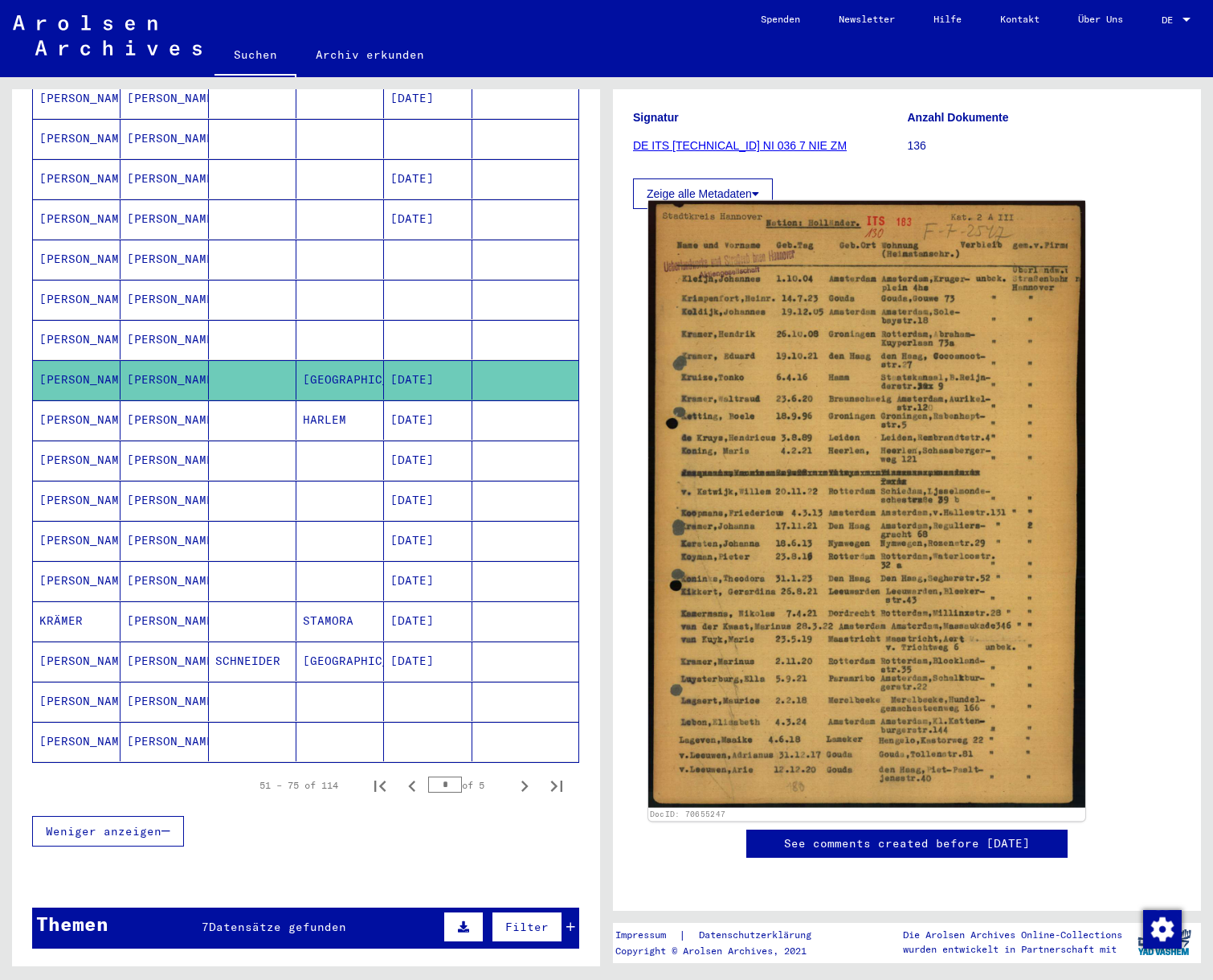
scroll to position [271, 0]
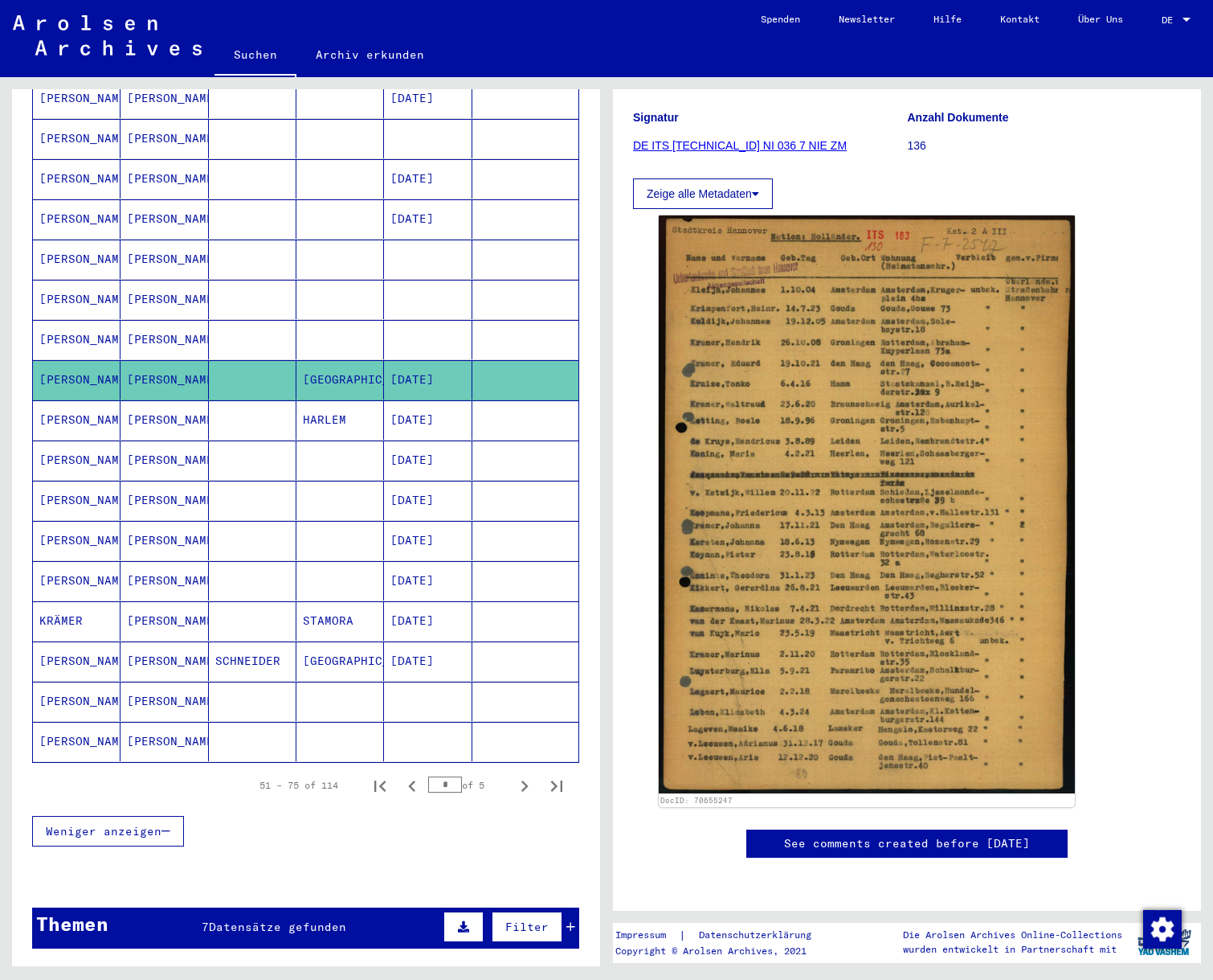
click at [75, 319] on mat-cell "[PERSON_NAME]" at bounding box center [77, 339] width 87 height 40
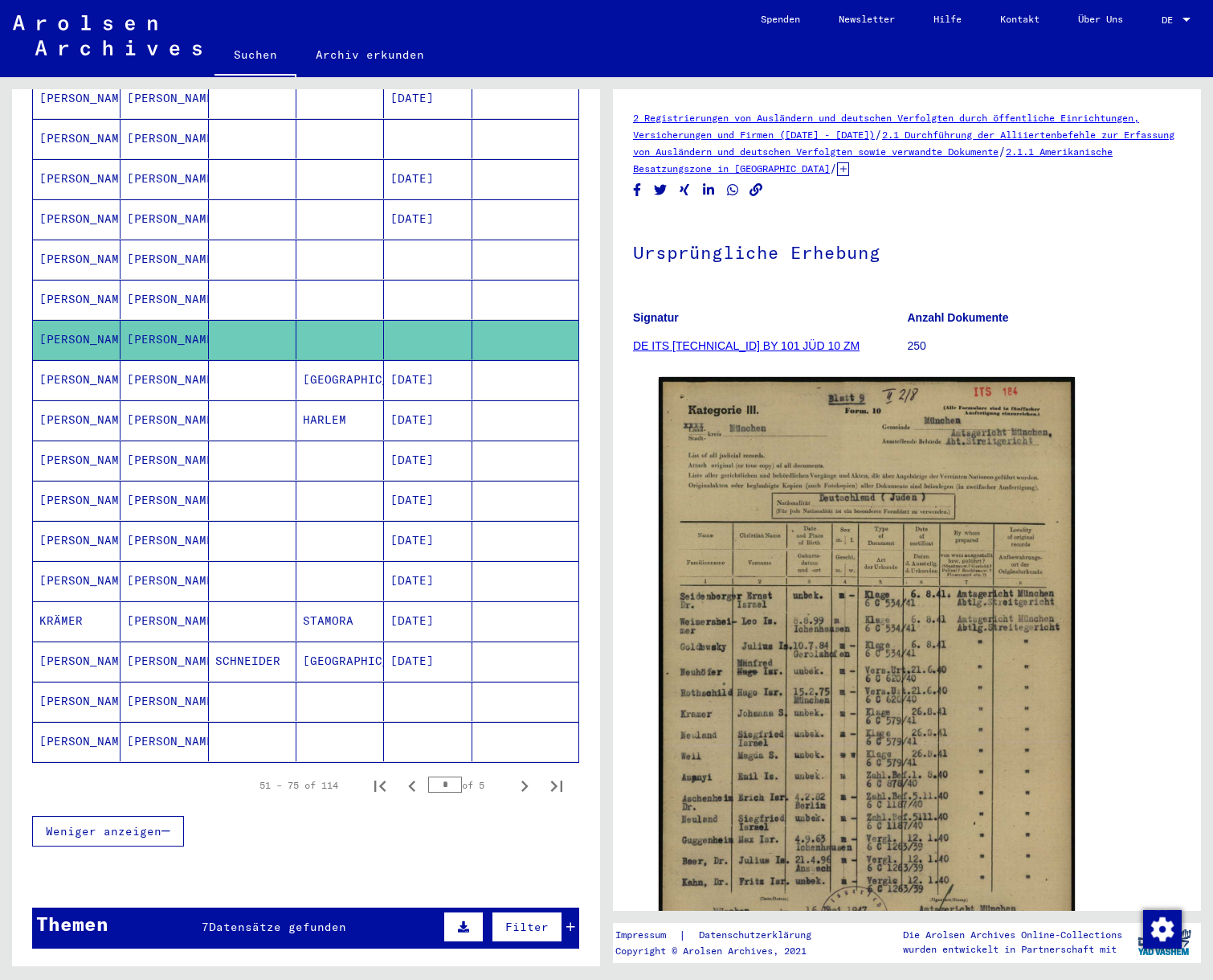
click at [72, 281] on mat-cell "[PERSON_NAME]" at bounding box center [77, 299] width 87 height 40
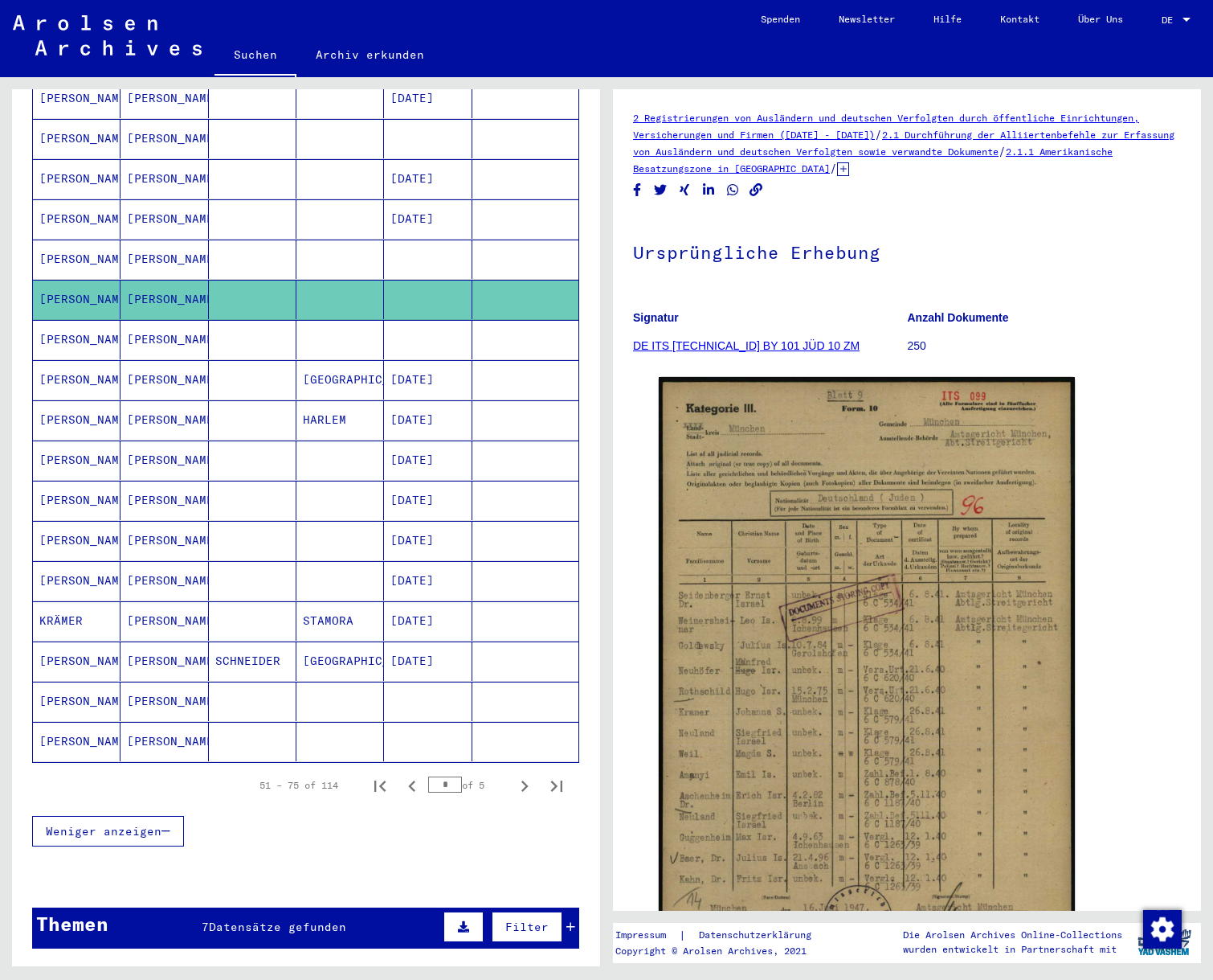
click at [73, 240] on mat-cell "[PERSON_NAME]" at bounding box center [77, 260] width 87 height 40
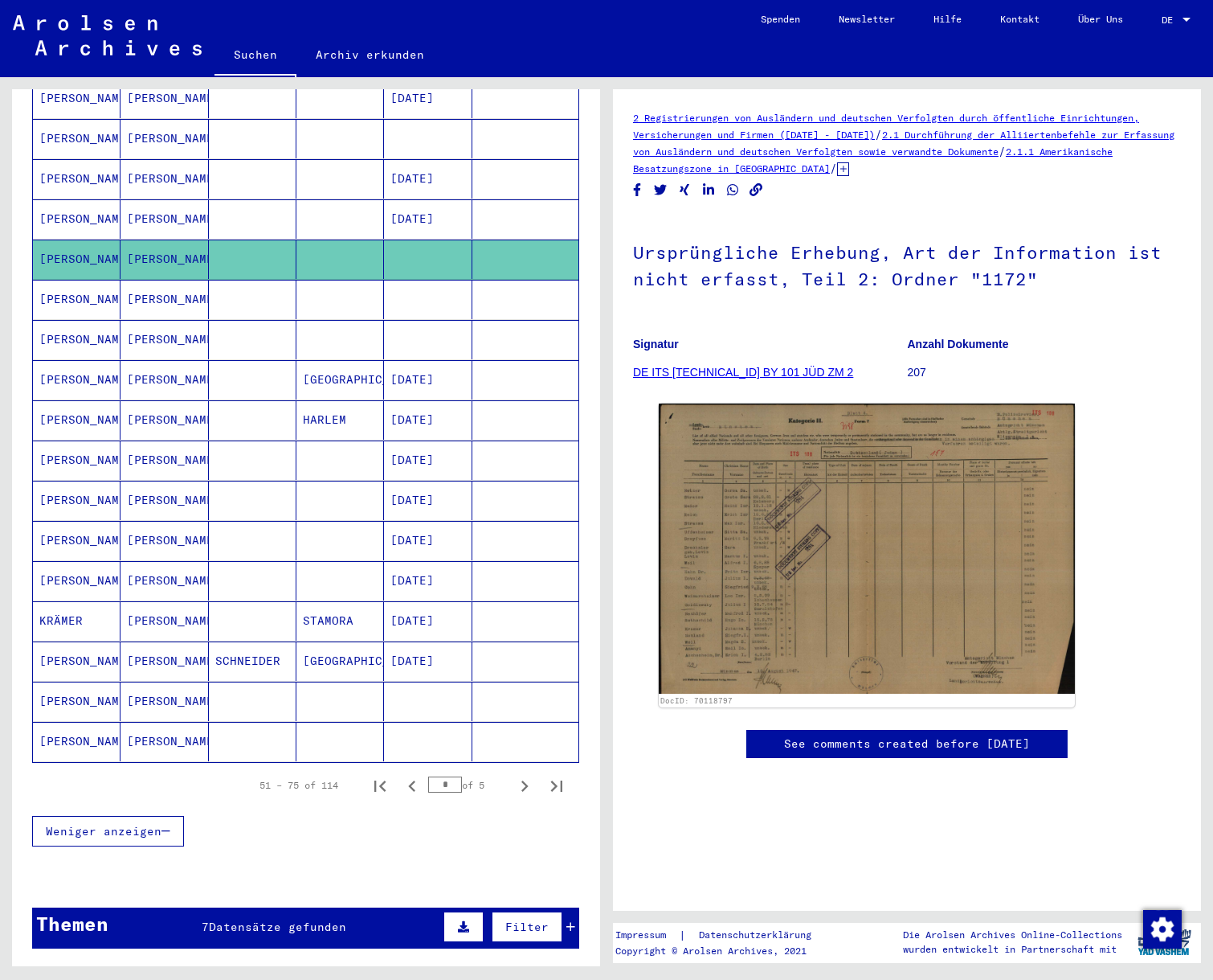
click at [76, 119] on mat-cell "[PERSON_NAME]" at bounding box center [77, 139] width 87 height 40
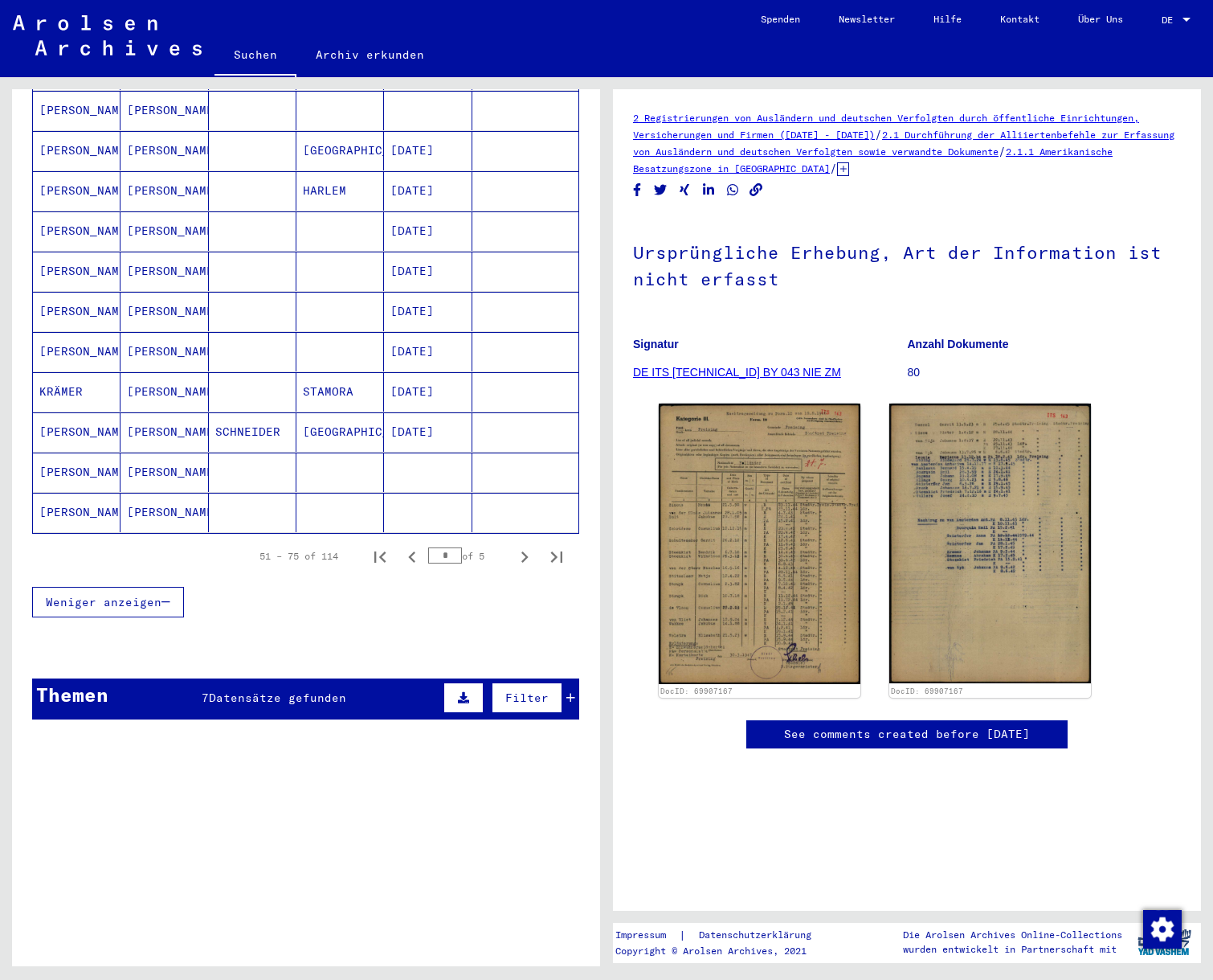
scroll to position [817, 0]
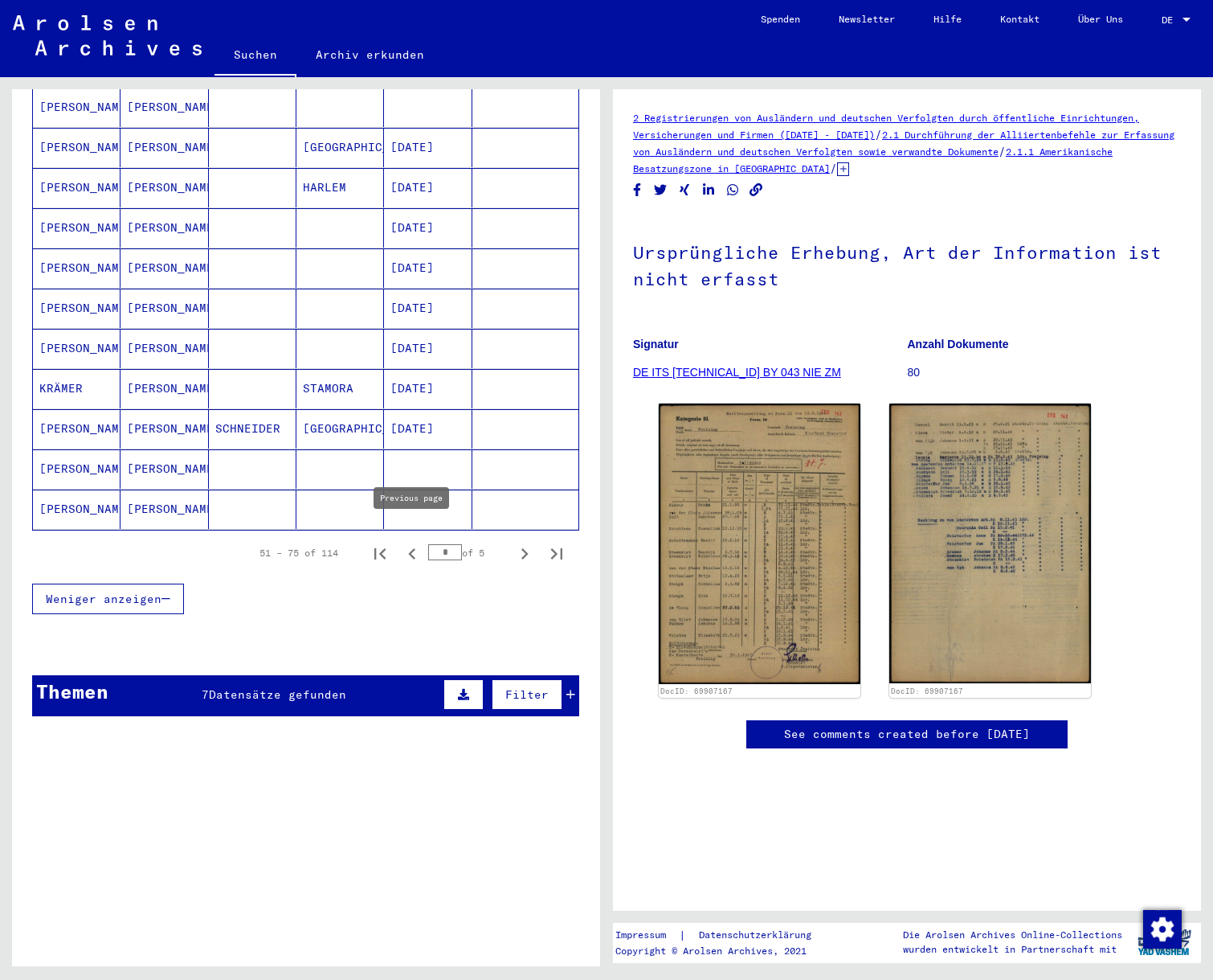
click at [410, 548] on icon "Previous page" at bounding box center [412, 554] width 8 height 11
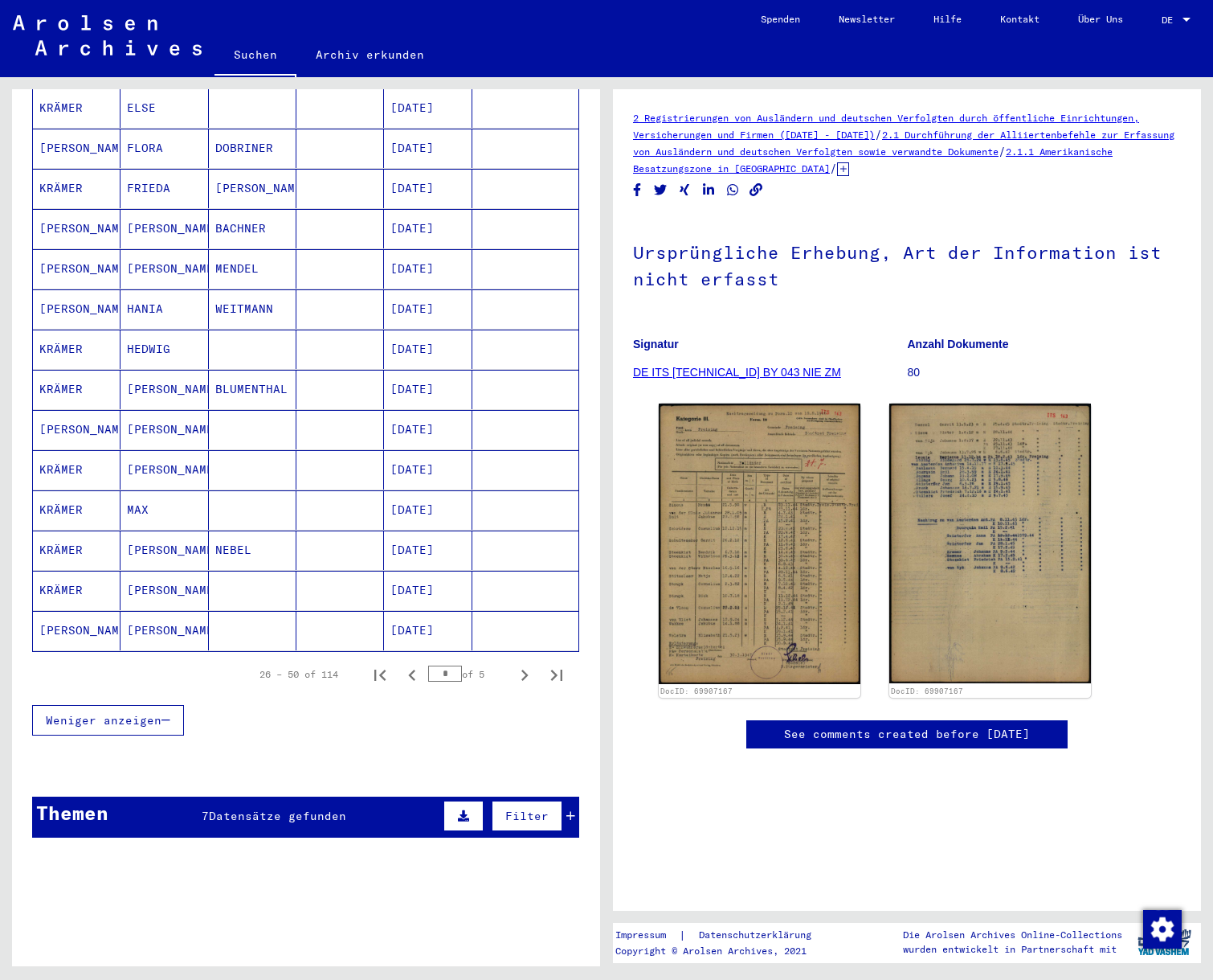
scroll to position [697, 0]
click at [58, 617] on mat-cell "[PERSON_NAME]" at bounding box center [77, 630] width 87 height 40
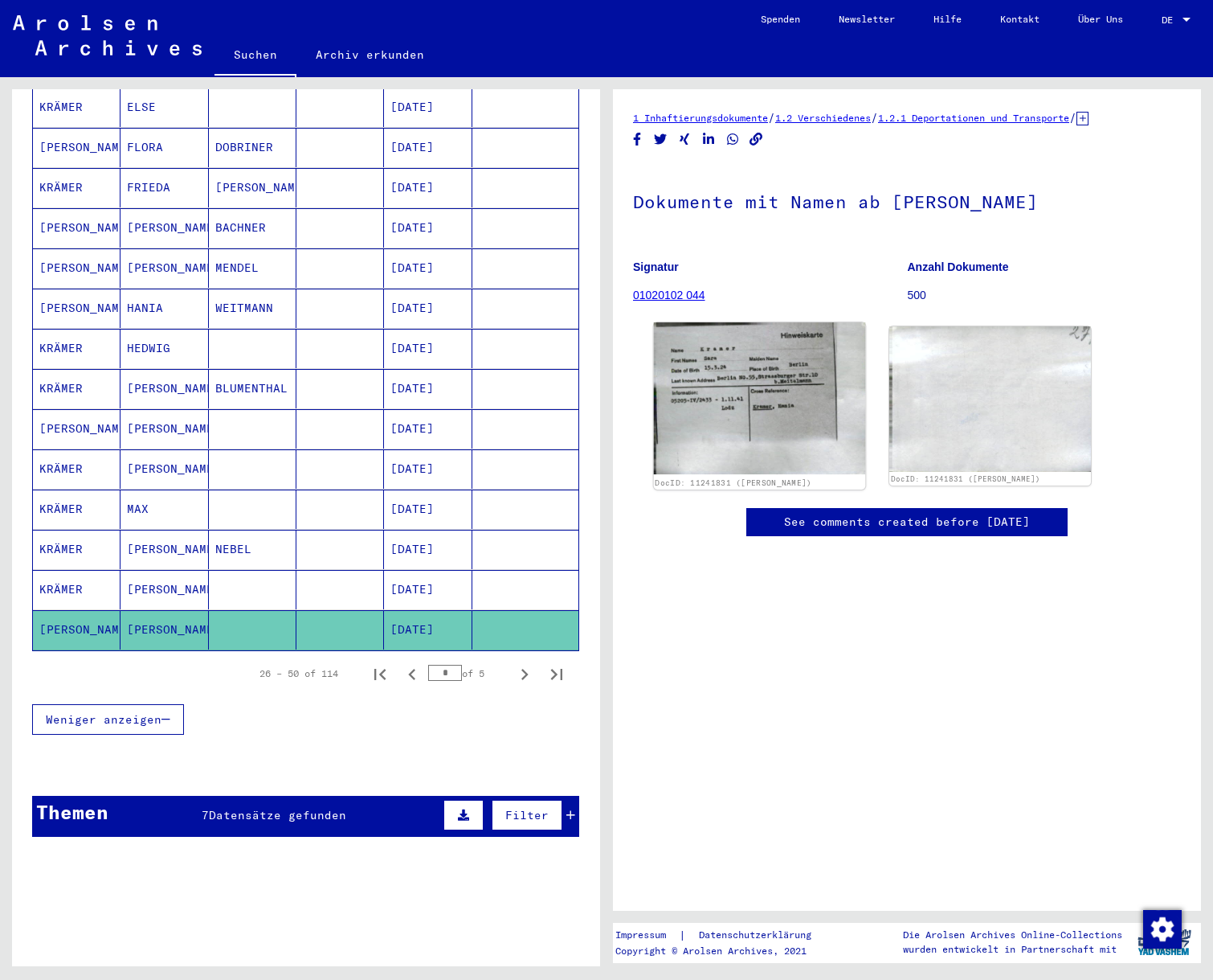
click at [750, 374] on img at bounding box center [760, 397] width 212 height 151
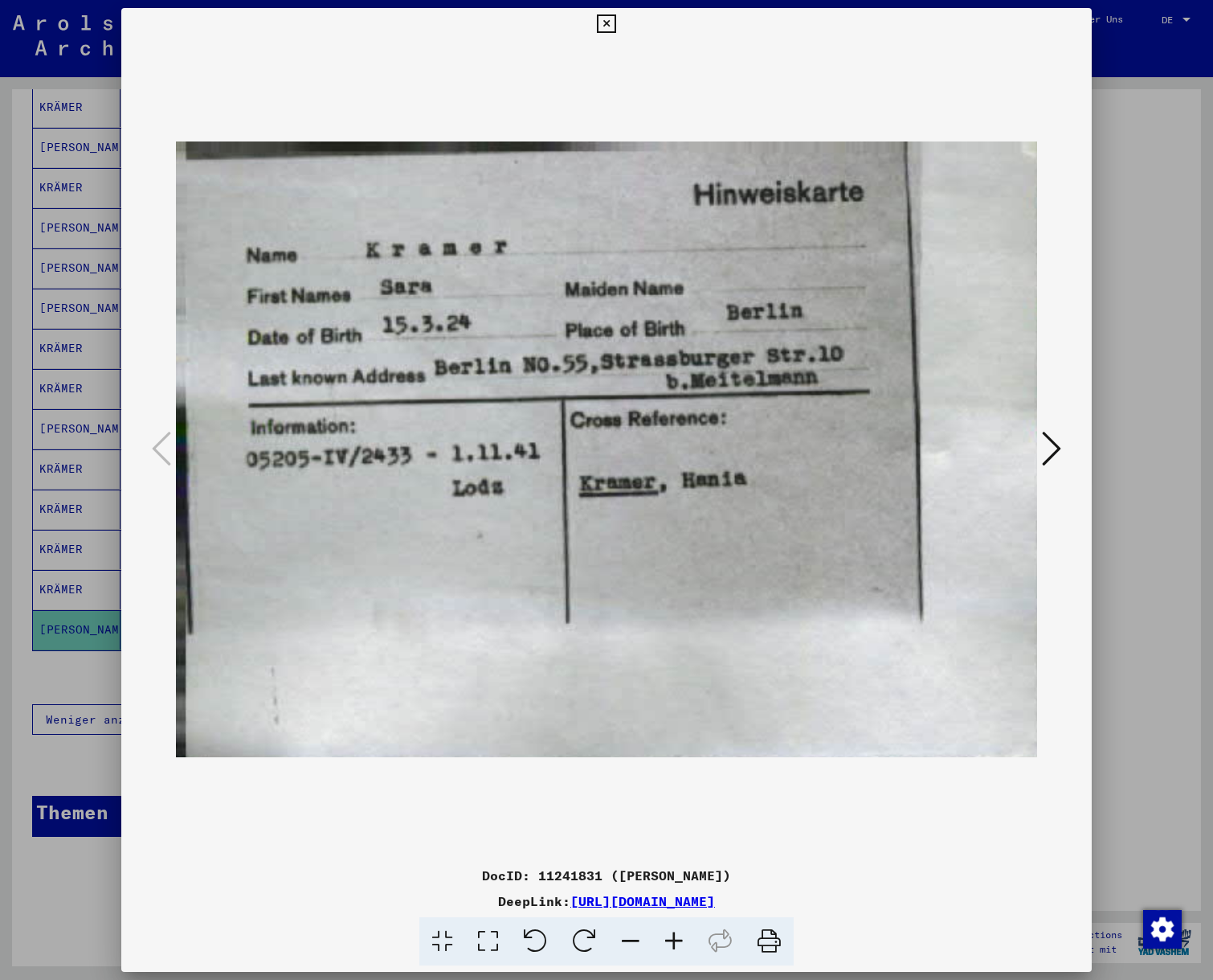
click at [616, 24] on icon at bounding box center [606, 24] width 19 height 19
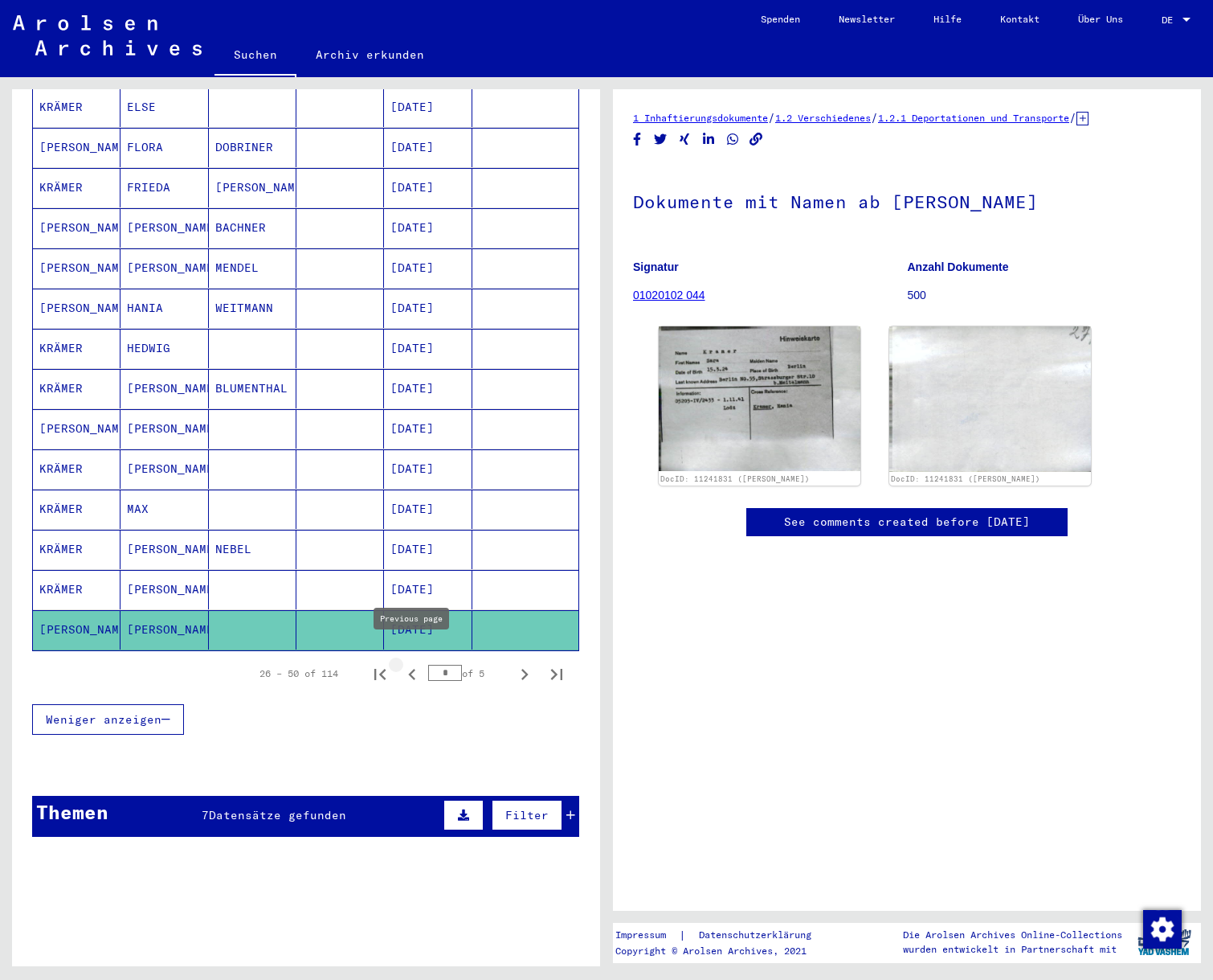
click at [413, 669] on icon "Previous page" at bounding box center [412, 675] width 8 height 11
type input "*"
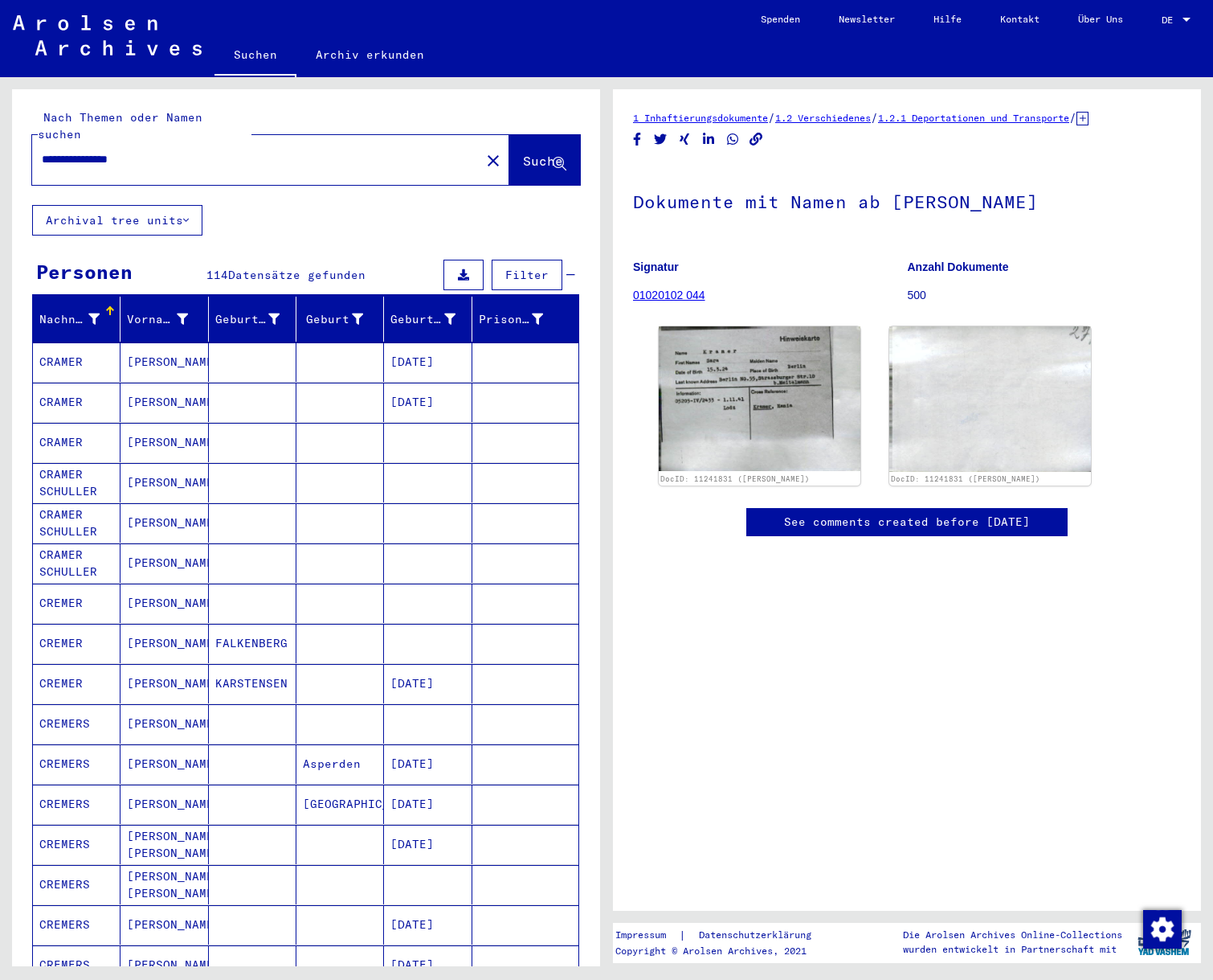
click at [156, 151] on input "**********" at bounding box center [256, 159] width 429 height 17
click at [523, 153] on span "Suche" at bounding box center [543, 160] width 40 height 16
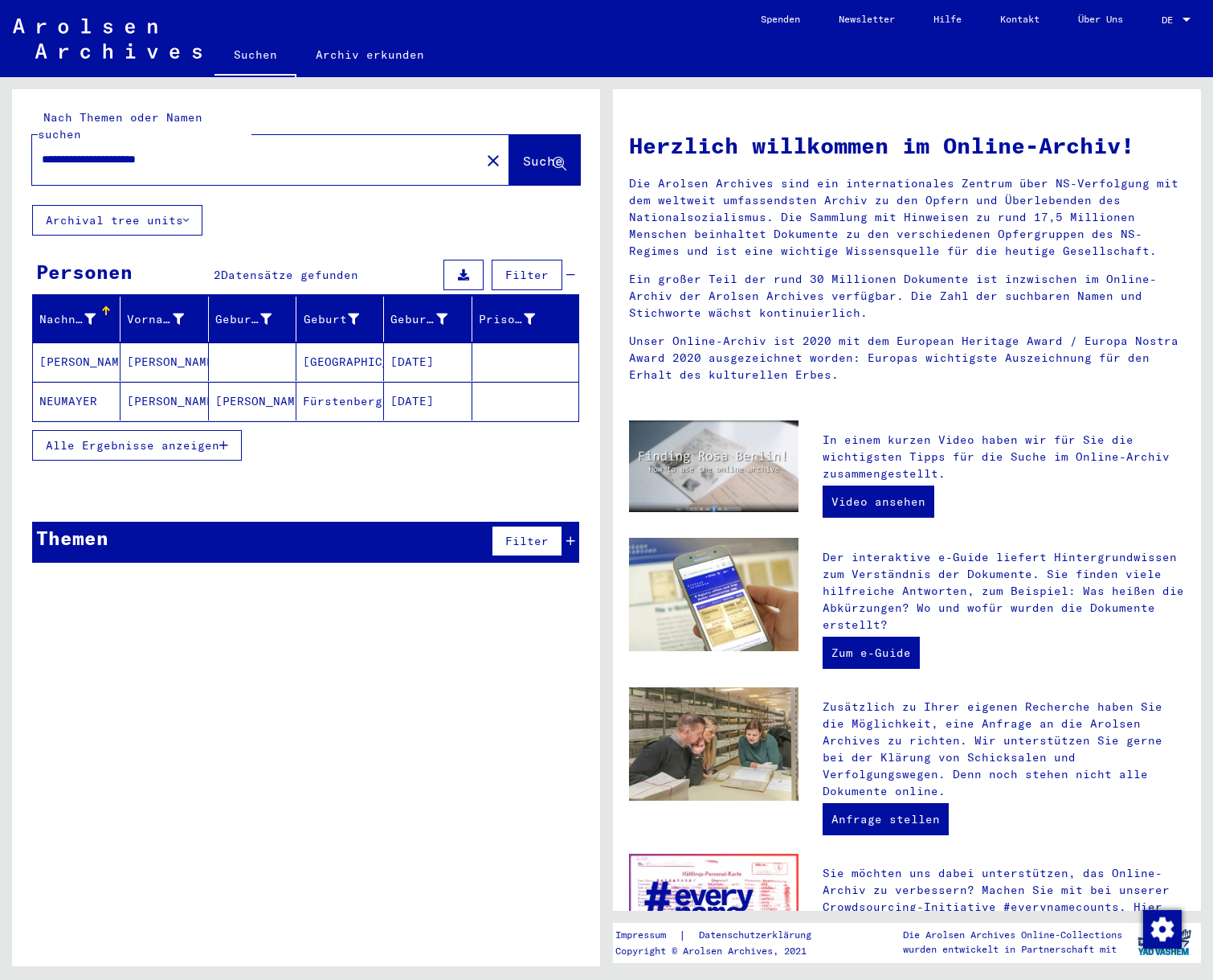
click at [60, 344] on mat-cell "[PERSON_NAME]" at bounding box center [77, 361] width 87 height 39
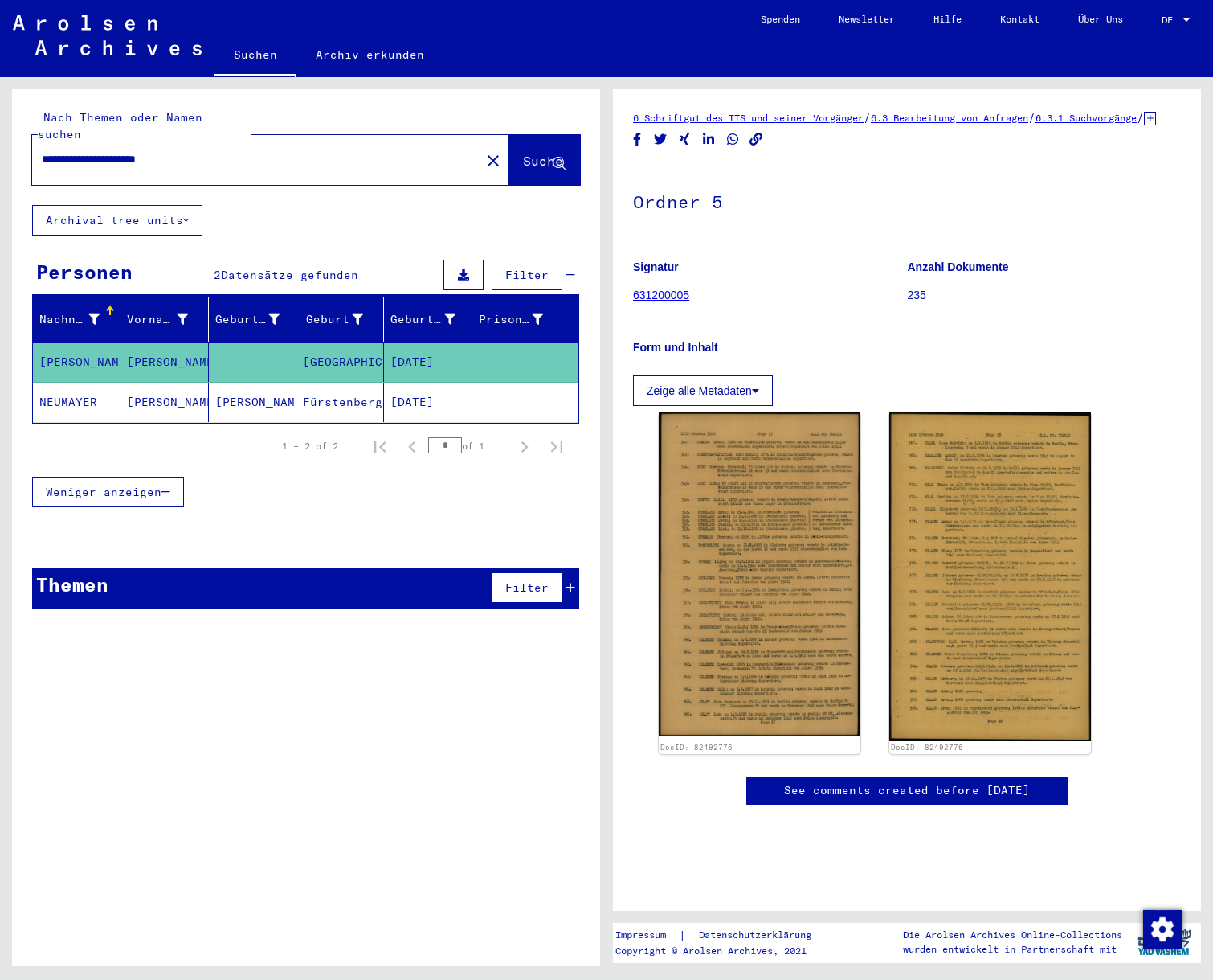
drag, startPoint x: 226, startPoint y: 140, endPoint x: 151, endPoint y: 145, distance: 75.2
click at [151, 151] on input "**********" at bounding box center [256, 159] width 429 height 17
click at [523, 153] on span "Suche" at bounding box center [543, 160] width 40 height 16
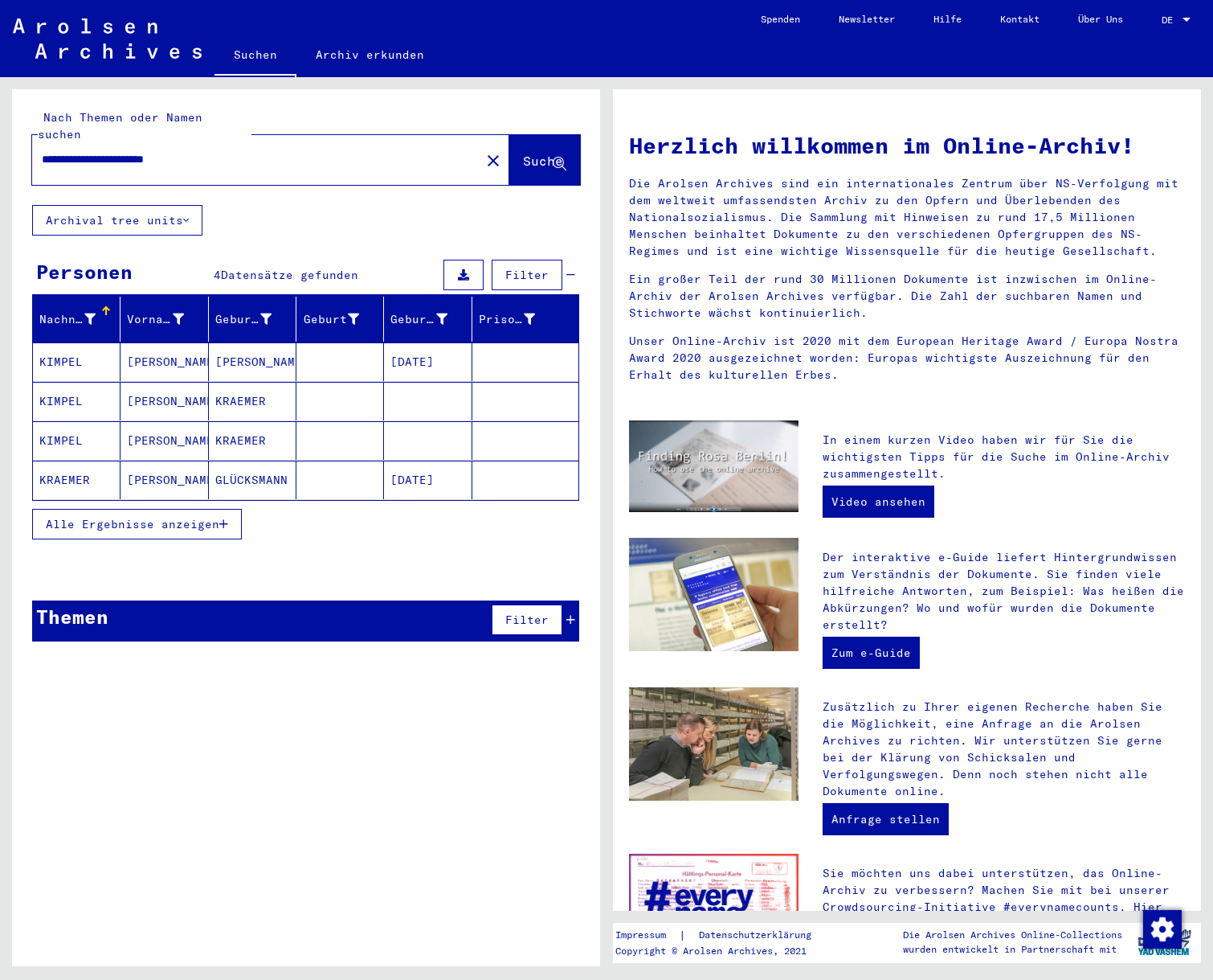
click at [87, 461] on mat-cell "KRAEMER" at bounding box center [77, 480] width 87 height 39
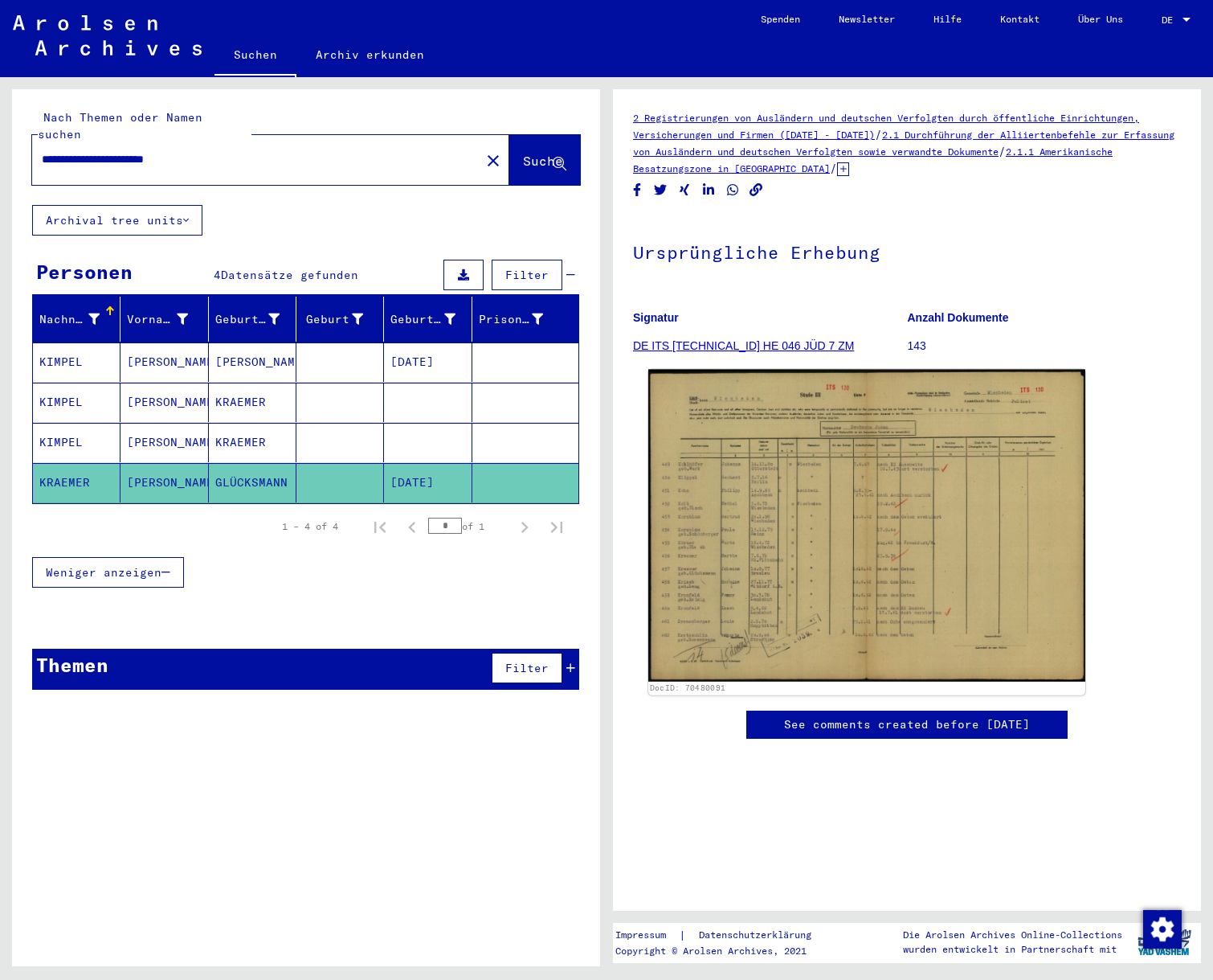
click at [757, 390] on img at bounding box center [866, 525] width 437 height 312
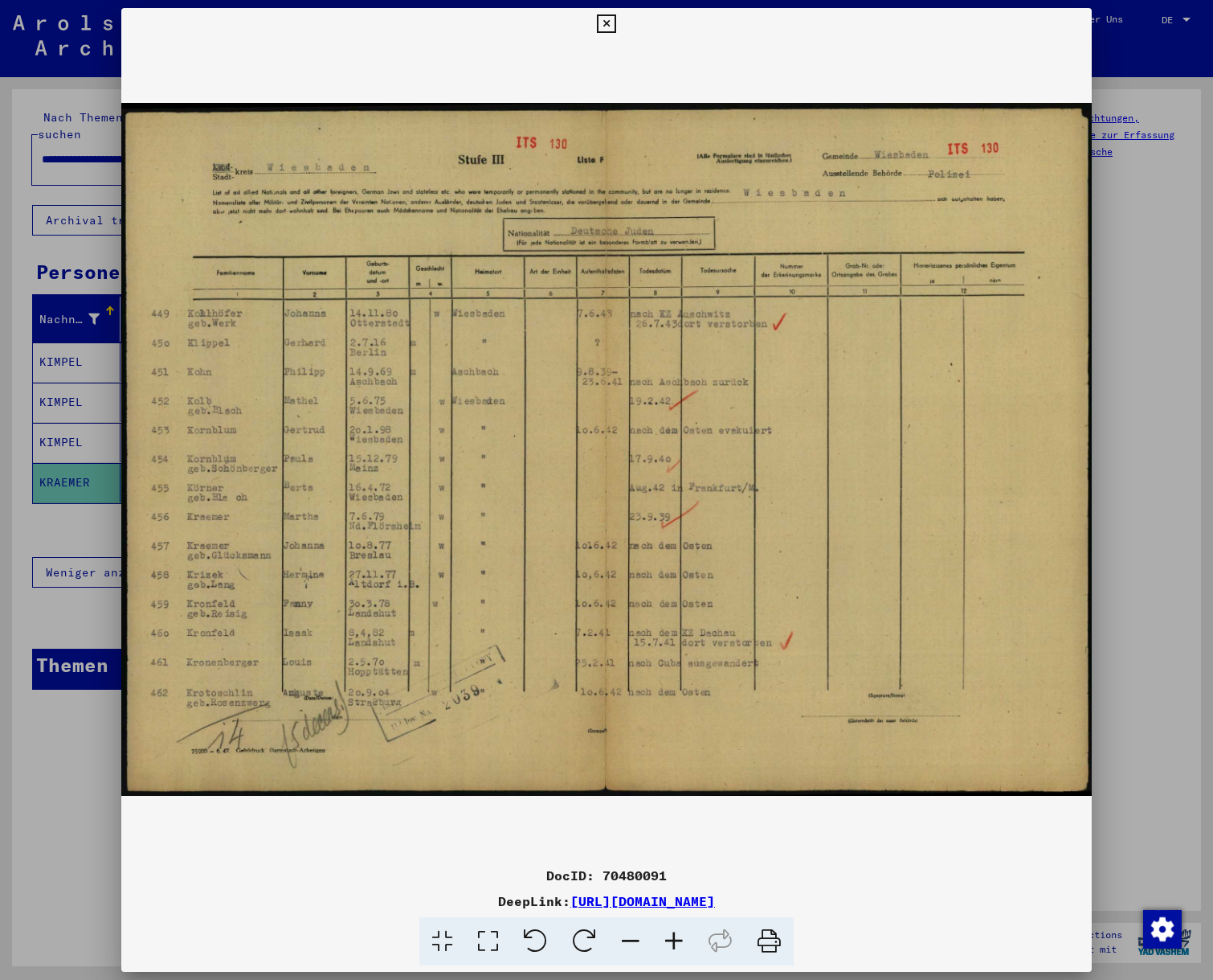
click at [616, 26] on icon at bounding box center [606, 24] width 19 height 19
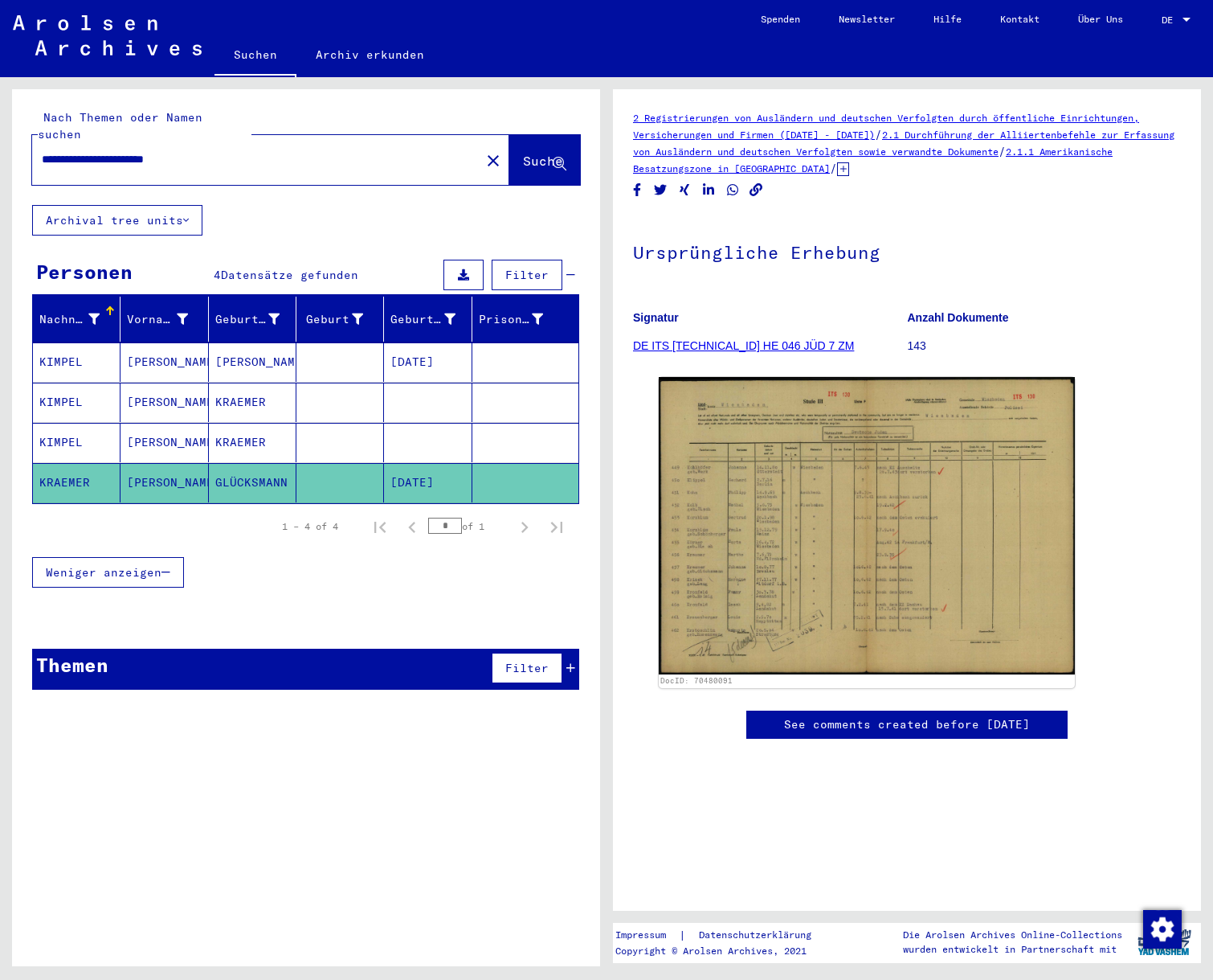
drag, startPoint x: 254, startPoint y: 144, endPoint x: 271, endPoint y: 141, distance: 17.3
click at [255, 151] on input "**********" at bounding box center [256, 159] width 429 height 17
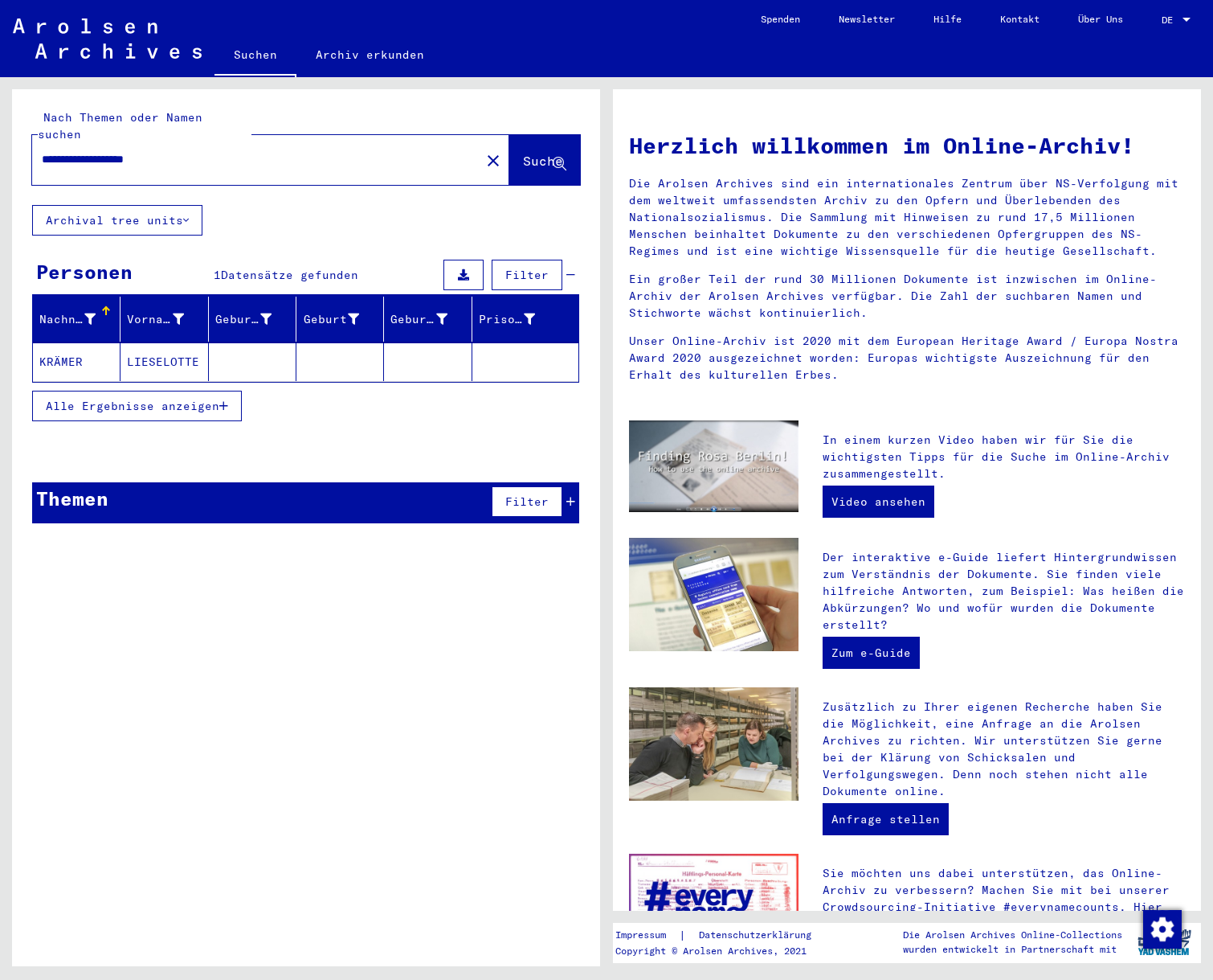
click at [155, 399] on span "Alle Ergebnisse anzeigen" at bounding box center [132, 406] width 173 height 14
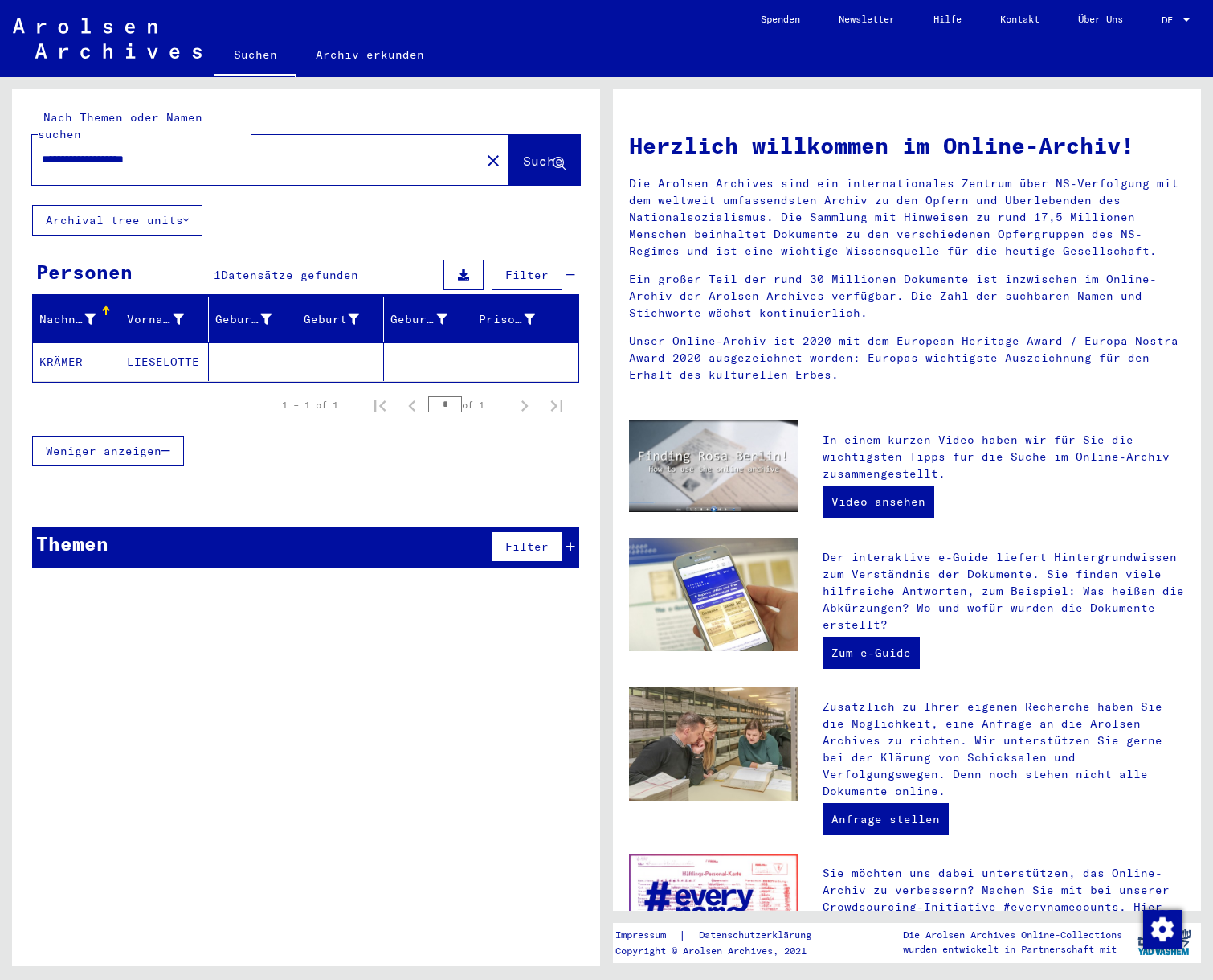
click at [64, 344] on mat-cell "KRÄMER" at bounding box center [77, 361] width 87 height 39
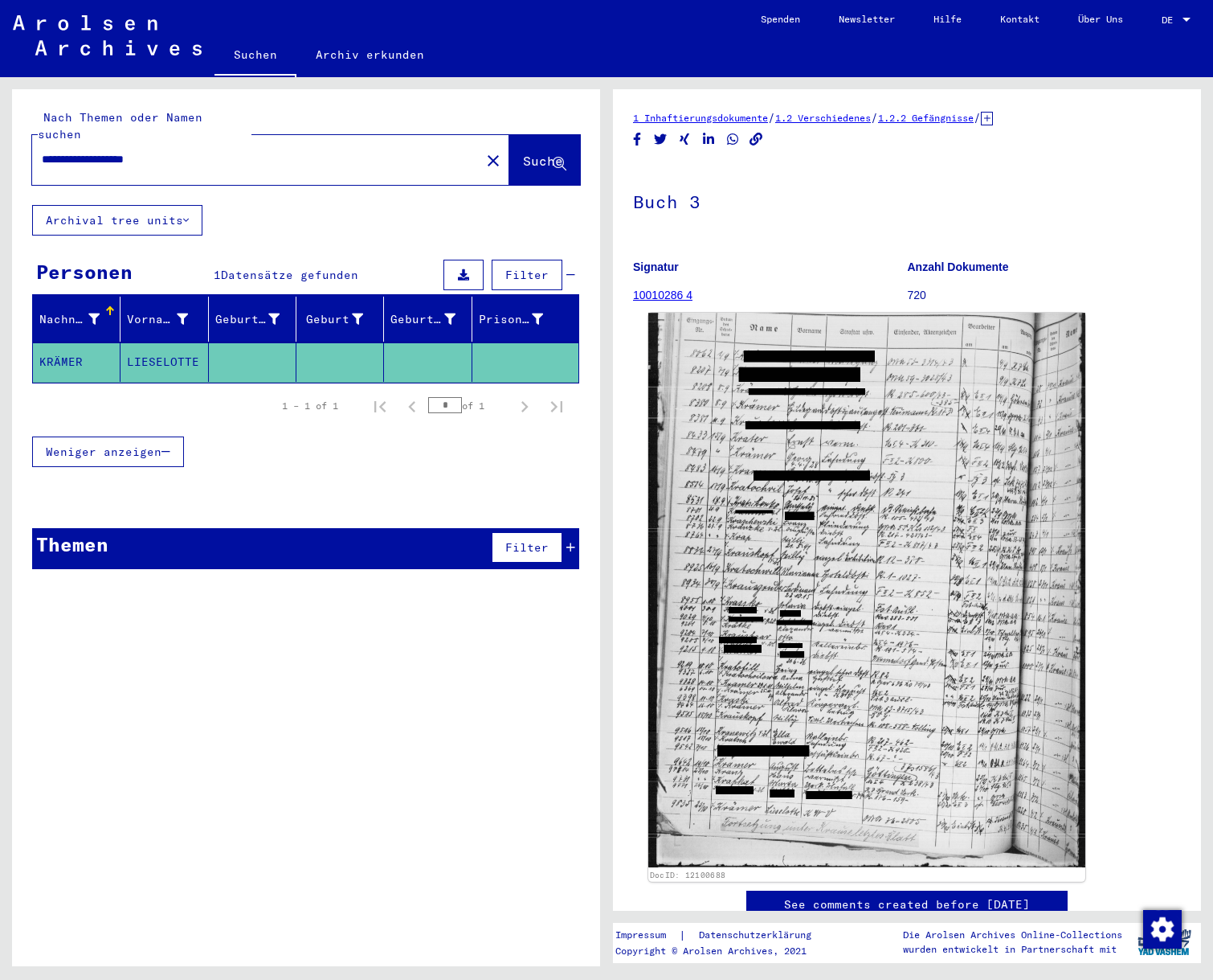
click at [874, 677] on img at bounding box center [866, 590] width 437 height 554
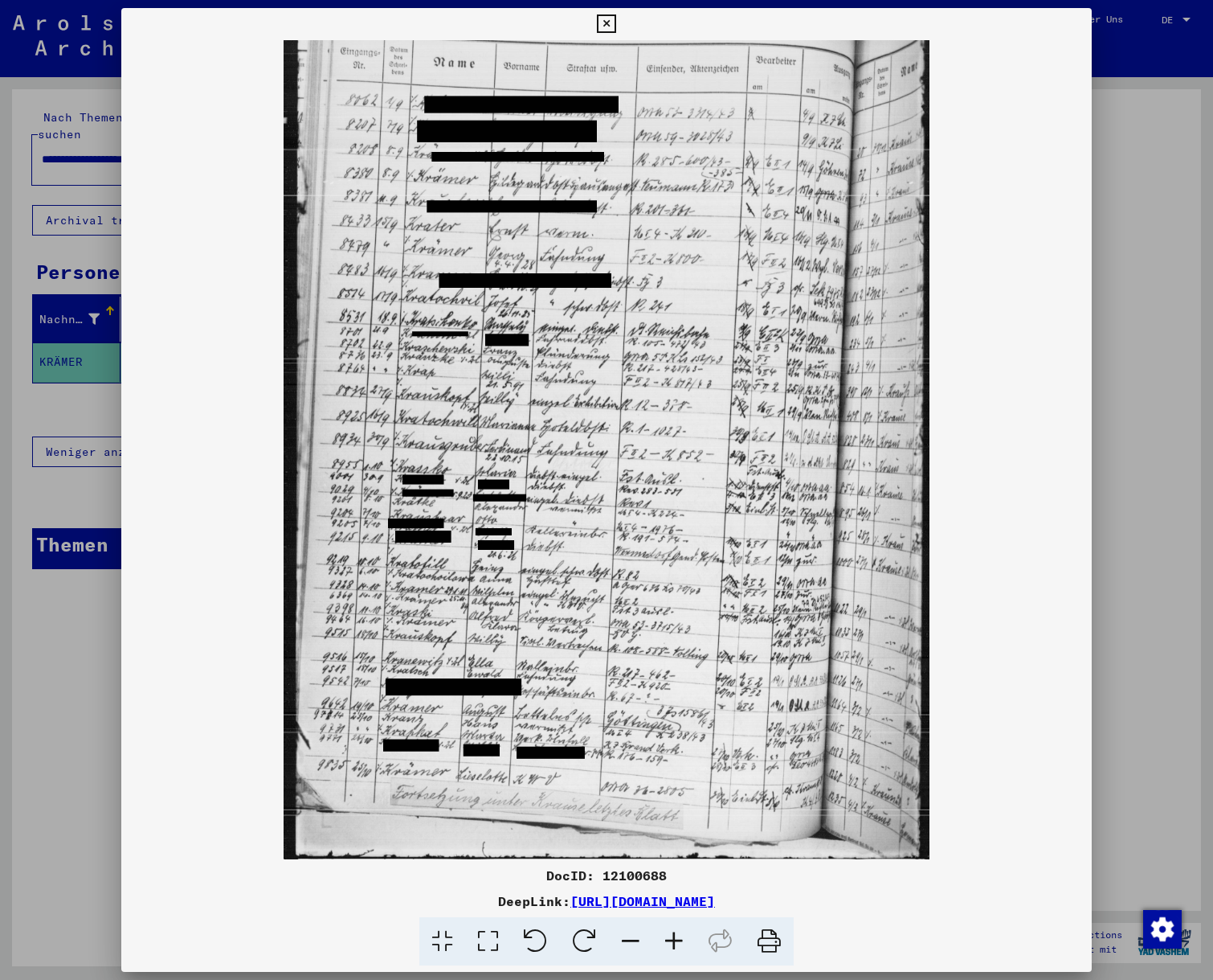
click at [616, 17] on icon at bounding box center [606, 24] width 19 height 19
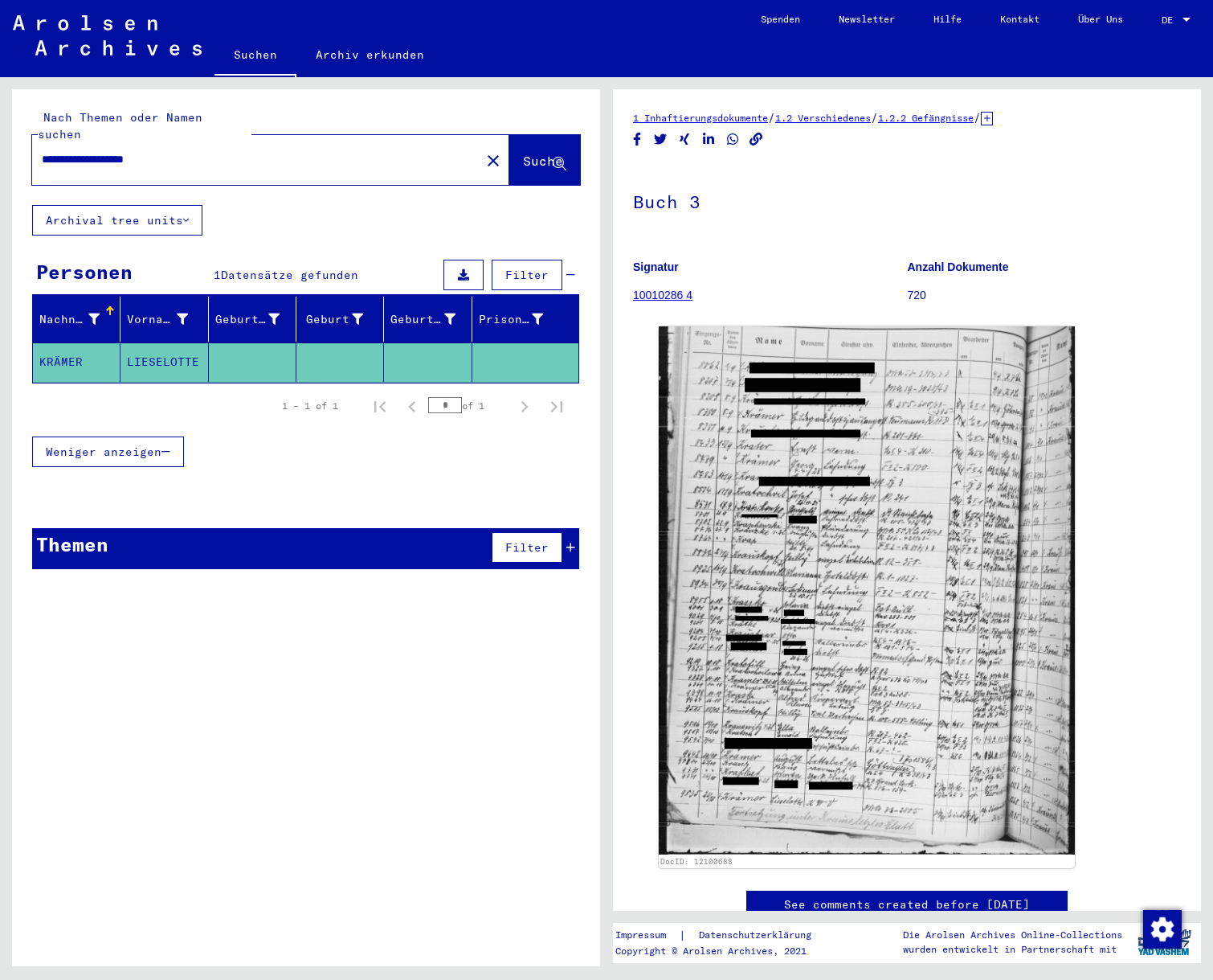
drag, startPoint x: 104, startPoint y: 140, endPoint x: 125, endPoint y: 136, distance: 21.4
click at [112, 151] on input "**********" at bounding box center [256, 159] width 429 height 17
click at [111, 151] on input "**********" at bounding box center [256, 159] width 429 height 17
click at [102, 151] on input "**********" at bounding box center [256, 159] width 429 height 17
drag, startPoint x: 219, startPoint y: 140, endPoint x: 175, endPoint y: 142, distance: 44.0
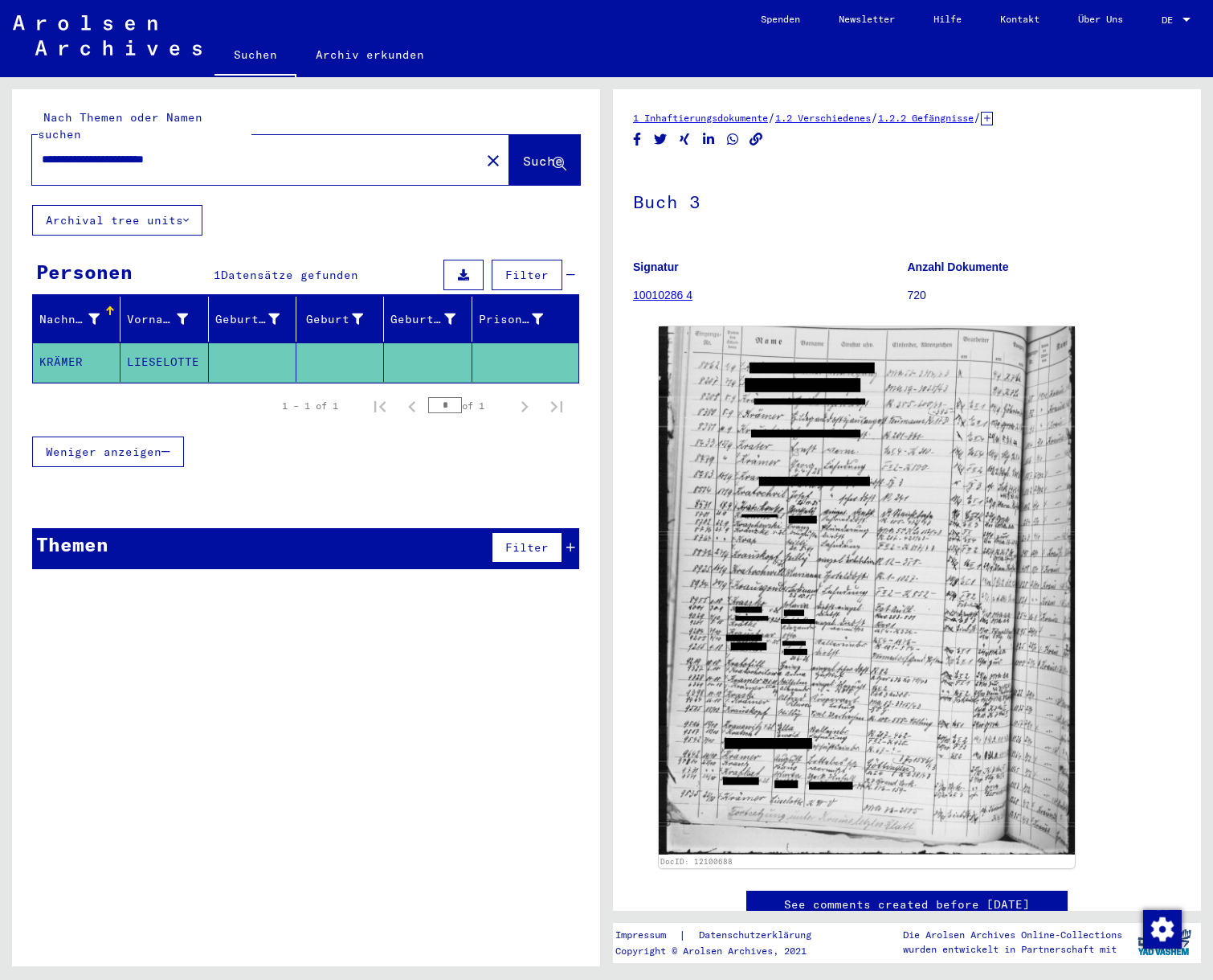
click at [175, 151] on input "**********" at bounding box center [256, 159] width 429 height 17
click at [523, 153] on span "Suche" at bounding box center [543, 160] width 40 height 16
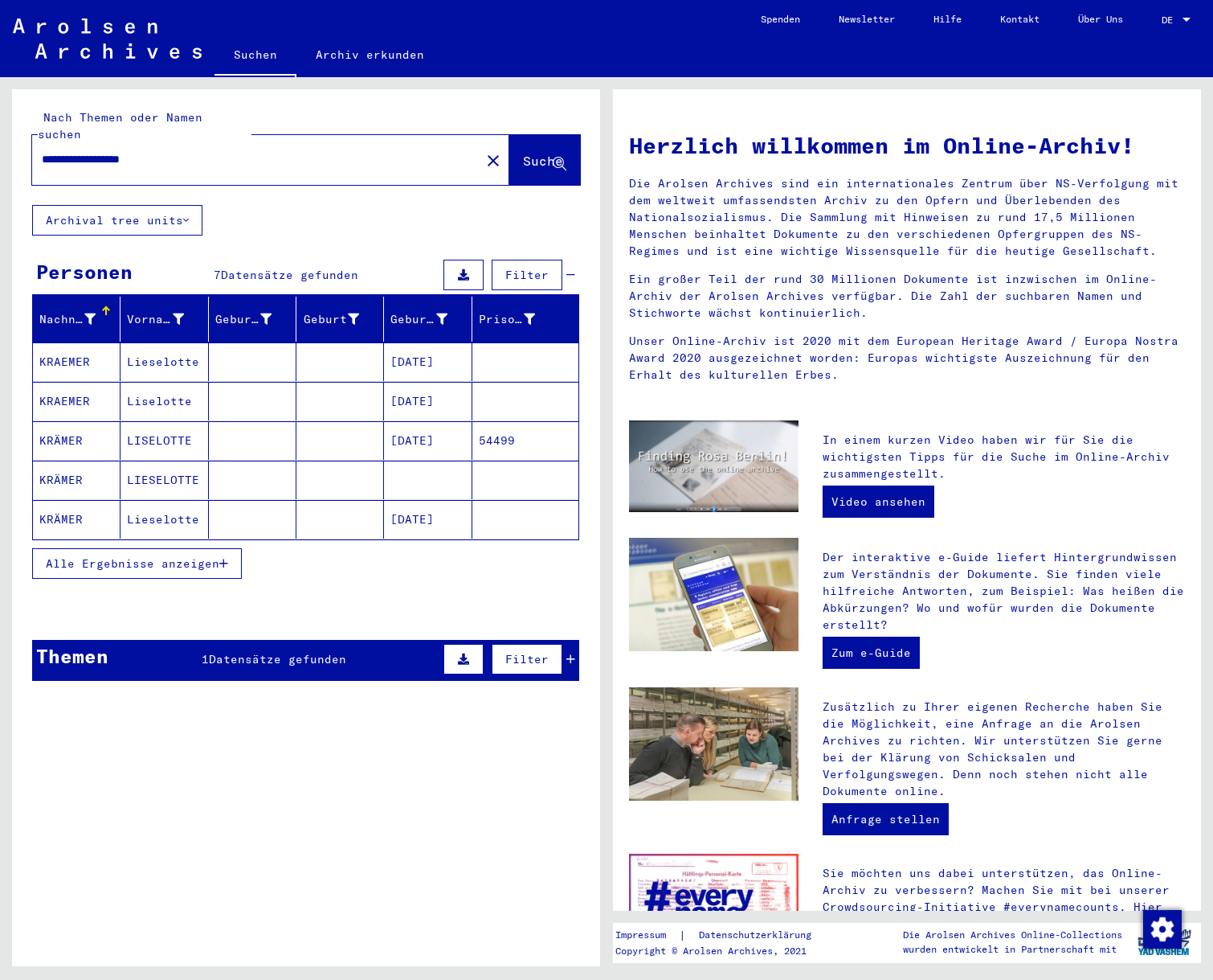
click at [181, 151] on input "**********" at bounding box center [251, 159] width 420 height 17
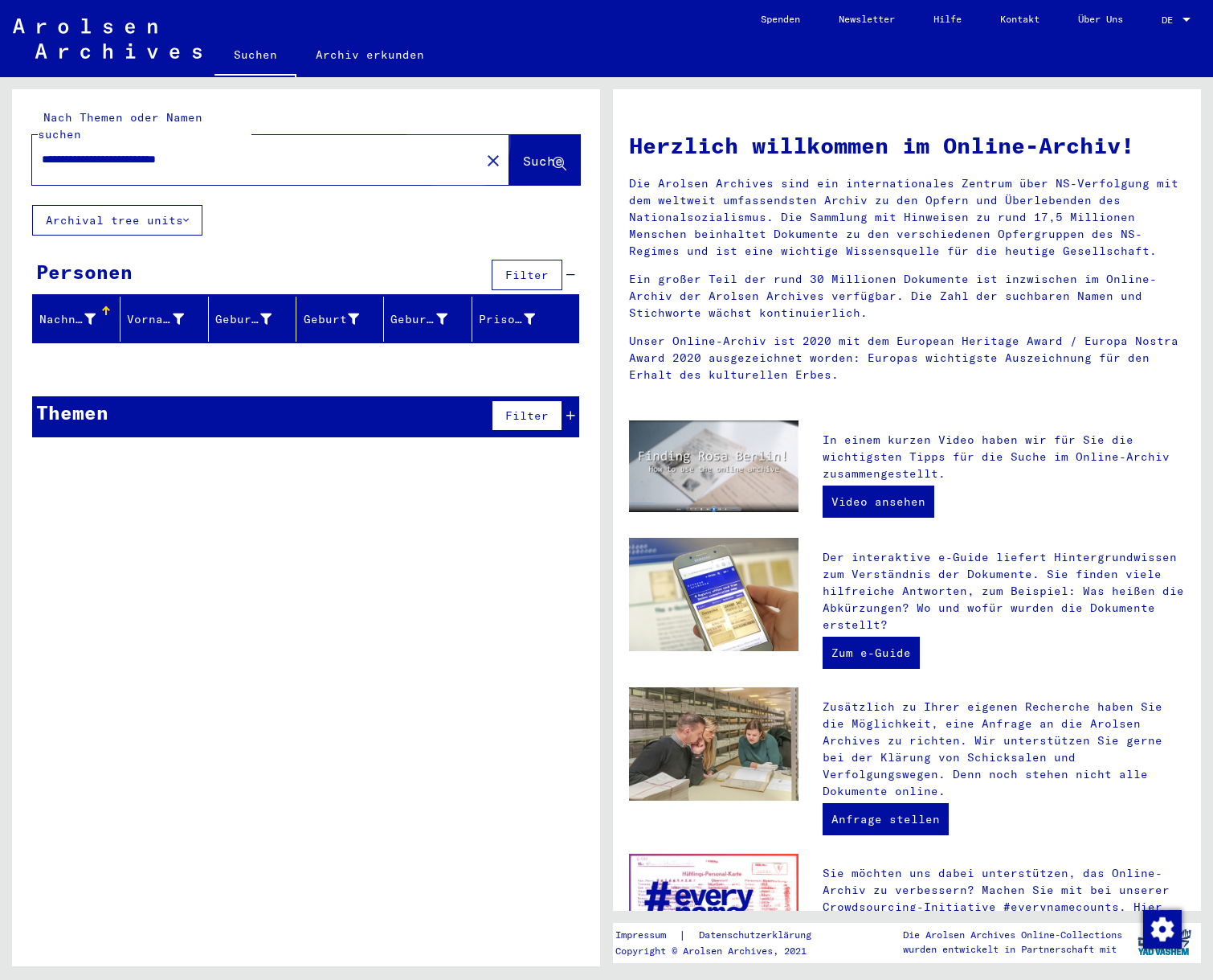
click at [523, 153] on span "Suche" at bounding box center [543, 160] width 40 height 16
drag, startPoint x: 241, startPoint y: 141, endPoint x: 171, endPoint y: 140, distance: 70.0
click at [171, 151] on input "**********" at bounding box center [251, 159] width 420 height 17
drag, startPoint x: 163, startPoint y: 142, endPoint x: 174, endPoint y: 140, distance: 11.2
click at [165, 151] on input "**********" at bounding box center [251, 159] width 420 height 17
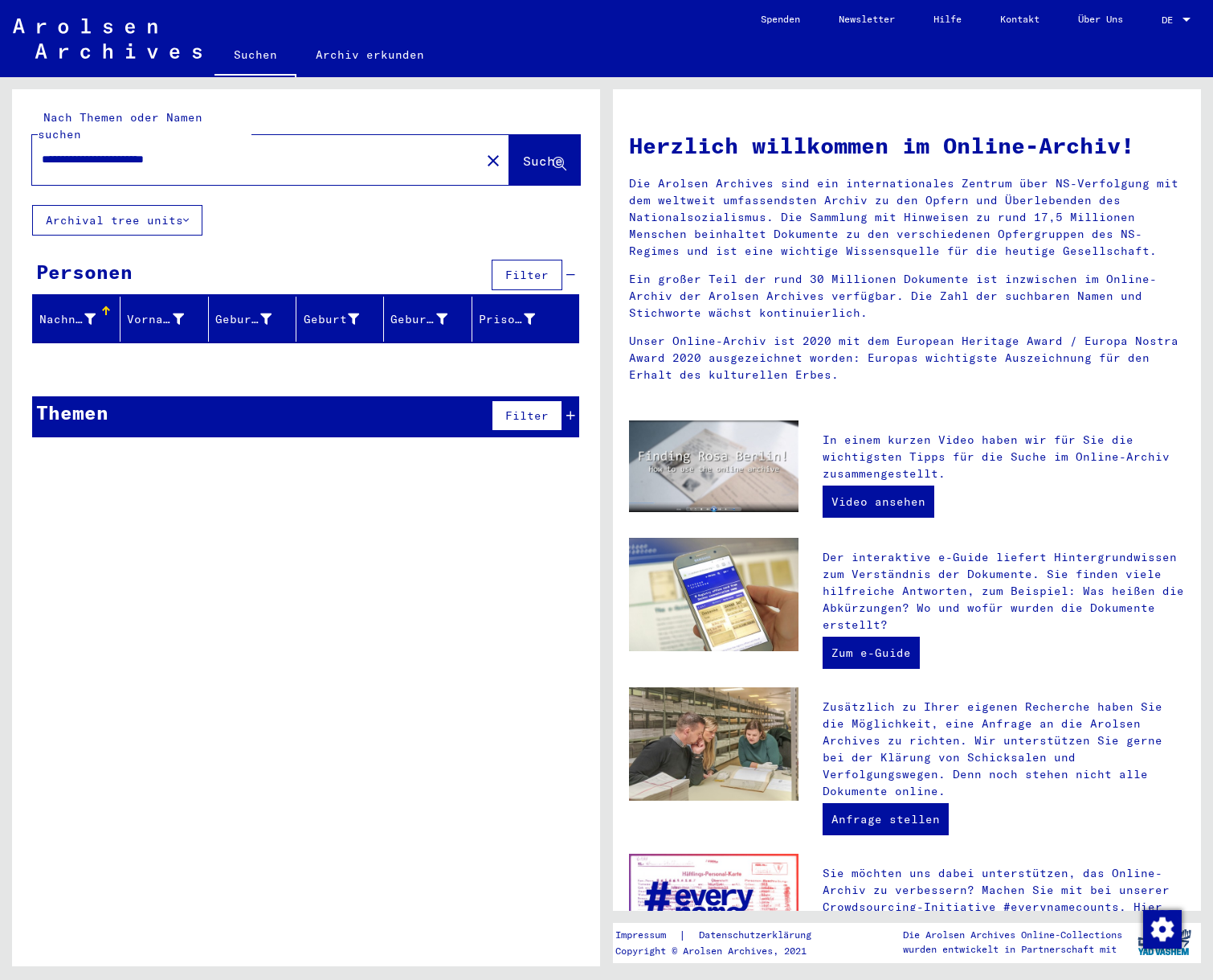
type input "**********"
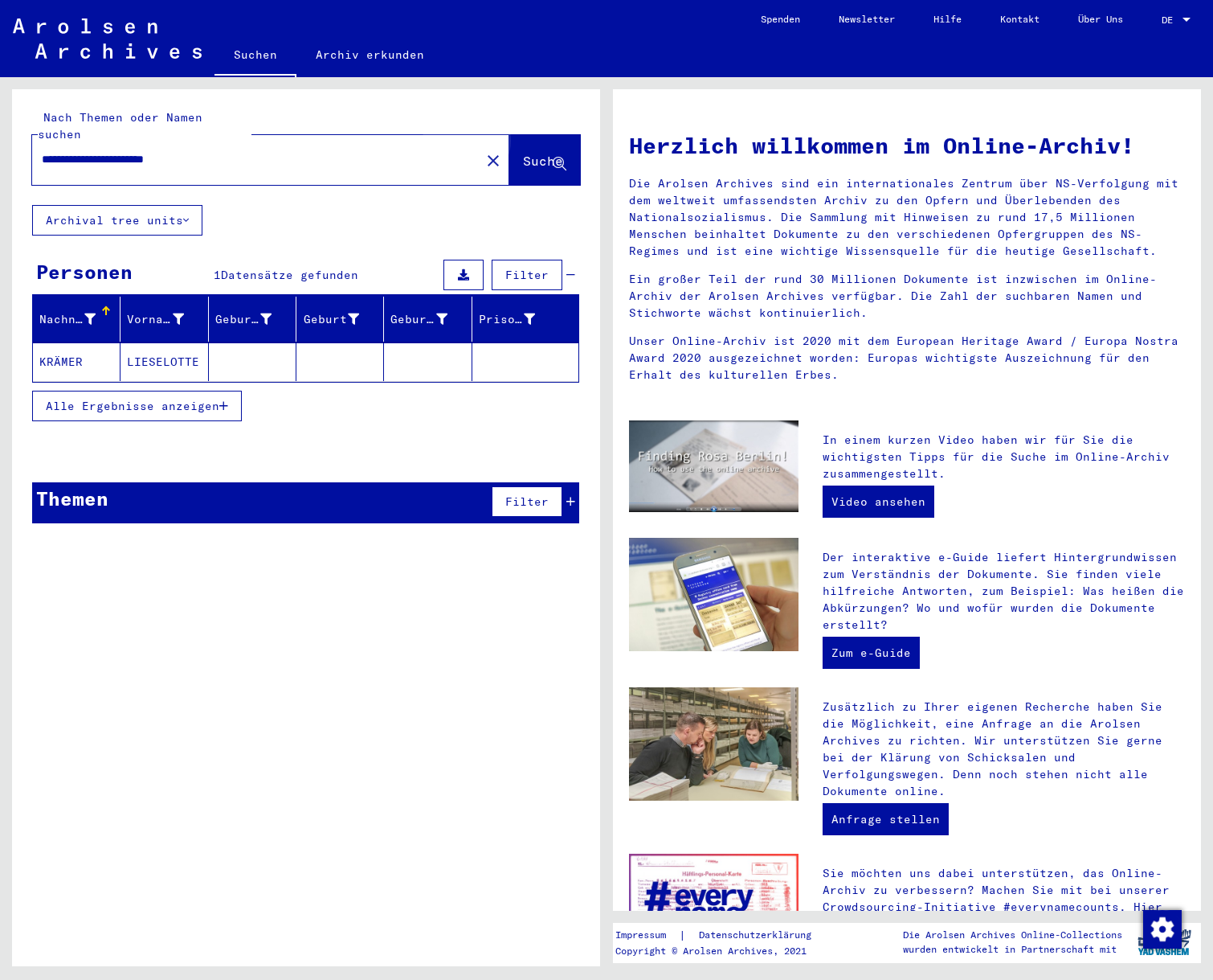
click at [524, 153] on span "Suche" at bounding box center [543, 160] width 40 height 16
click at [62, 342] on mat-cell "KRÄMER" at bounding box center [77, 361] width 87 height 39
